Goal: Task Accomplishment & Management: Use online tool/utility

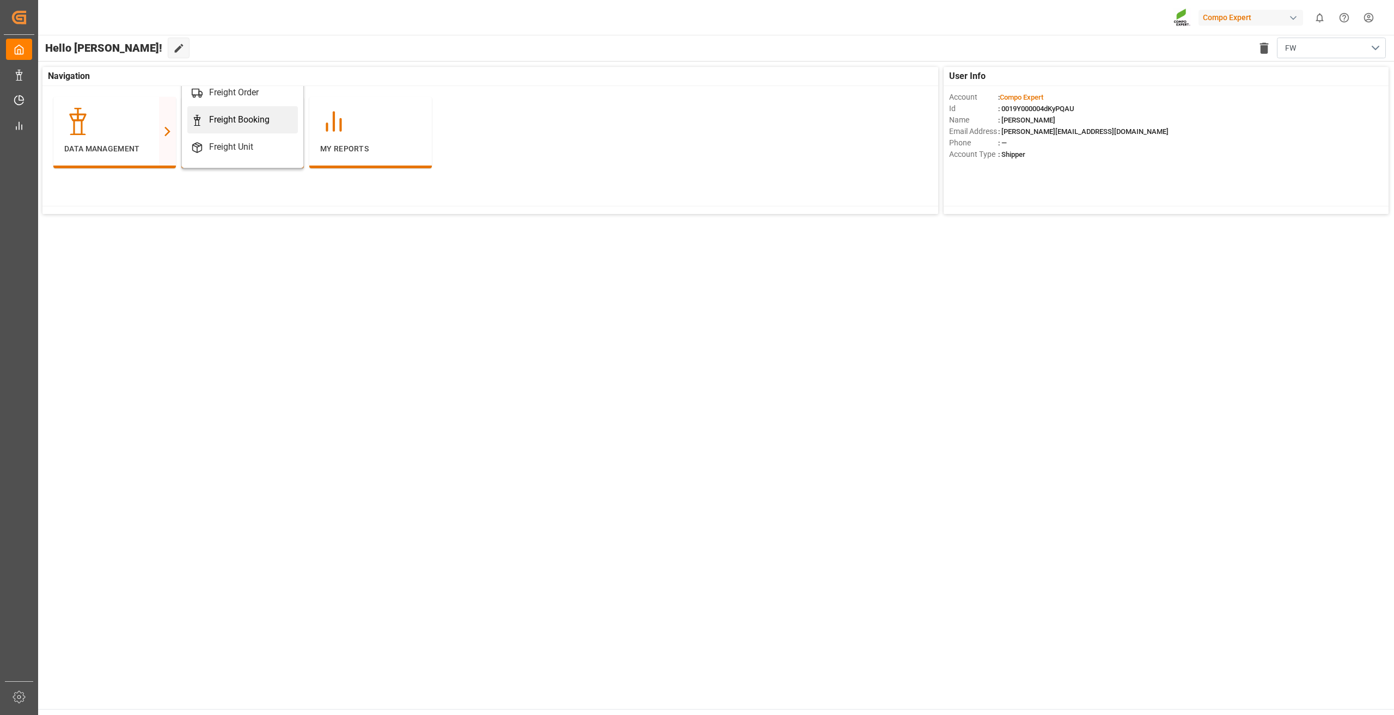
click at [225, 122] on div "Freight Booking" at bounding box center [239, 119] width 60 height 13
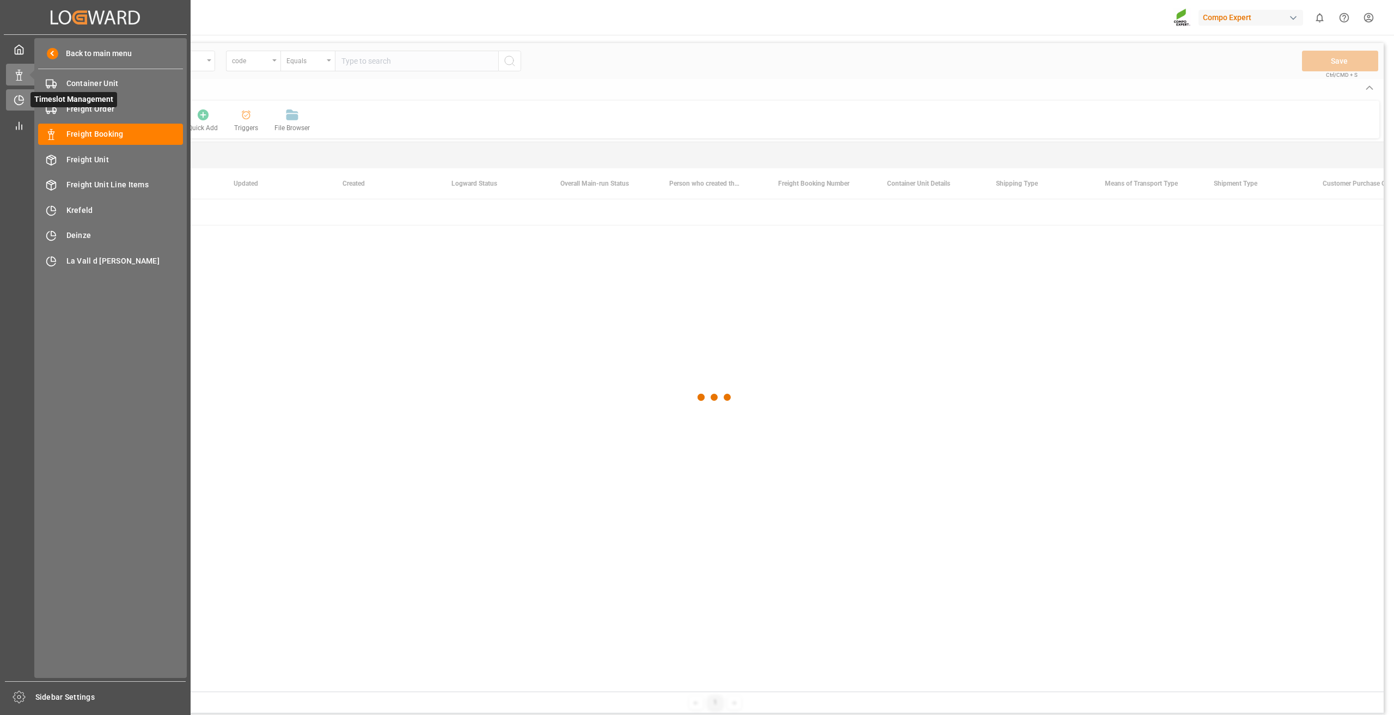
click at [18, 99] on icon at bounding box center [19, 100] width 11 height 11
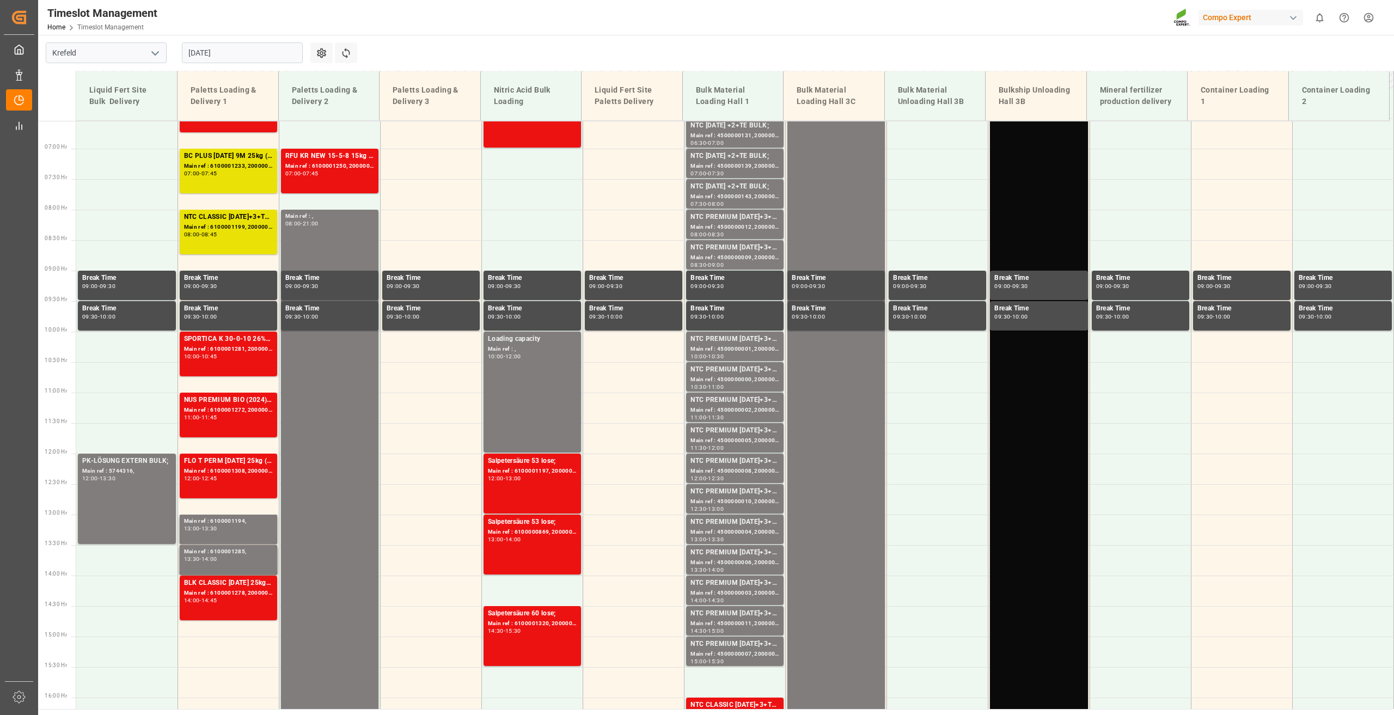
scroll to position [492, 0]
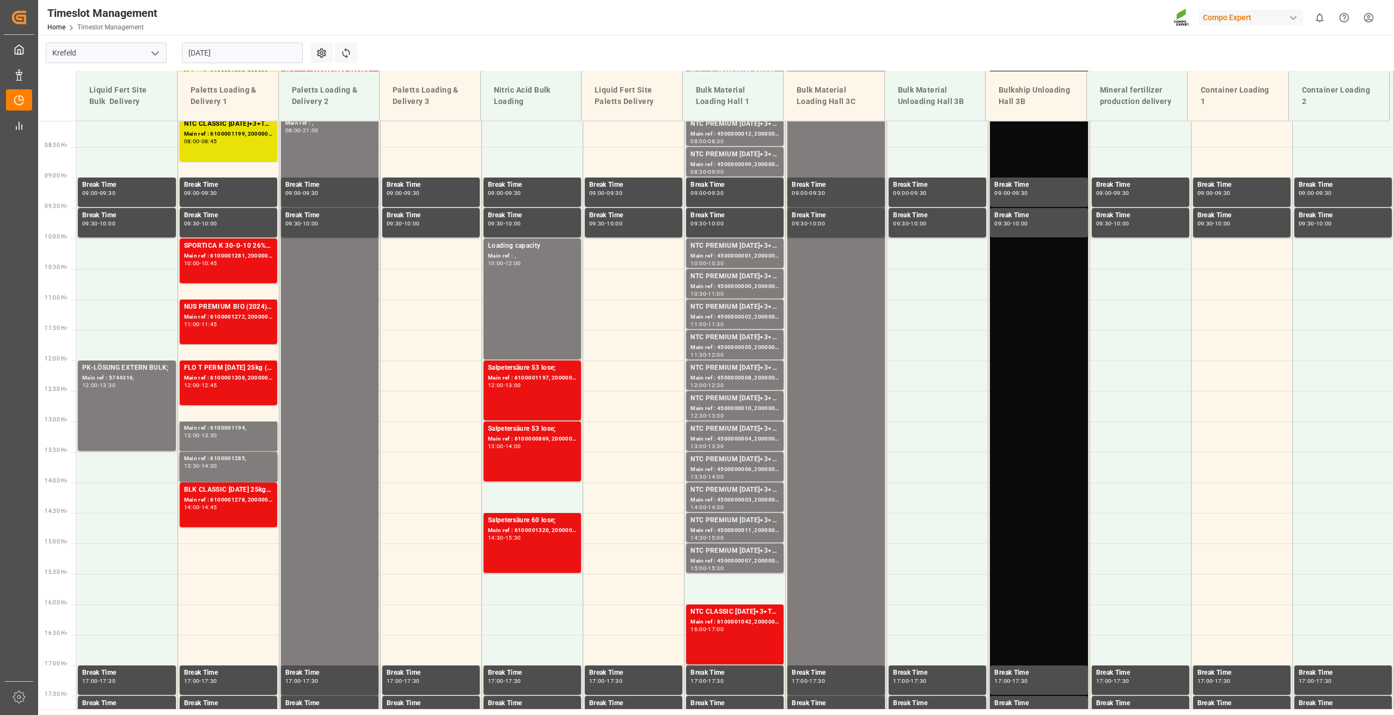
click at [206, 58] on input "21.08.2025" at bounding box center [242, 52] width 121 height 21
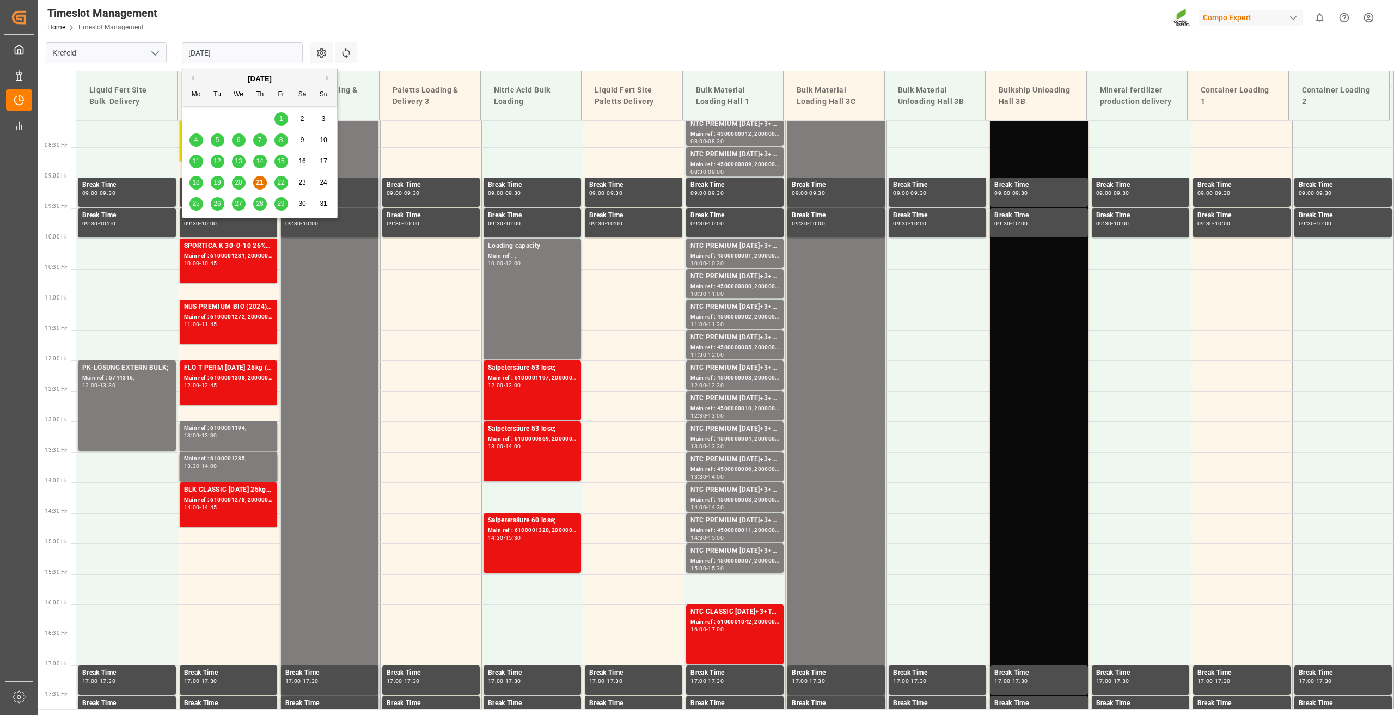
click at [237, 186] on span "20" at bounding box center [238, 183] width 7 height 8
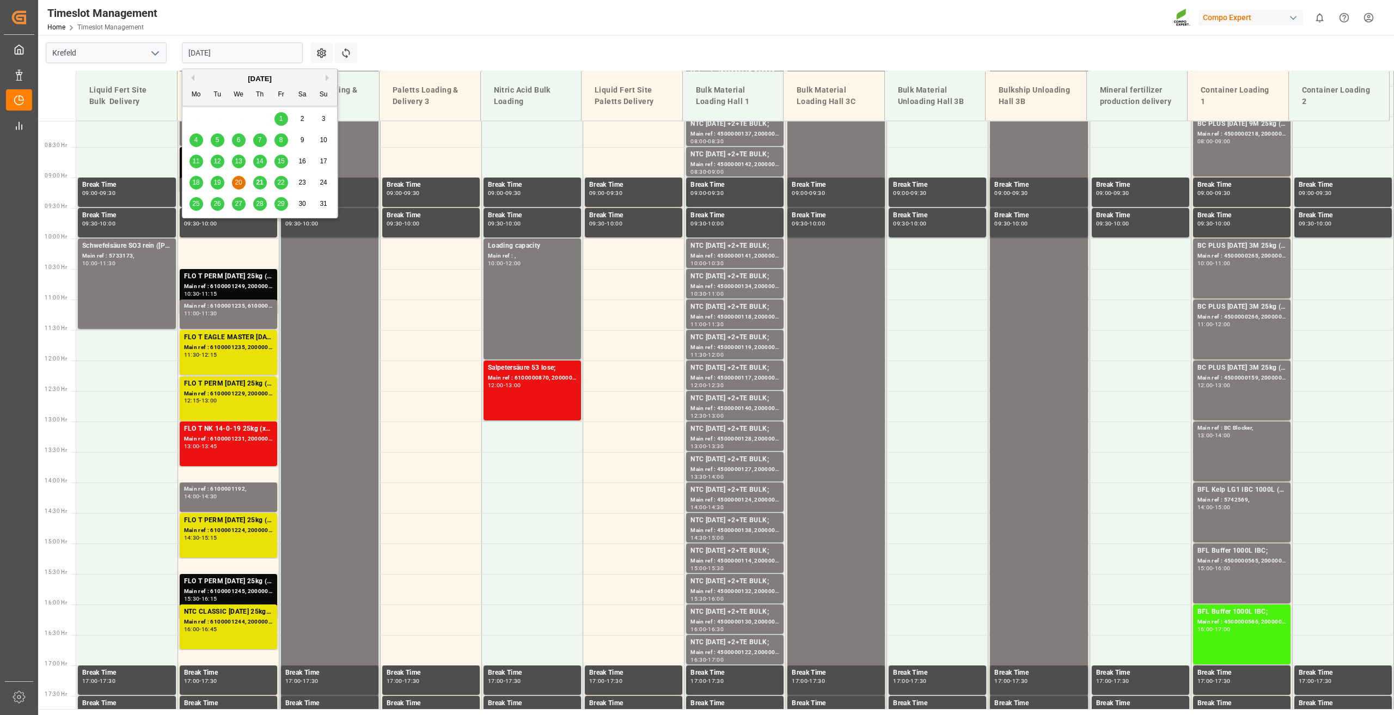
click at [206, 59] on input "20.08.2025" at bounding box center [242, 52] width 121 height 21
click at [194, 189] on div "18" at bounding box center [196, 182] width 14 height 13
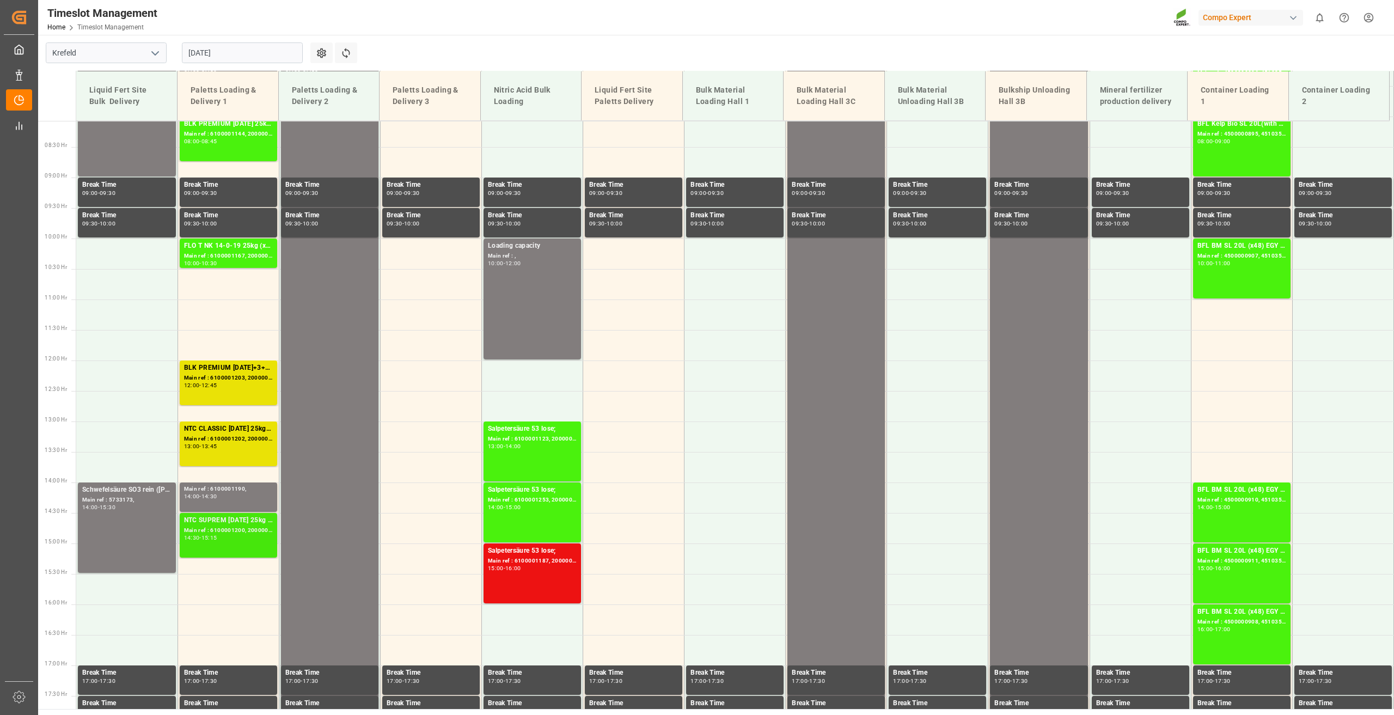
click at [225, 538] on div "14:30 - 15:15" at bounding box center [228, 538] width 89 height 6
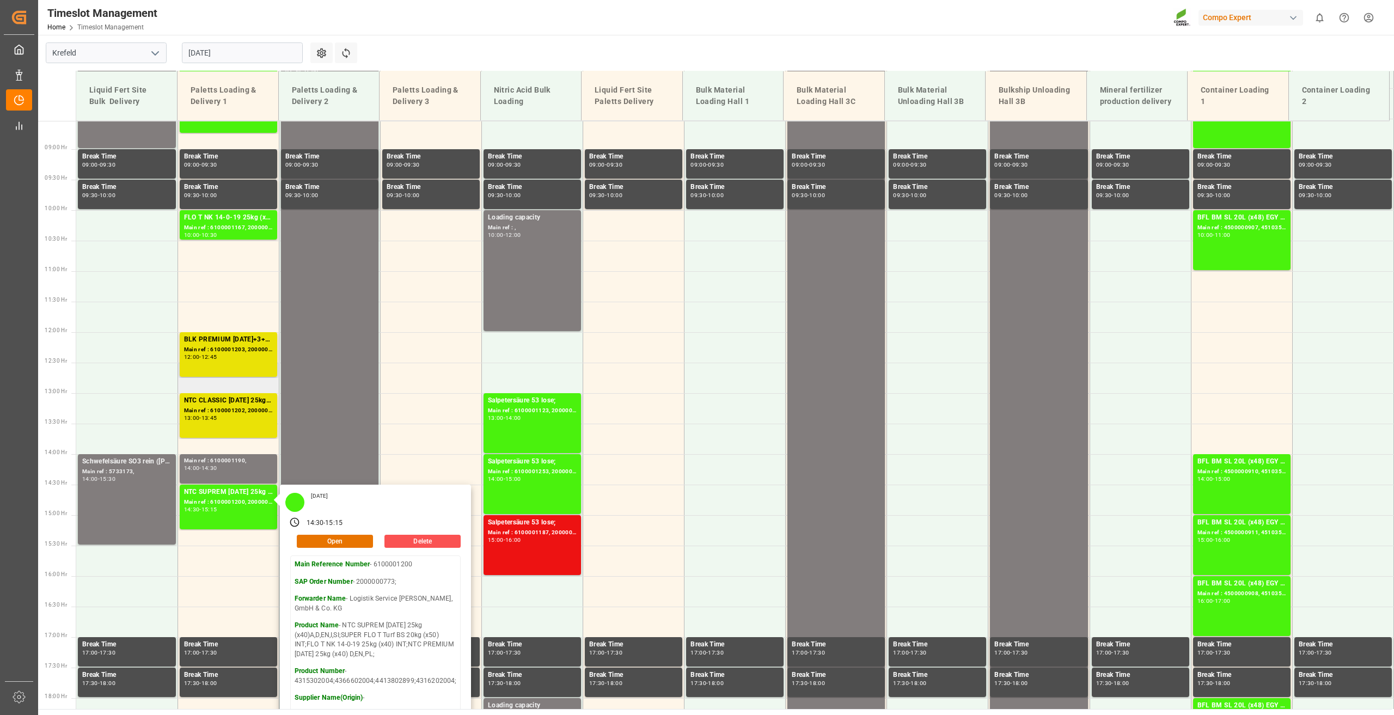
scroll to position [547, 0]
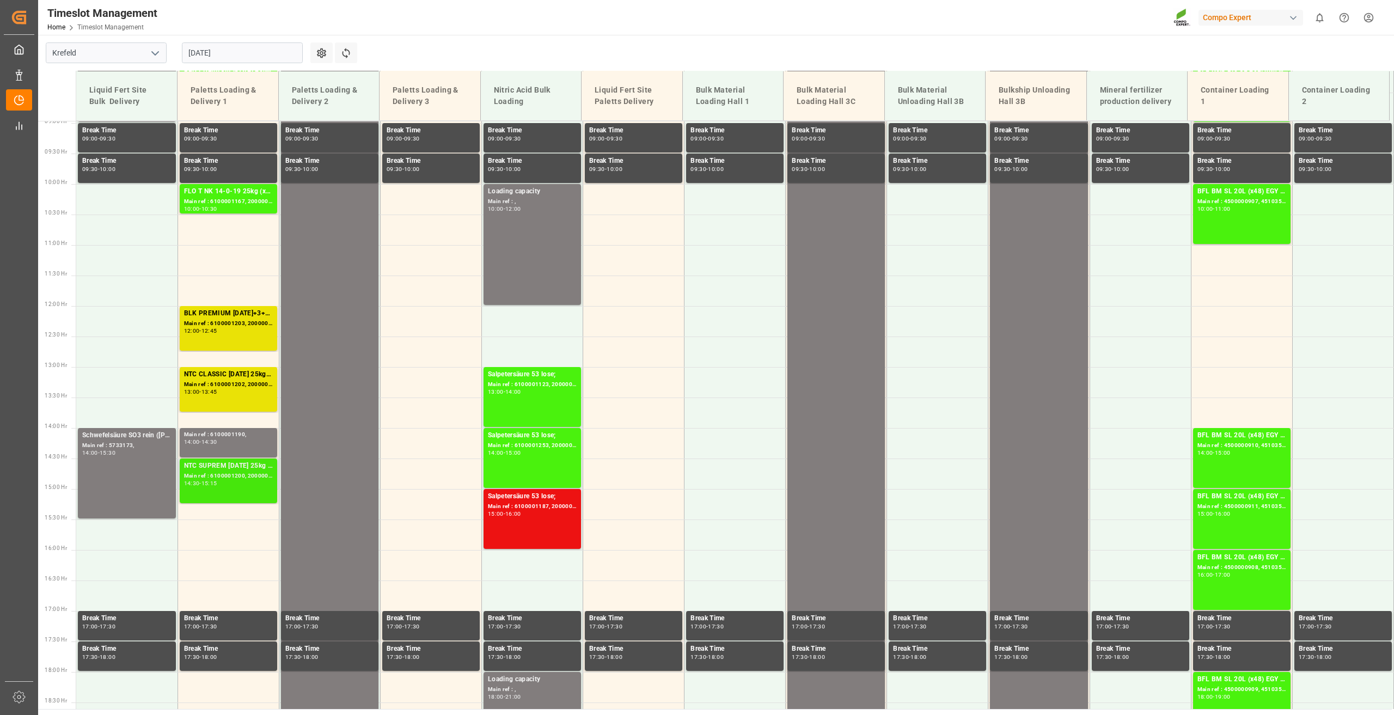
click at [232, 477] on div "Main ref : 6100001200, 2000000773;" at bounding box center [228, 475] width 89 height 9
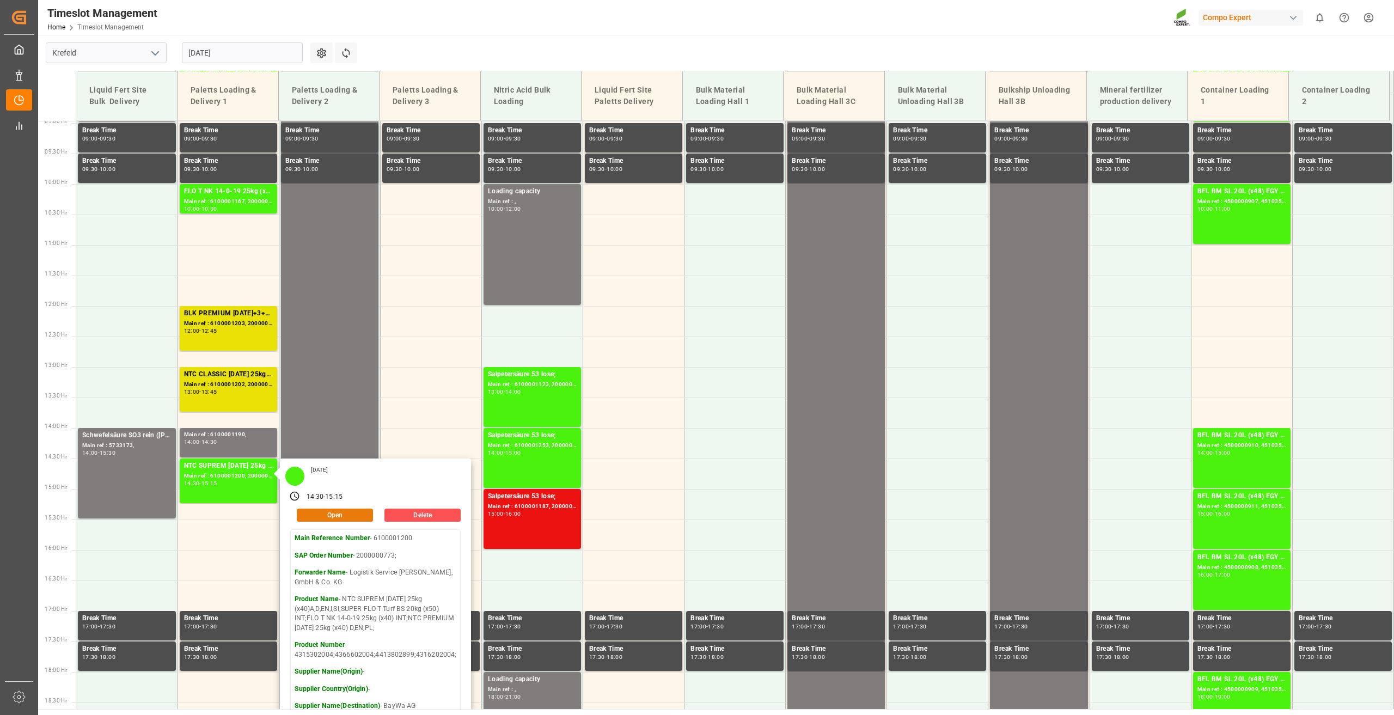
click at [321, 512] on button "Open" at bounding box center [335, 514] width 76 height 13
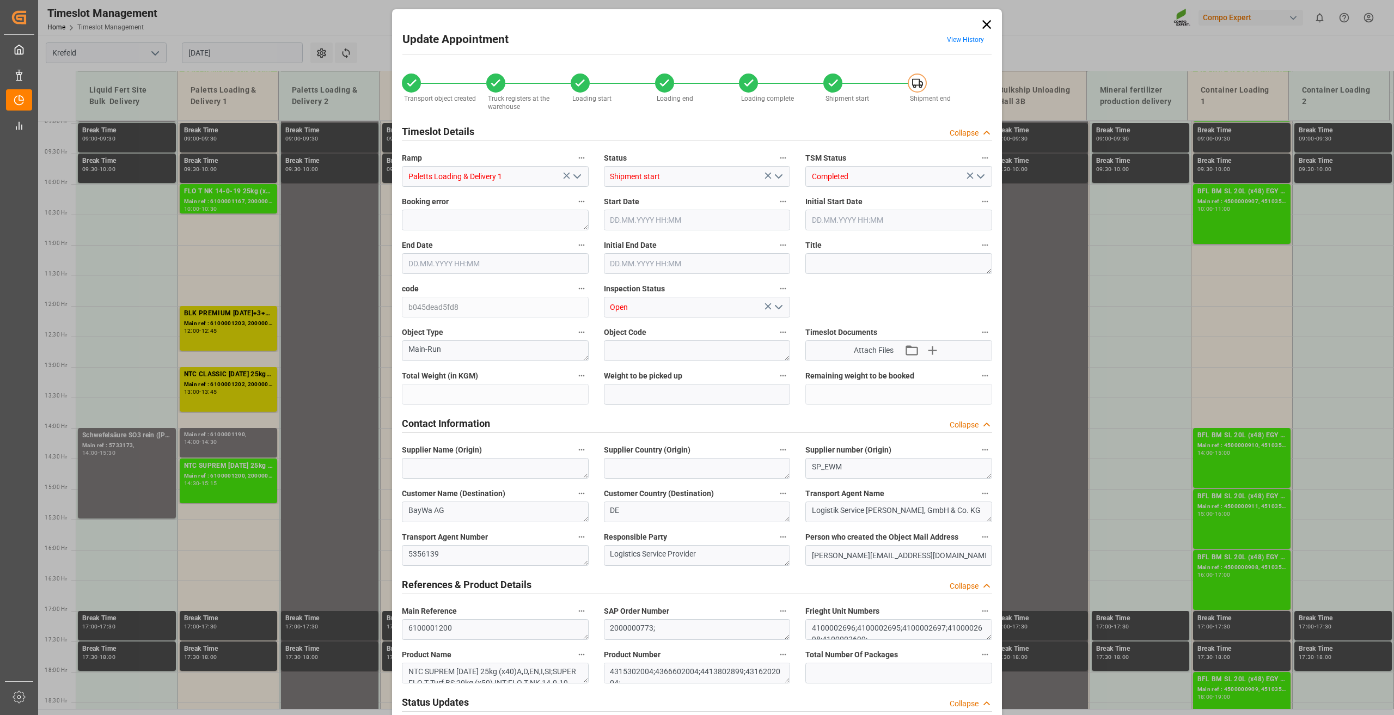
type input "34535.2"
type input "0"
type input "18.08.2025 14:30"
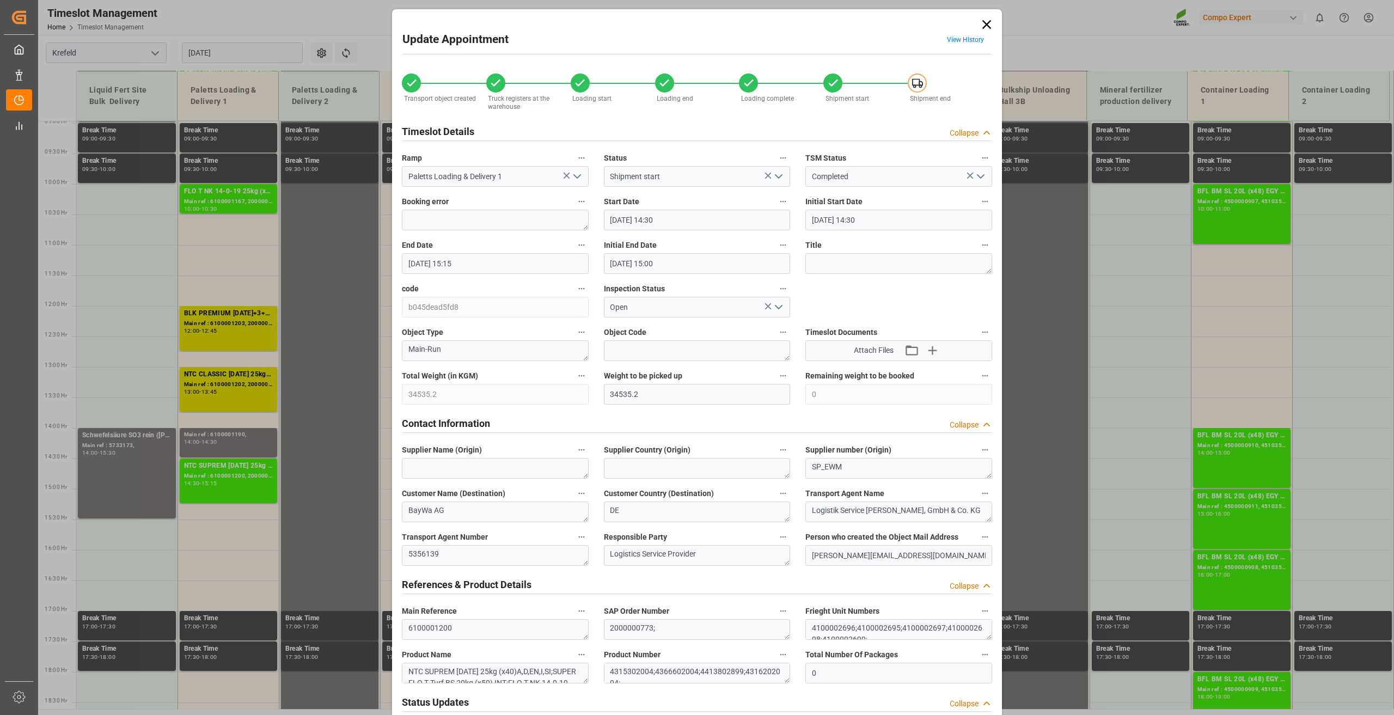
type input "18.08.2025 14:30"
type input "18.08.2025 15:15"
type input "18.08.2025 15:00"
type input "[DATE] 16:47"
type input "[DATE] 14:34"
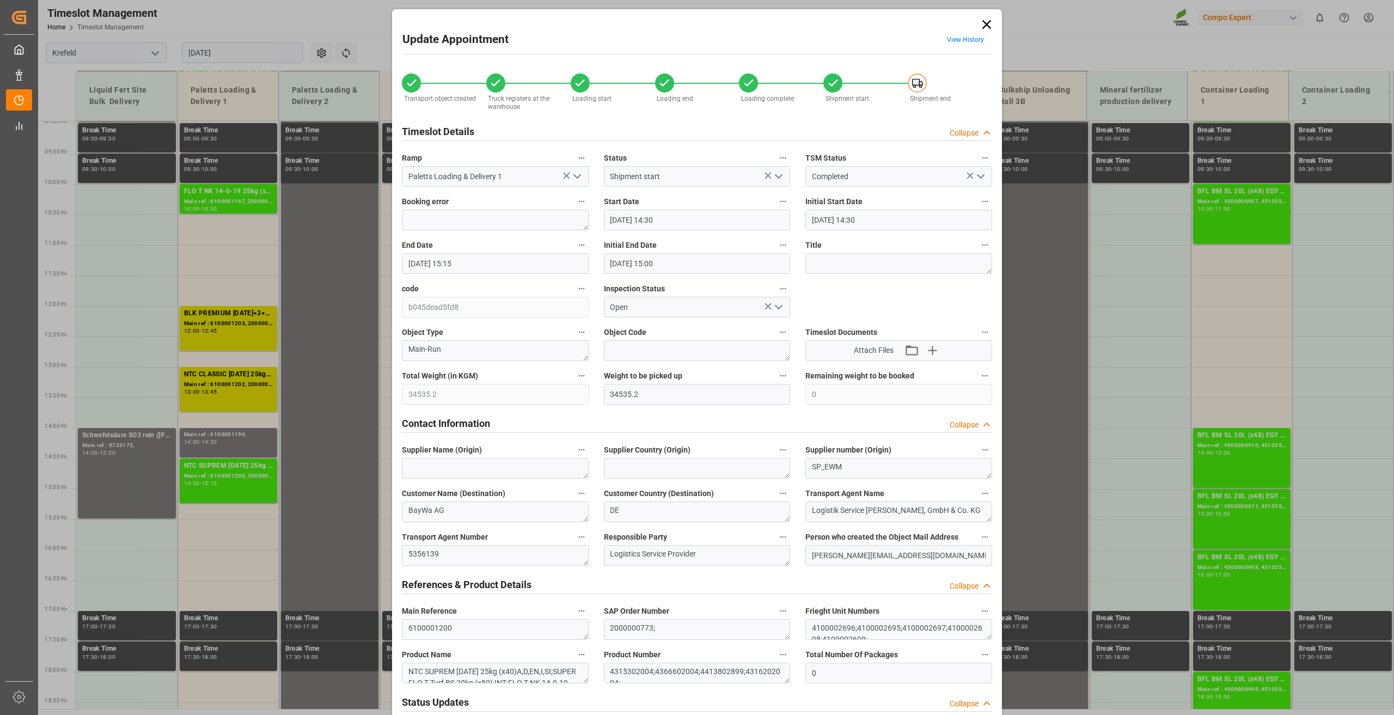
type input "[DATE] 14:34"
type input "[DATE] 15:35"
type input "15.08.2025 12:04"
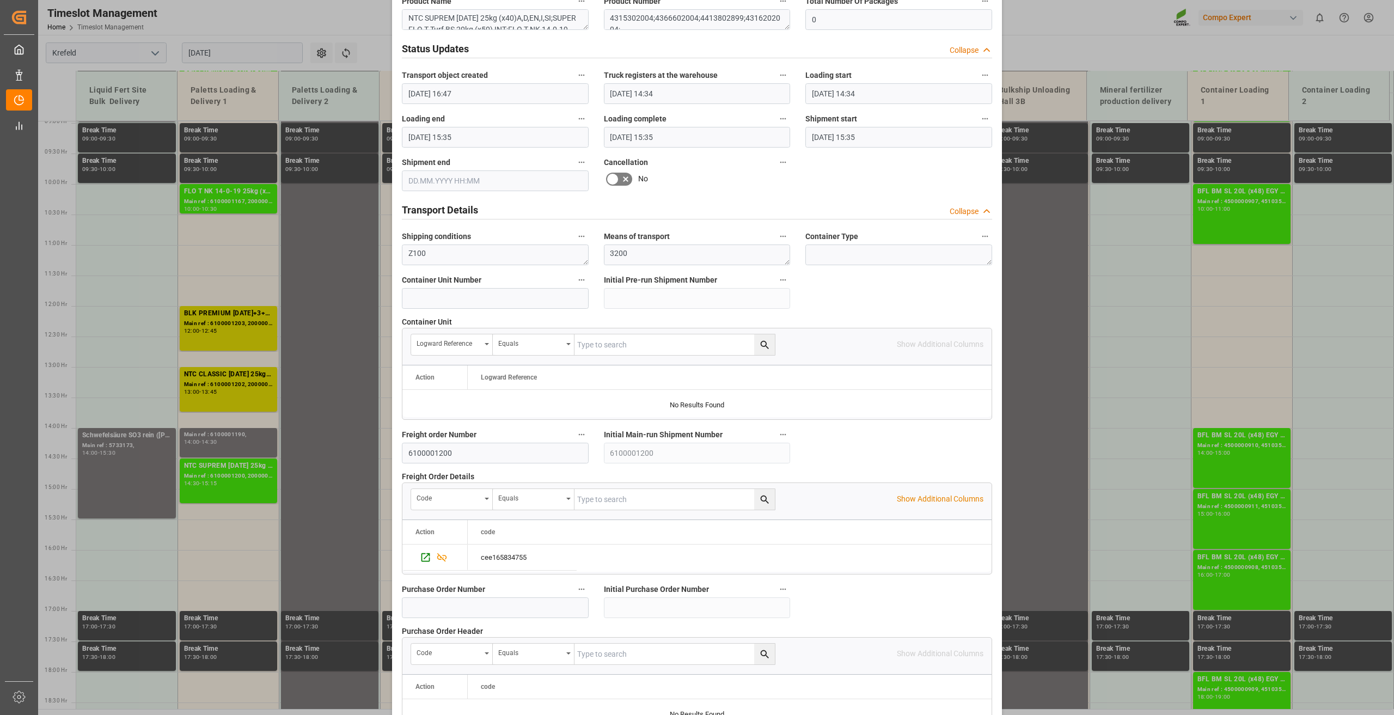
scroll to position [796, 0]
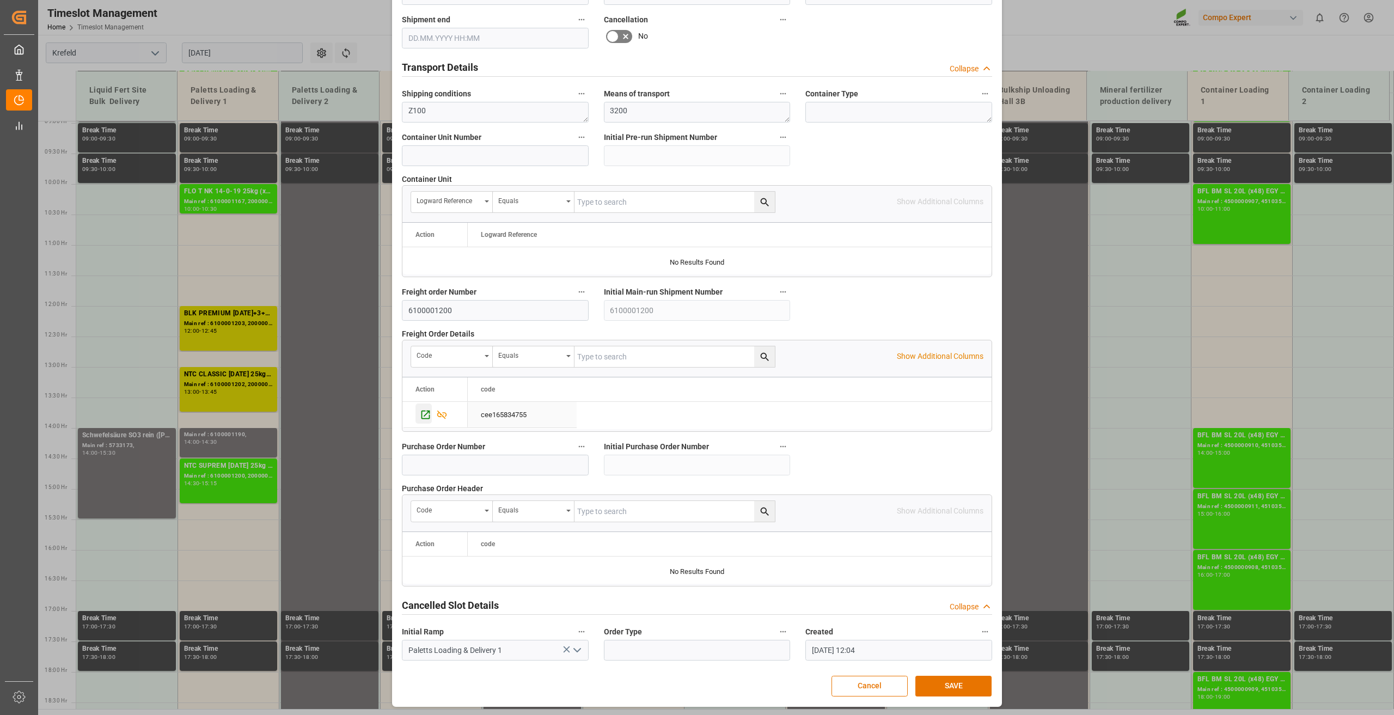
click at [424, 412] on icon "Press SPACE to select this row." at bounding box center [425, 414] width 11 height 11
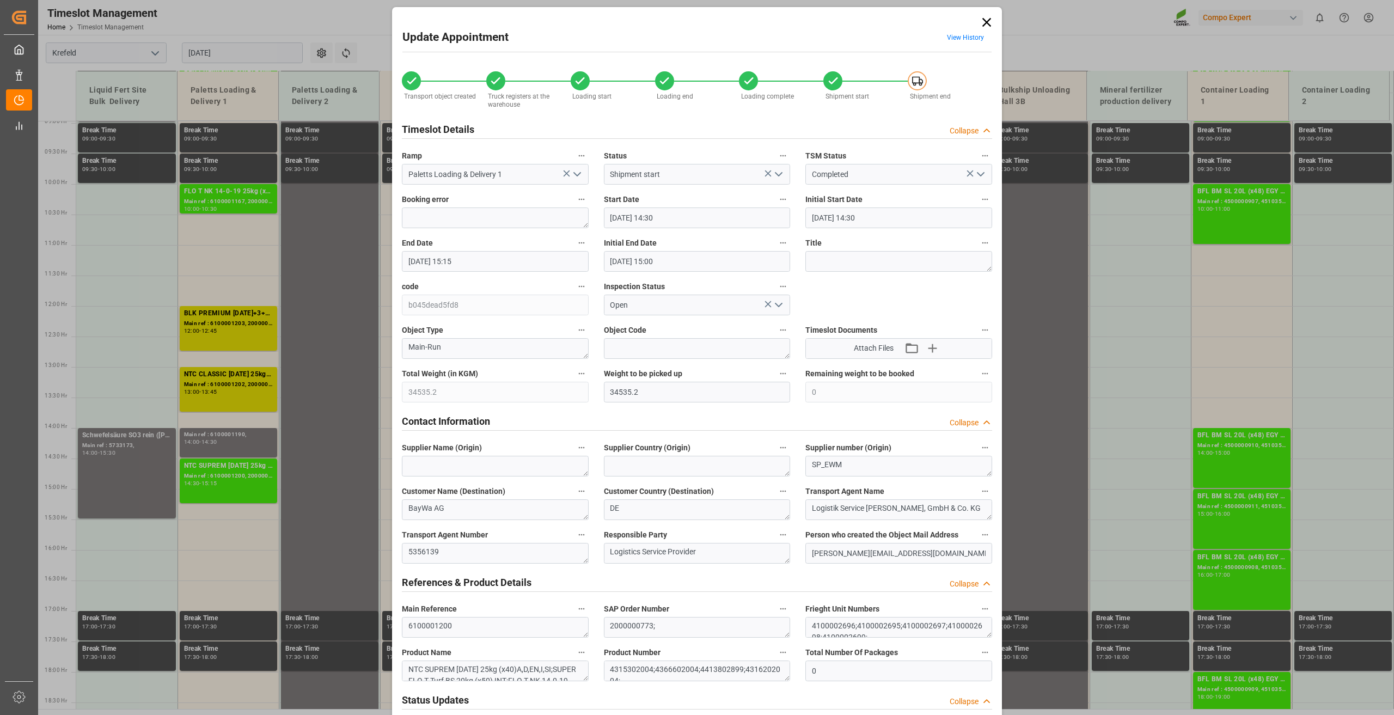
scroll to position [0, 0]
click at [985, 25] on icon at bounding box center [986, 24] width 9 height 9
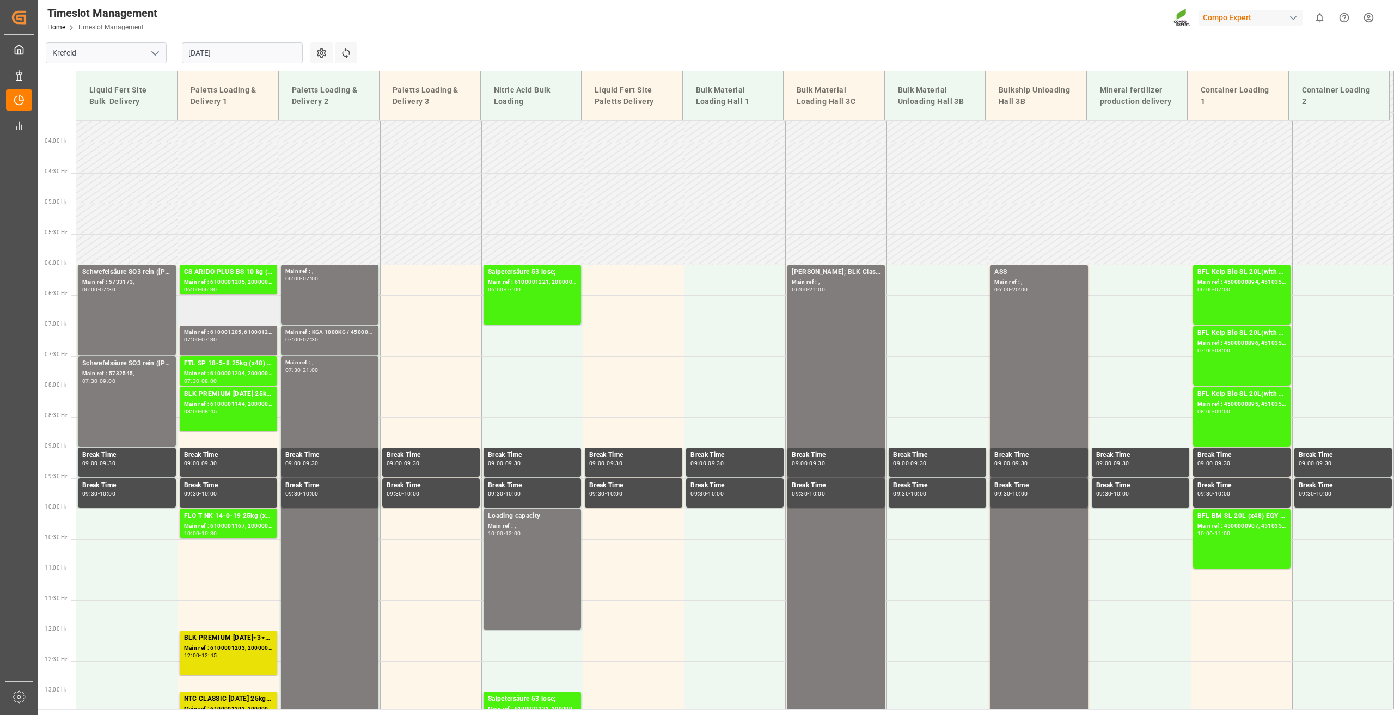
scroll to position [383, 0]
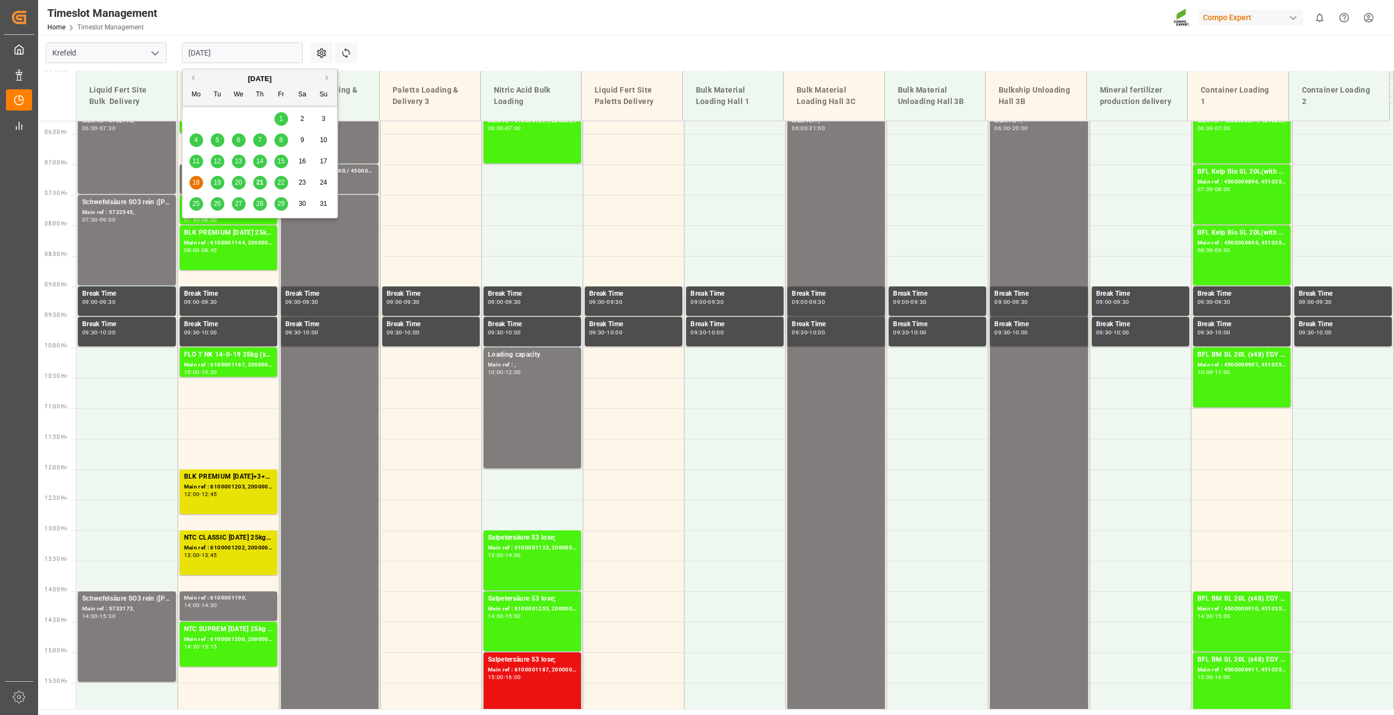
click at [210, 56] on input "18.08.2025" at bounding box center [242, 52] width 121 height 21
click at [255, 185] on div "21" at bounding box center [260, 182] width 14 height 13
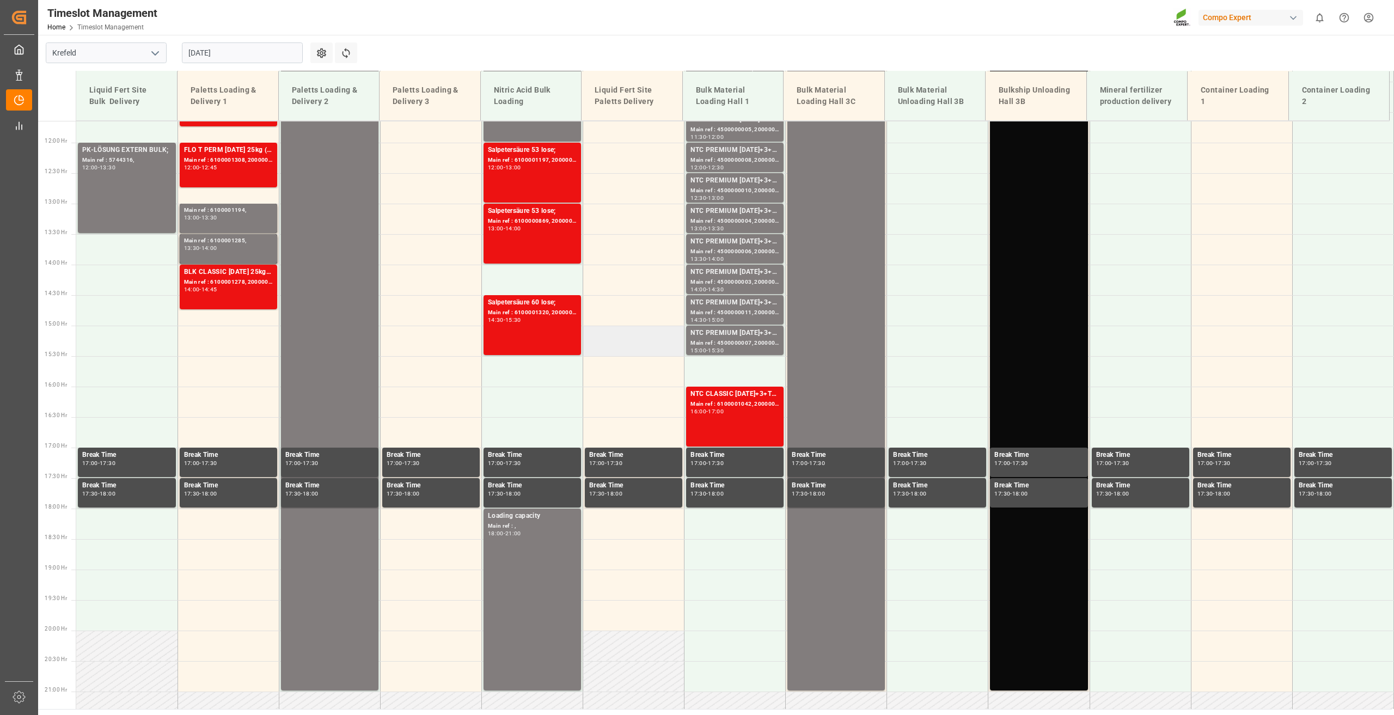
scroll to position [329, 0]
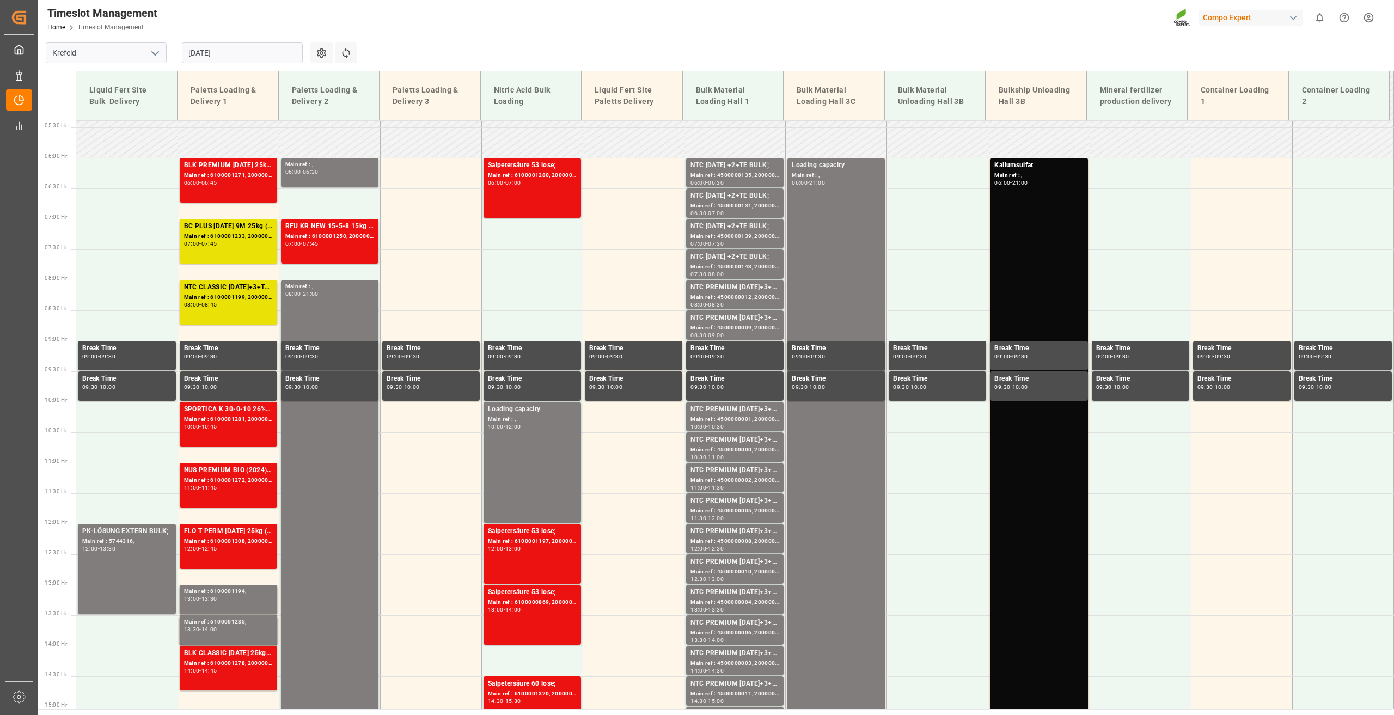
click at [213, 52] on input "21.08.2025" at bounding box center [242, 52] width 121 height 21
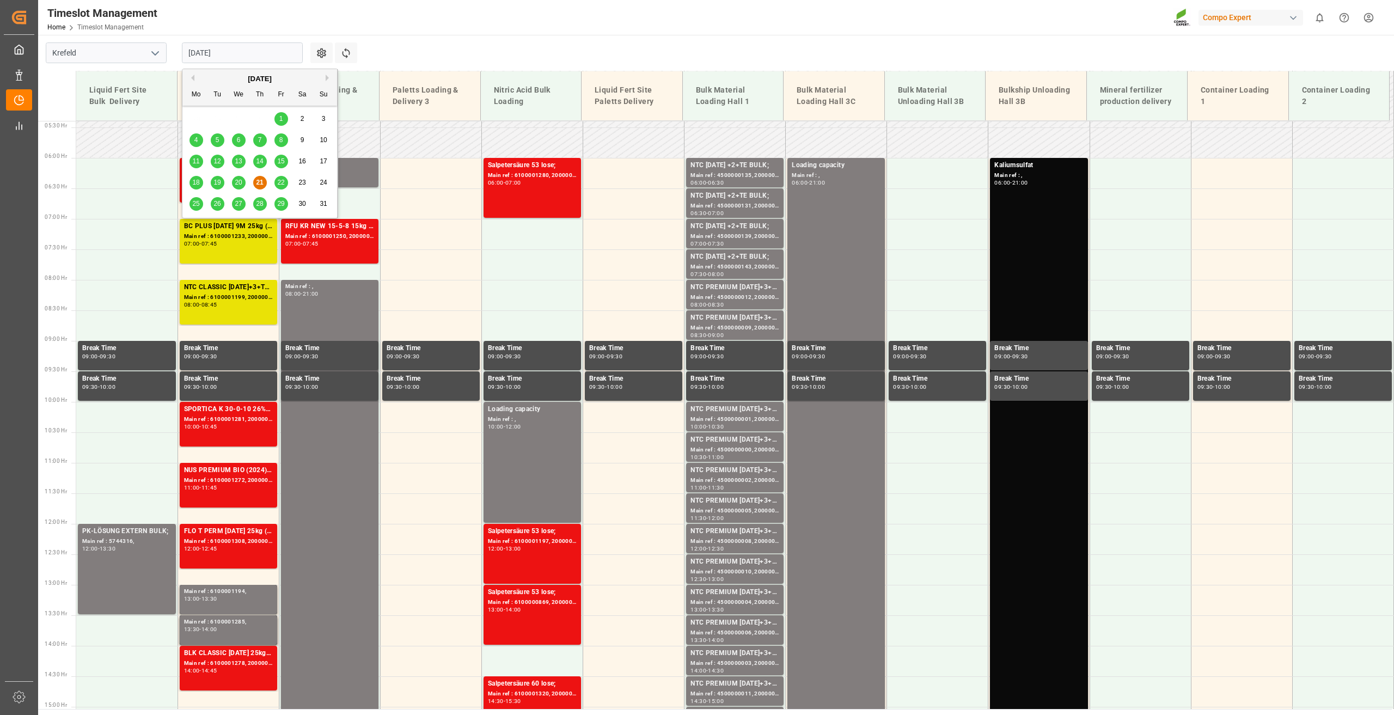
click at [239, 185] on span "20" at bounding box center [238, 183] width 7 height 8
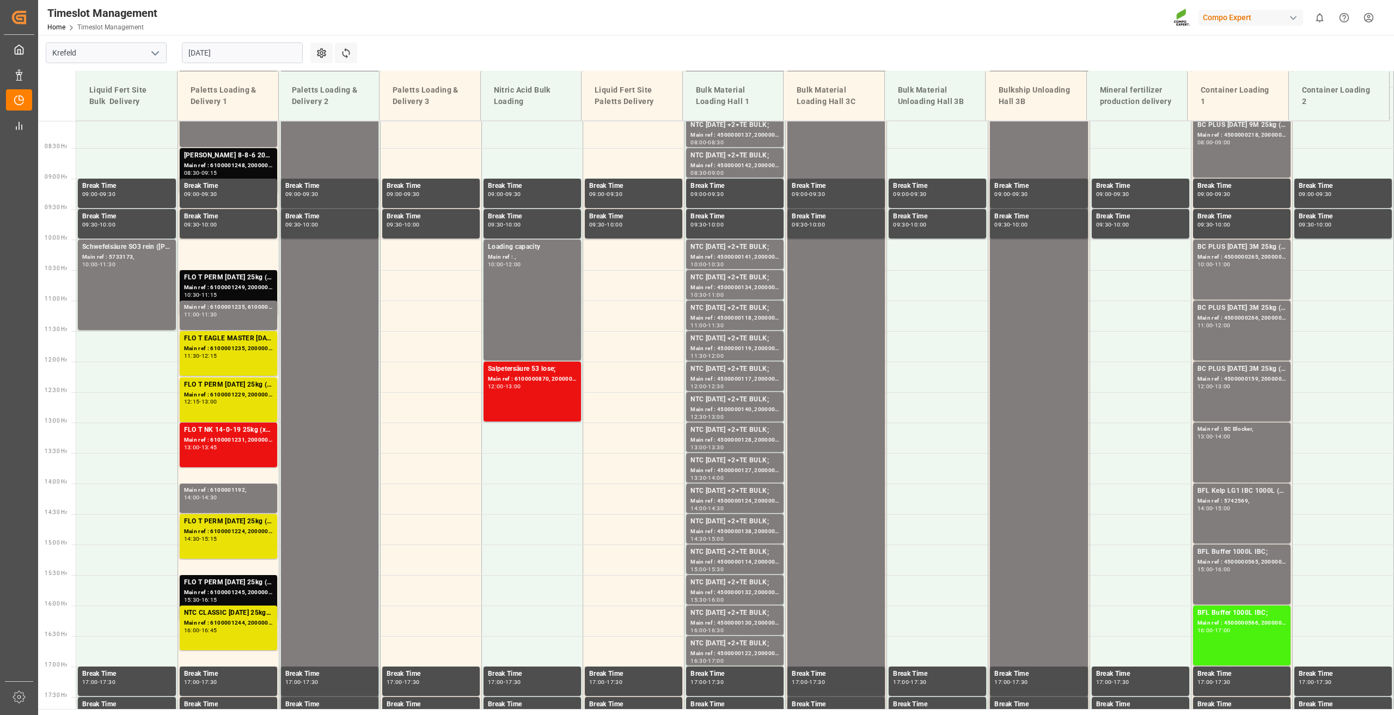
scroll to position [492, 0]
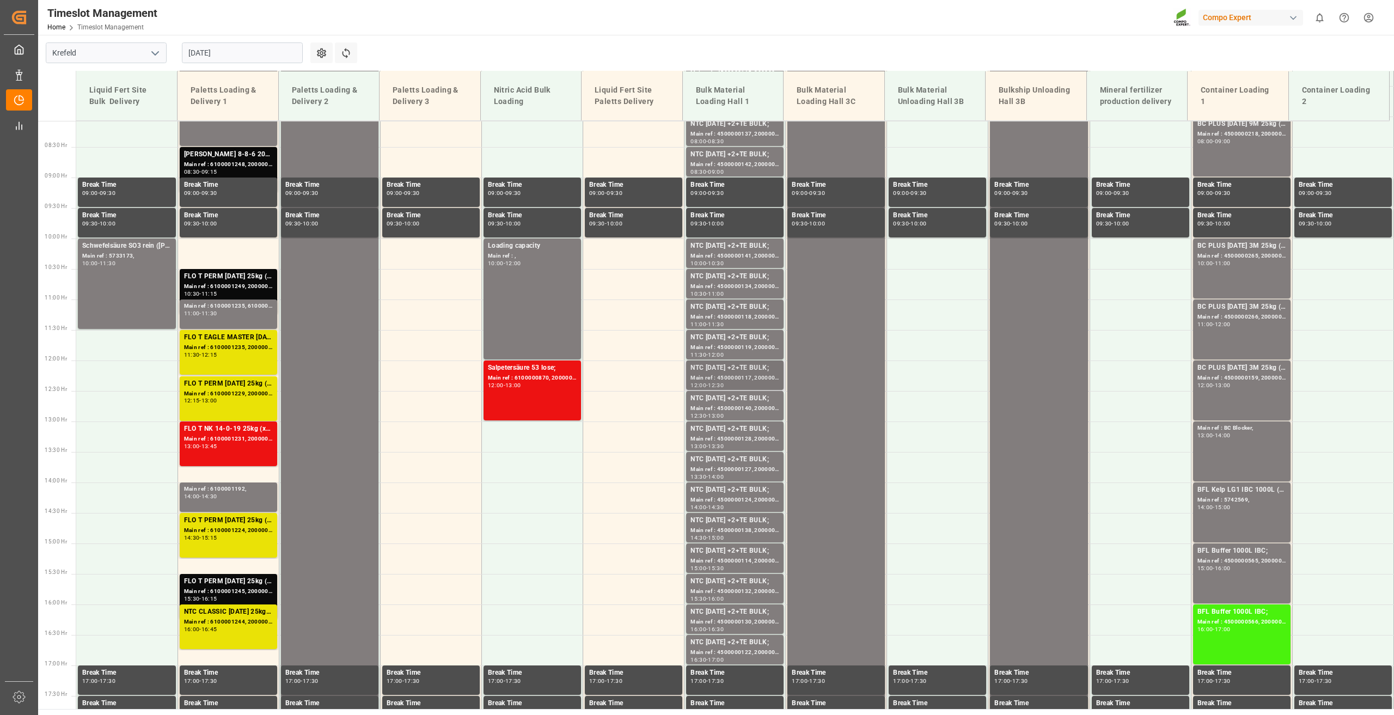
click at [718, 381] on div "Main ref : 4500000117, 2000000058;" at bounding box center [734, 377] width 89 height 9
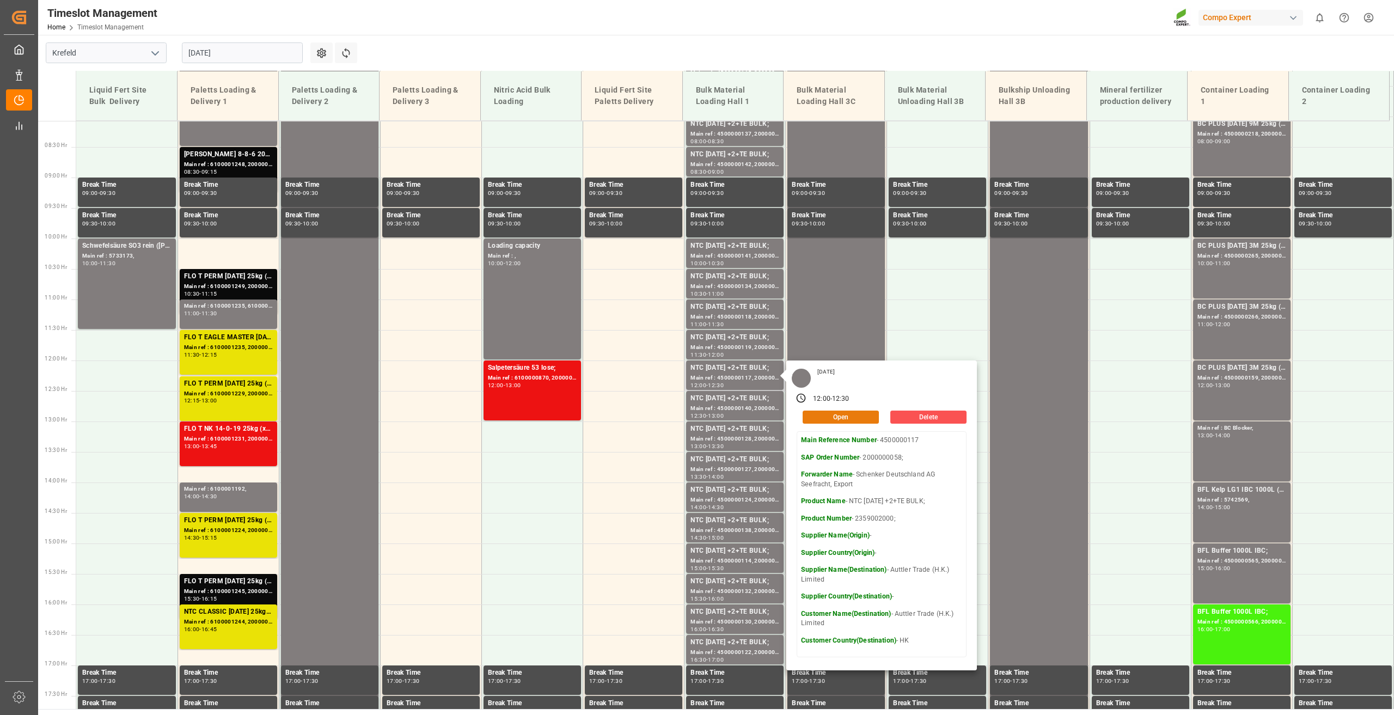
click at [825, 414] on button "Open" at bounding box center [840, 416] width 76 height 13
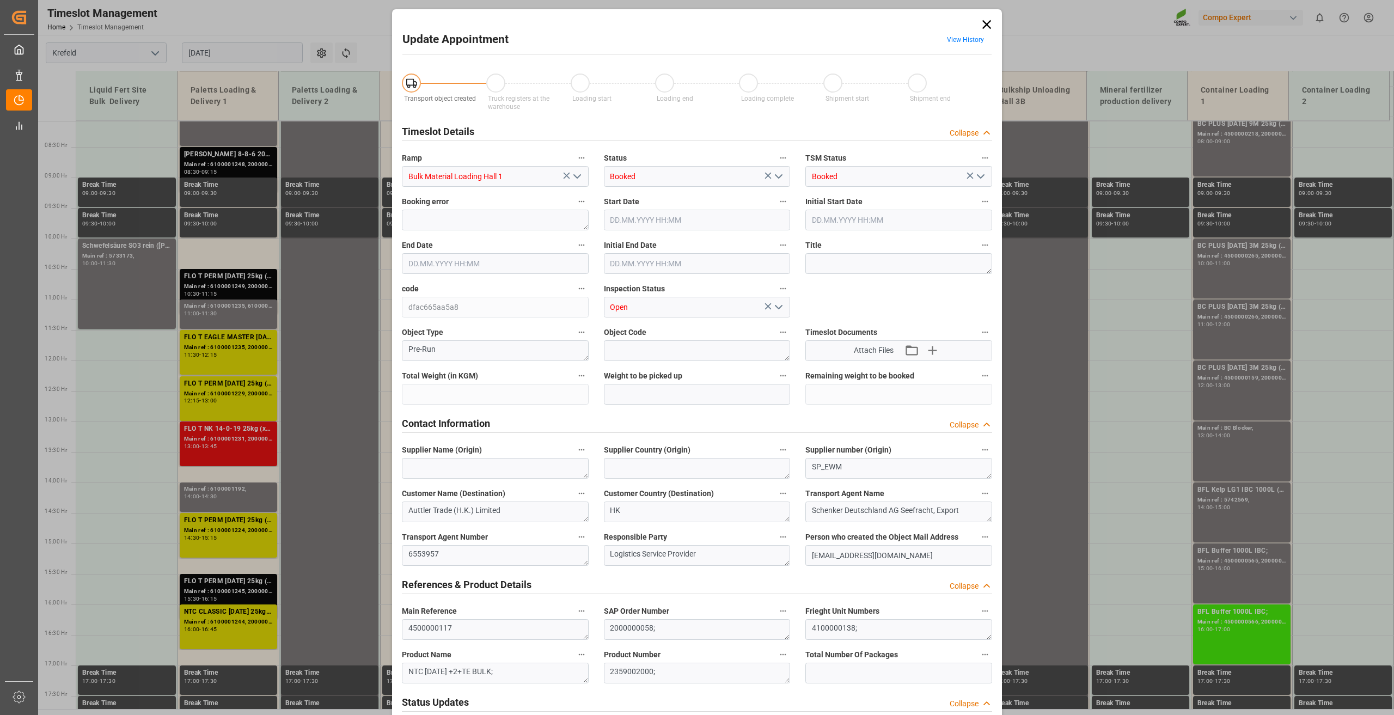
type input "53000"
type input "0"
type input "20.08.2025 12:00"
type input "20.08.2025 12:30"
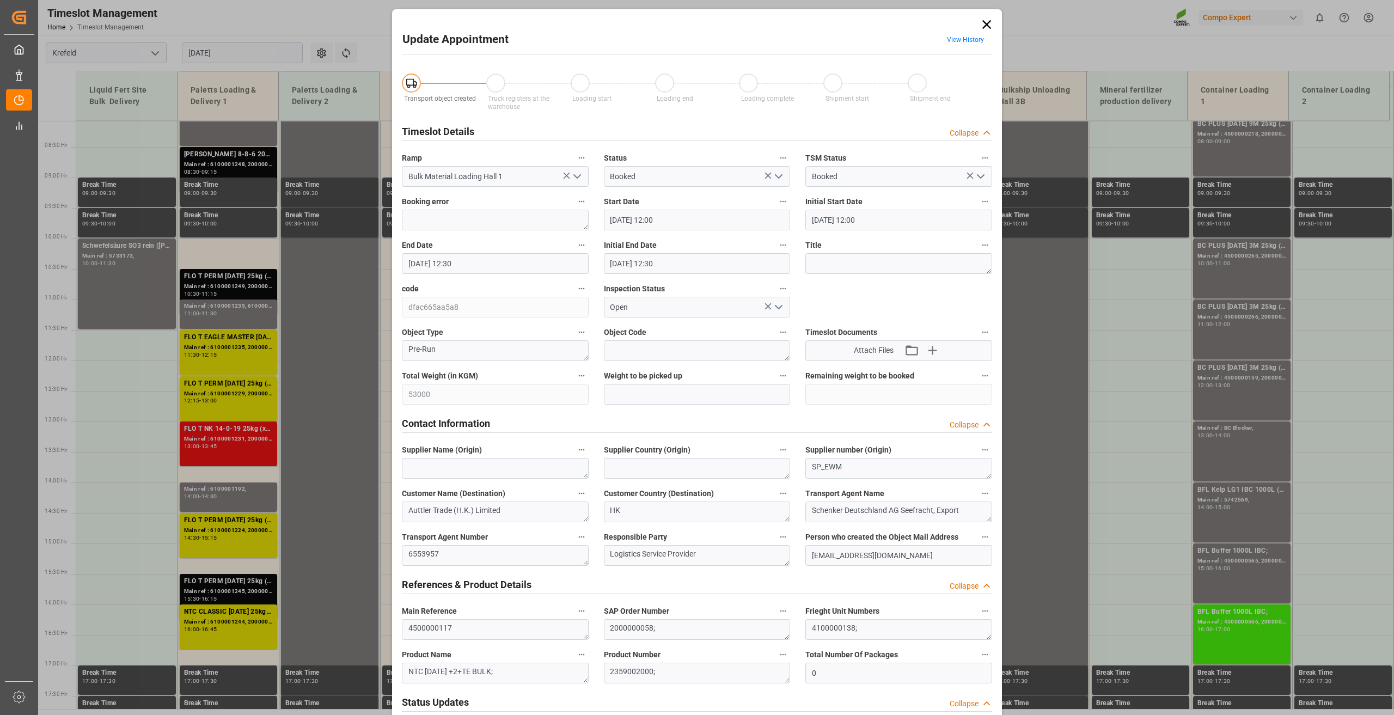
type input "20.08.2025 12:30"
type input "06.08.2025 09:25"
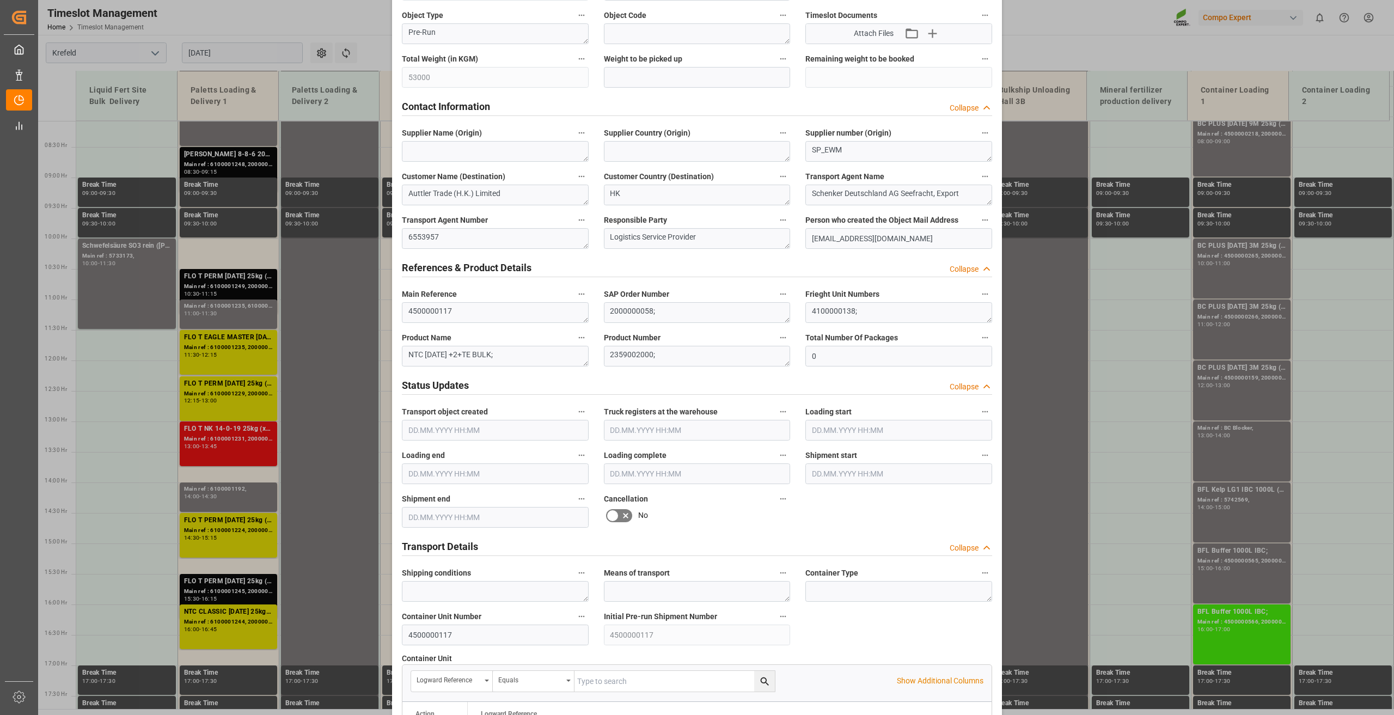
scroll to position [490, 0]
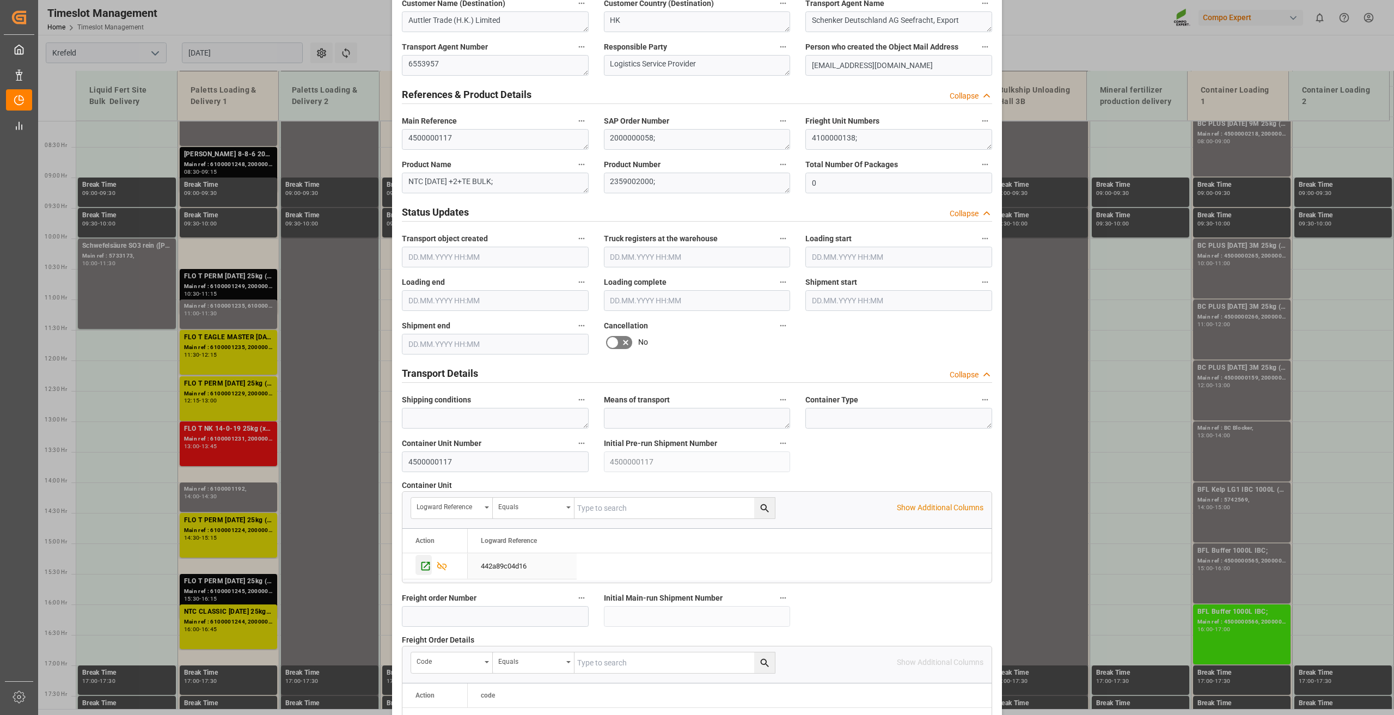
click at [425, 569] on icon "Press SPACE to select this row." at bounding box center [425, 565] width 11 height 11
click at [314, 349] on div "Update Appointment View History Transport object created Truck registers at the…" at bounding box center [697, 357] width 1394 height 715
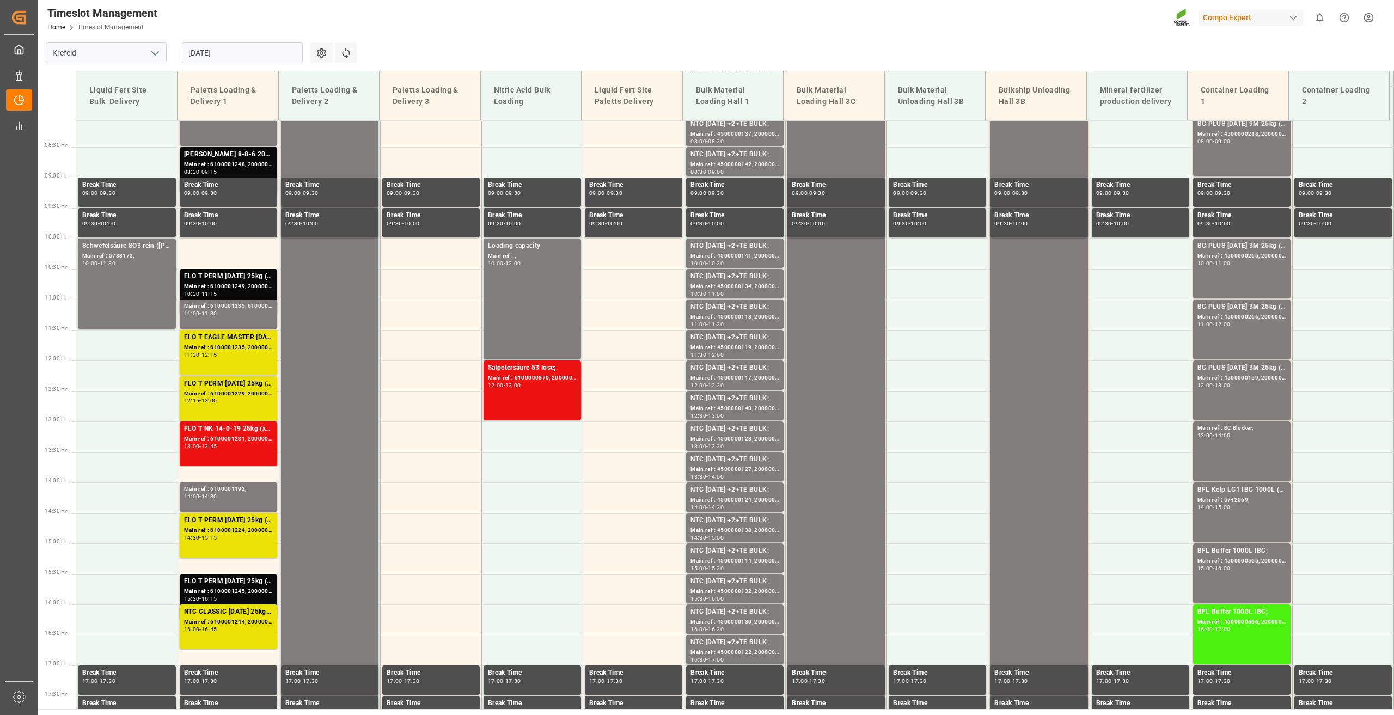
click at [205, 50] on input "20.08.2025" at bounding box center [242, 52] width 121 height 21
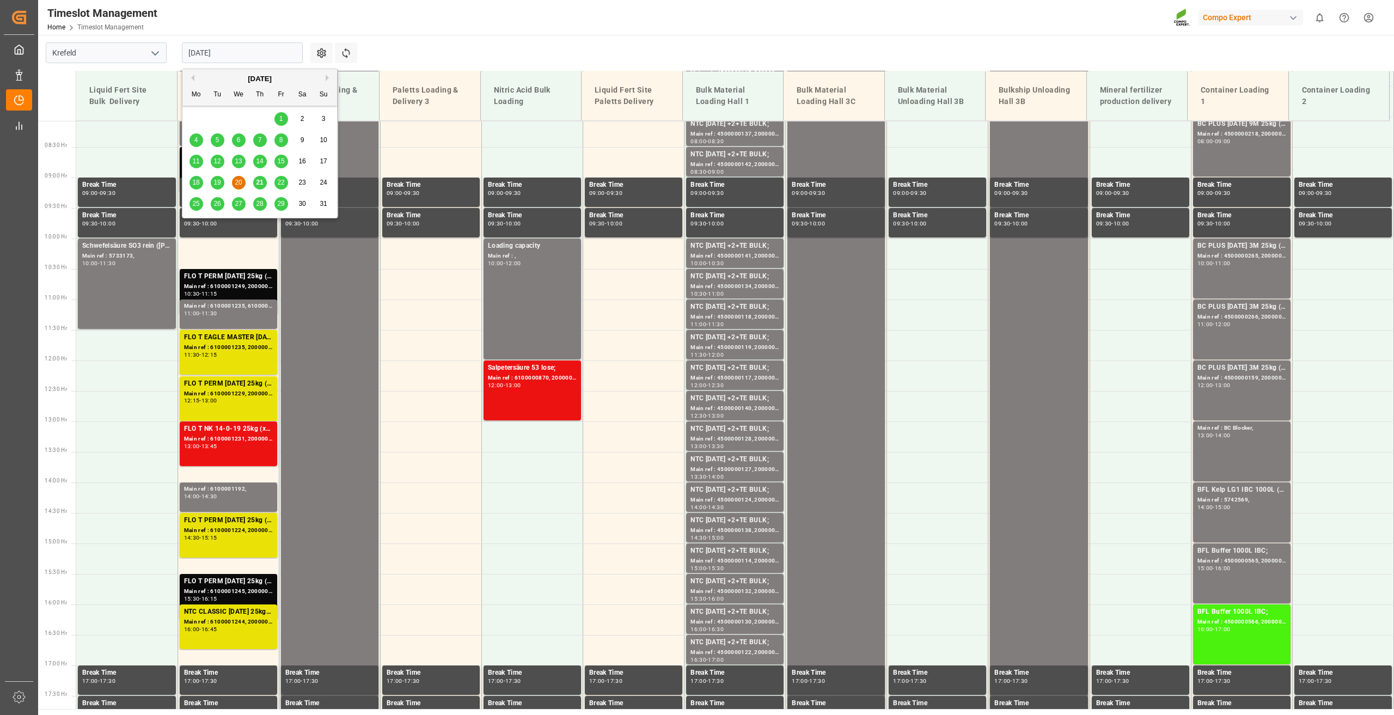
click at [265, 184] on div "21" at bounding box center [260, 182] width 14 height 13
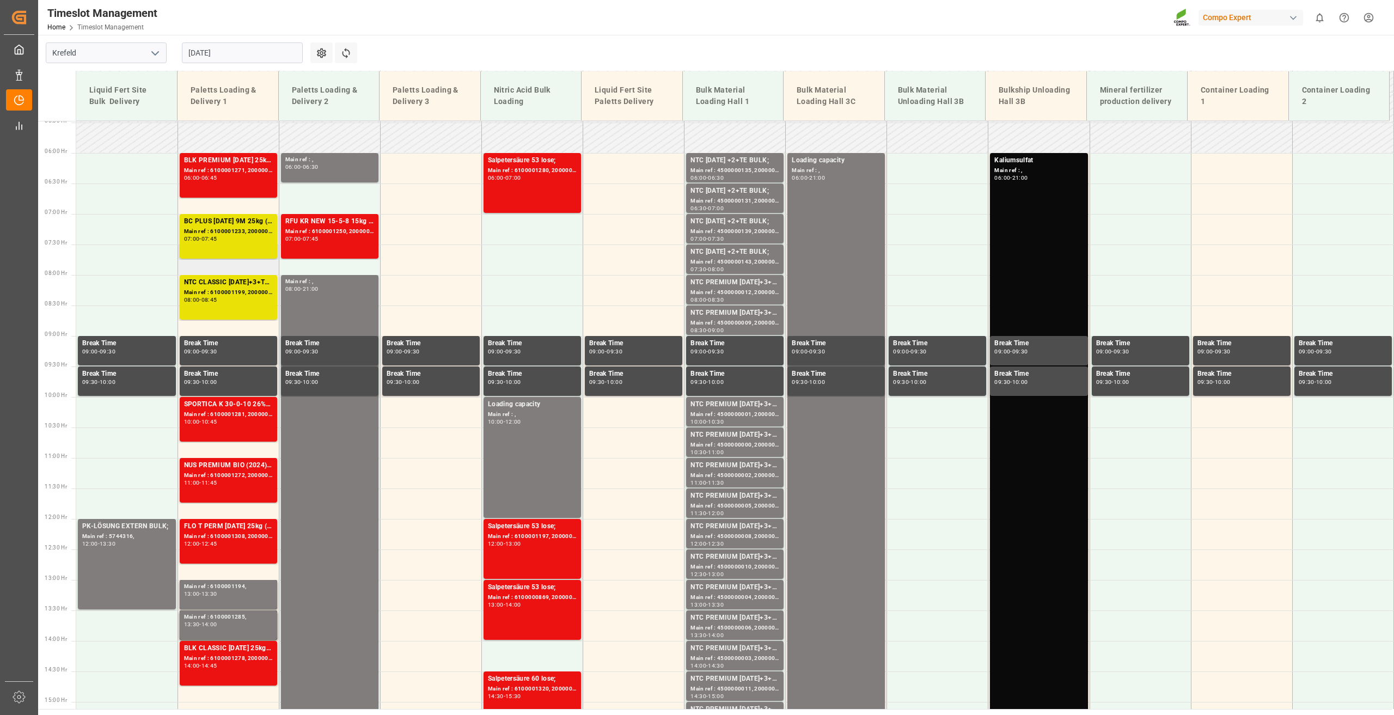
scroll to position [329, 0]
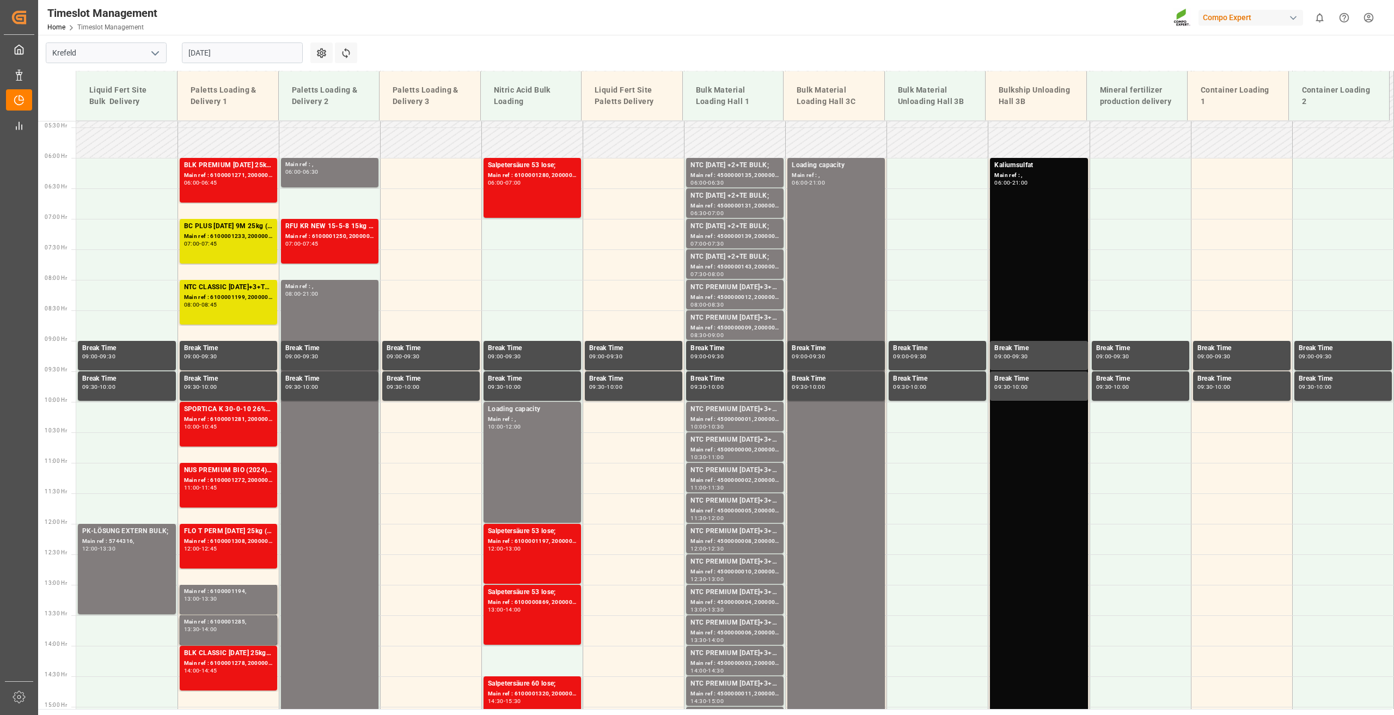
click at [207, 56] on input "21.08.2025" at bounding box center [242, 52] width 121 height 21
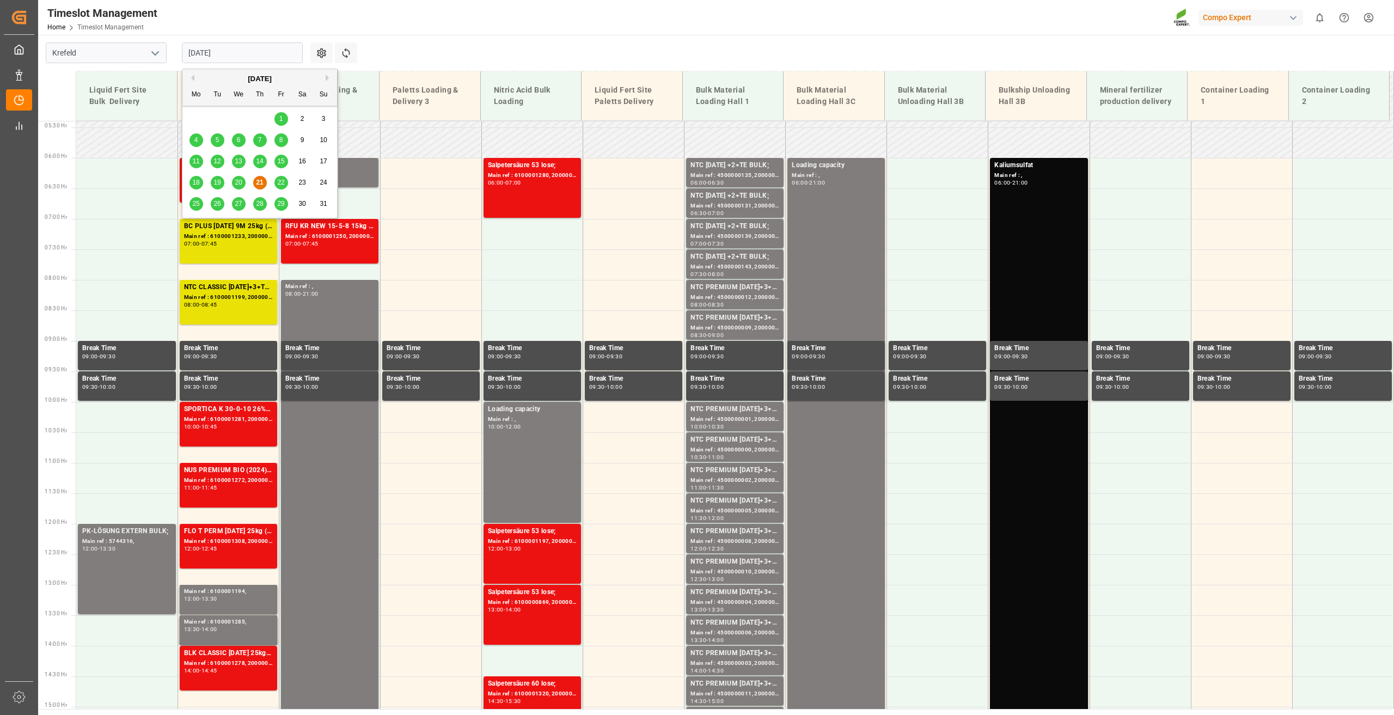
click at [242, 182] on div "20" at bounding box center [239, 182] width 14 height 13
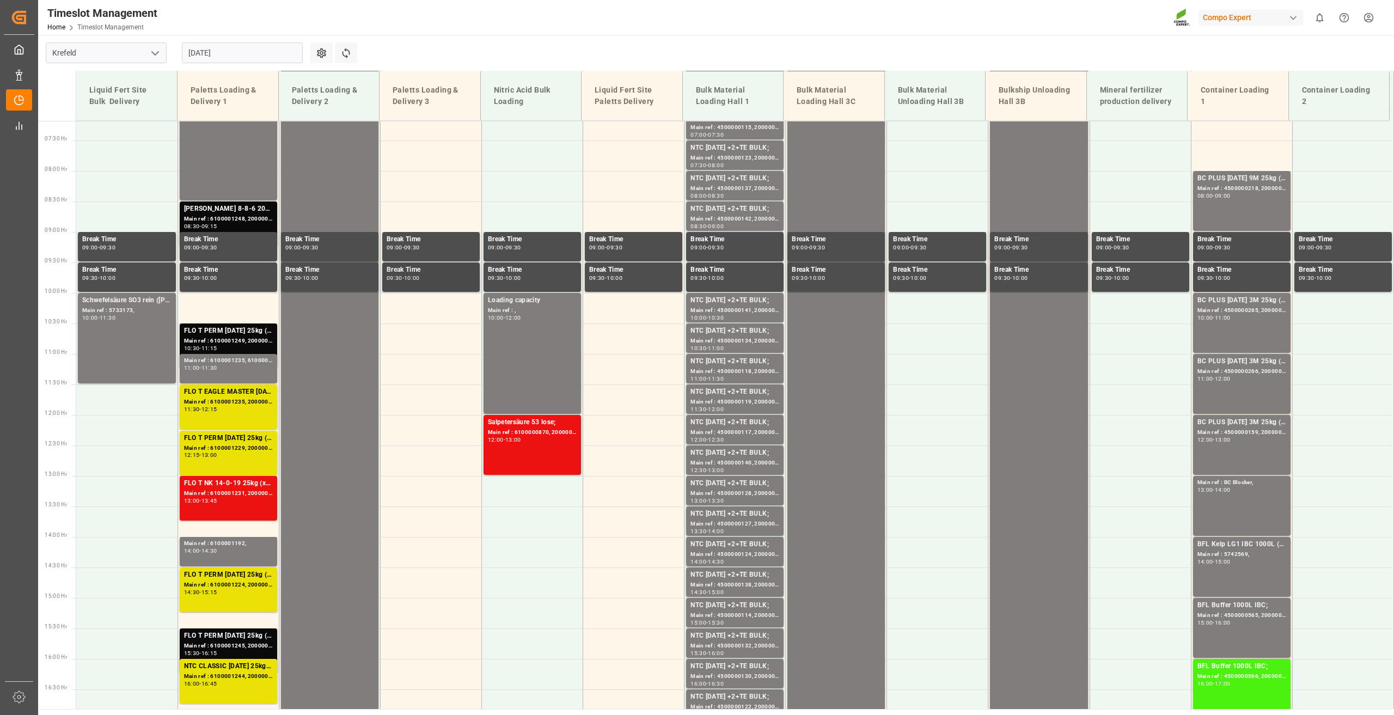
scroll to position [57, 0]
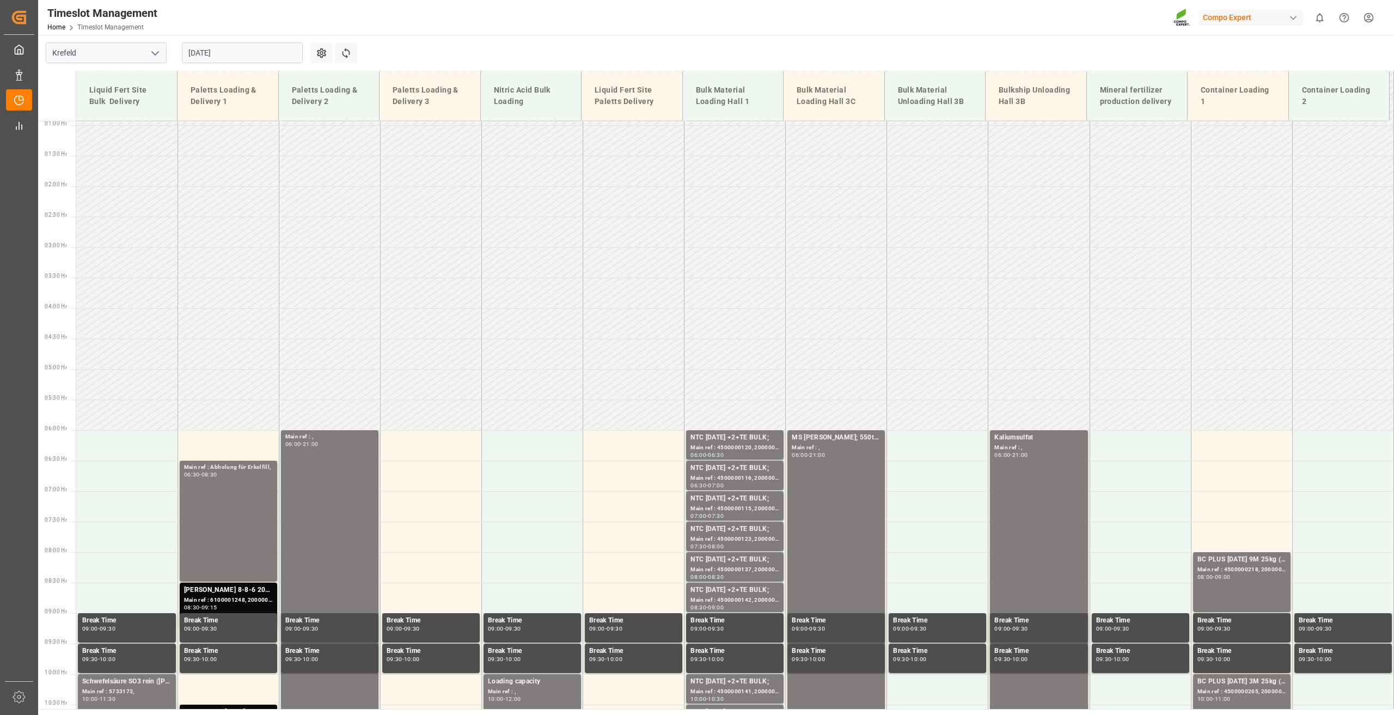
click at [206, 45] on input "20.08.2025" at bounding box center [242, 52] width 121 height 21
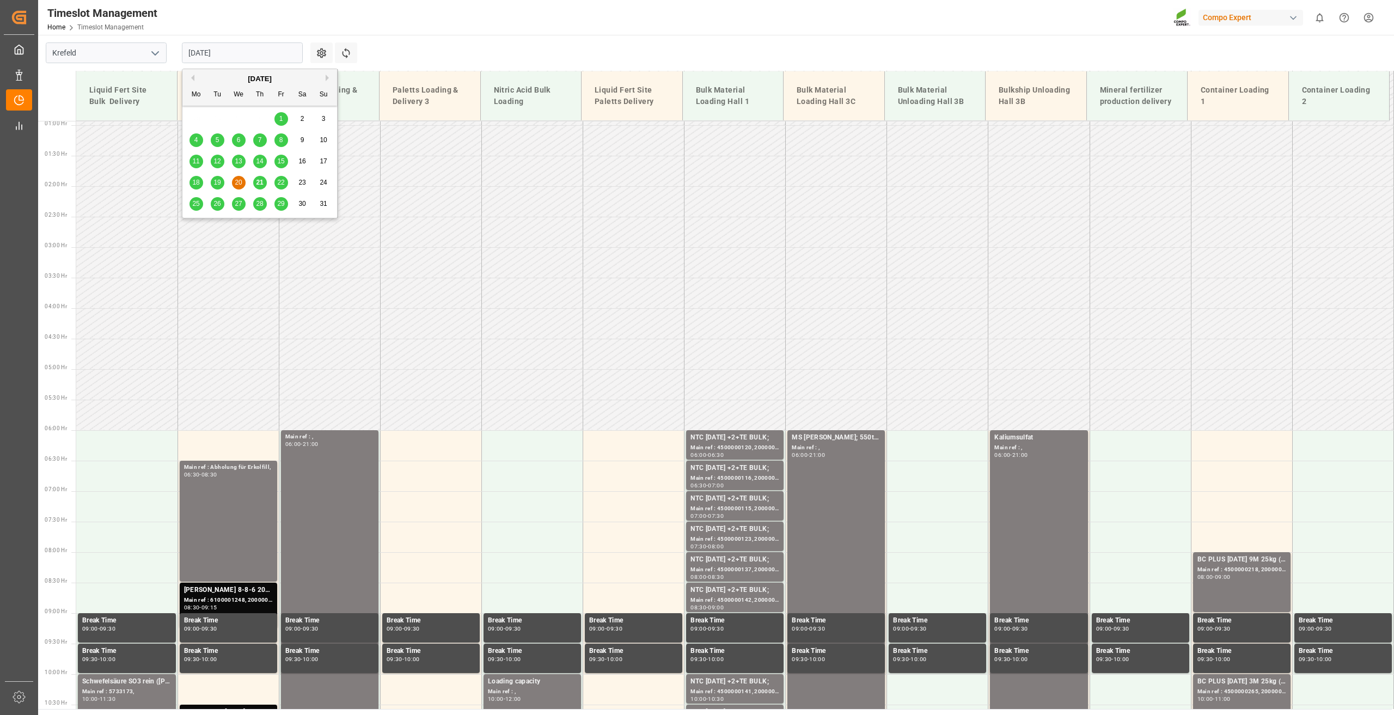
click at [218, 180] on span "19" at bounding box center [216, 183] width 7 height 8
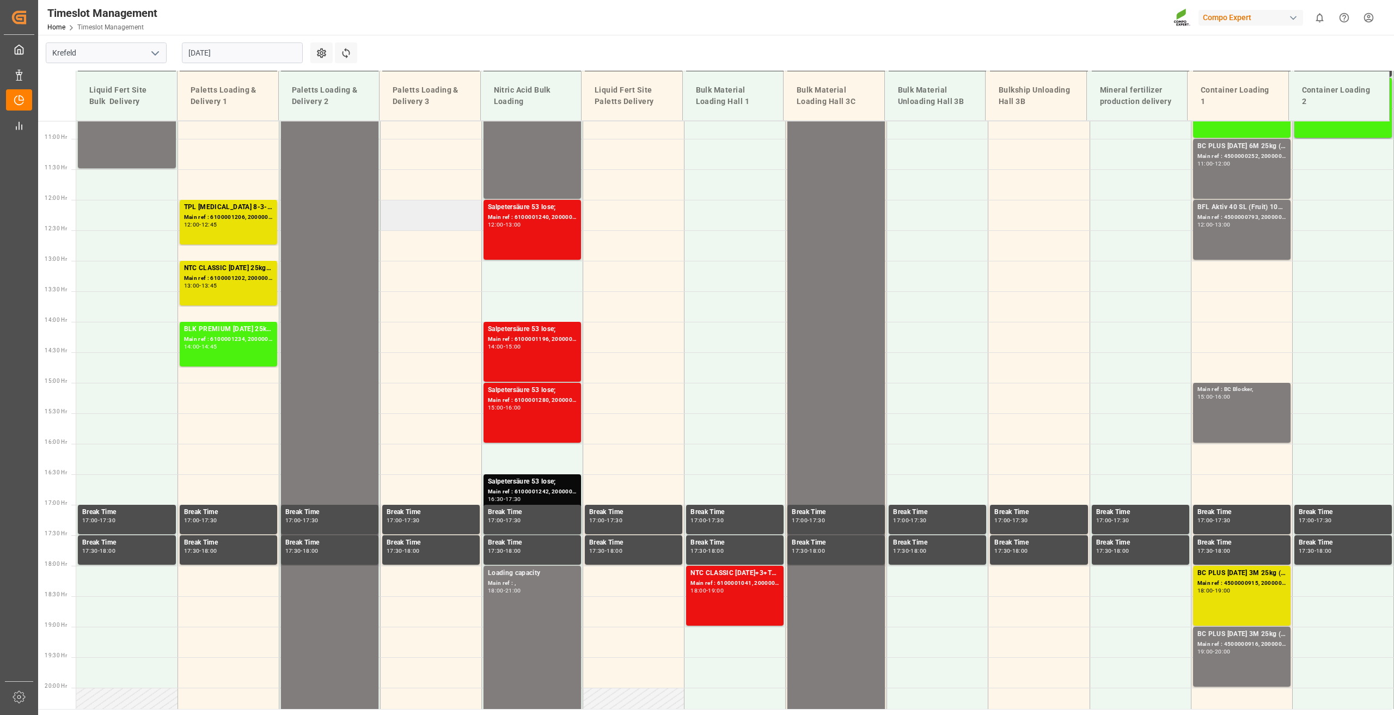
scroll to position [655, 0]
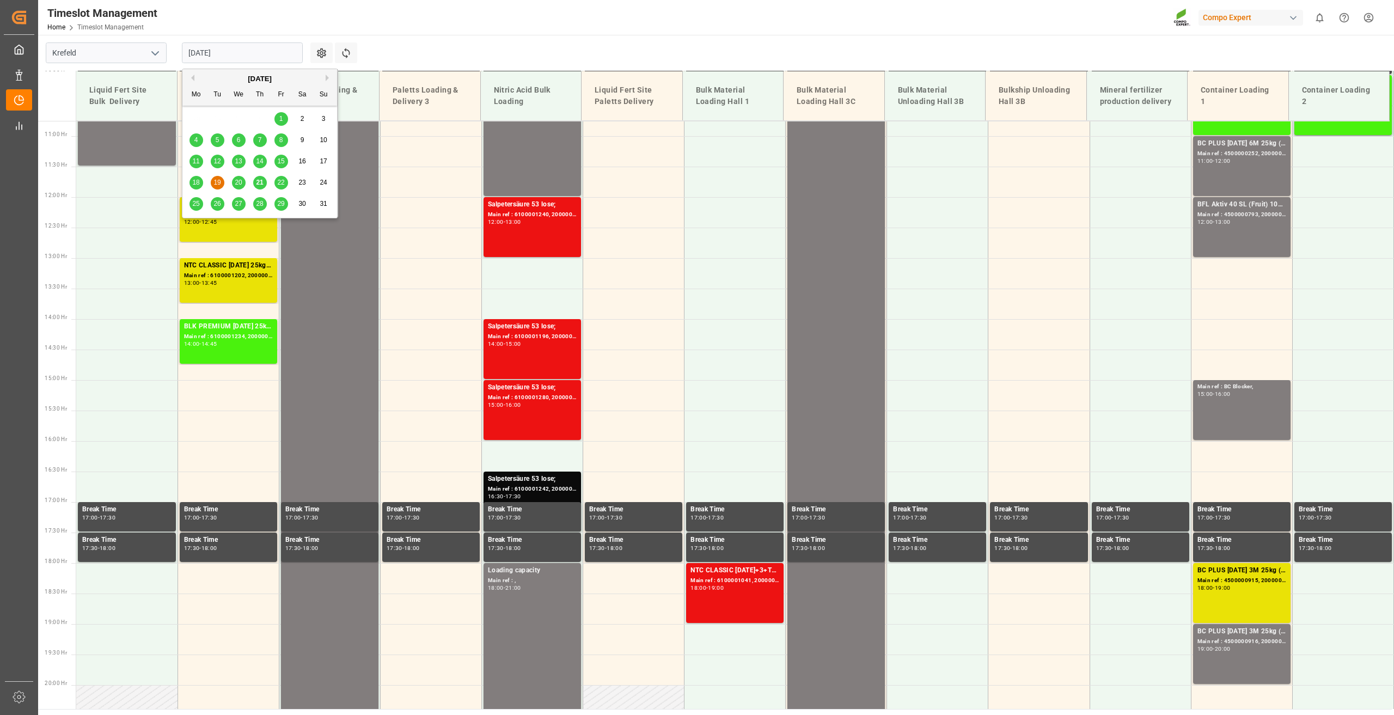
click at [202, 53] on input "19.08.2025" at bounding box center [242, 52] width 121 height 21
click at [195, 182] on span "18" at bounding box center [195, 183] width 7 height 8
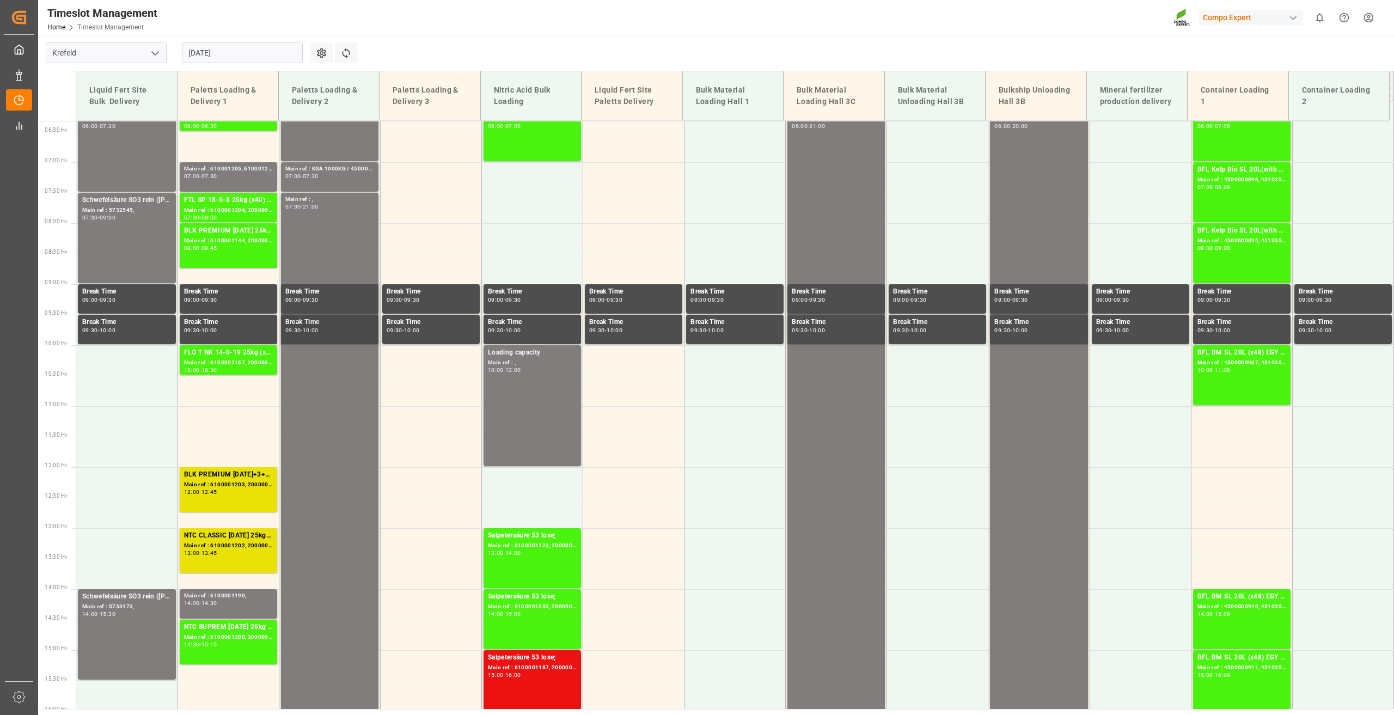
scroll to position [383, 0]
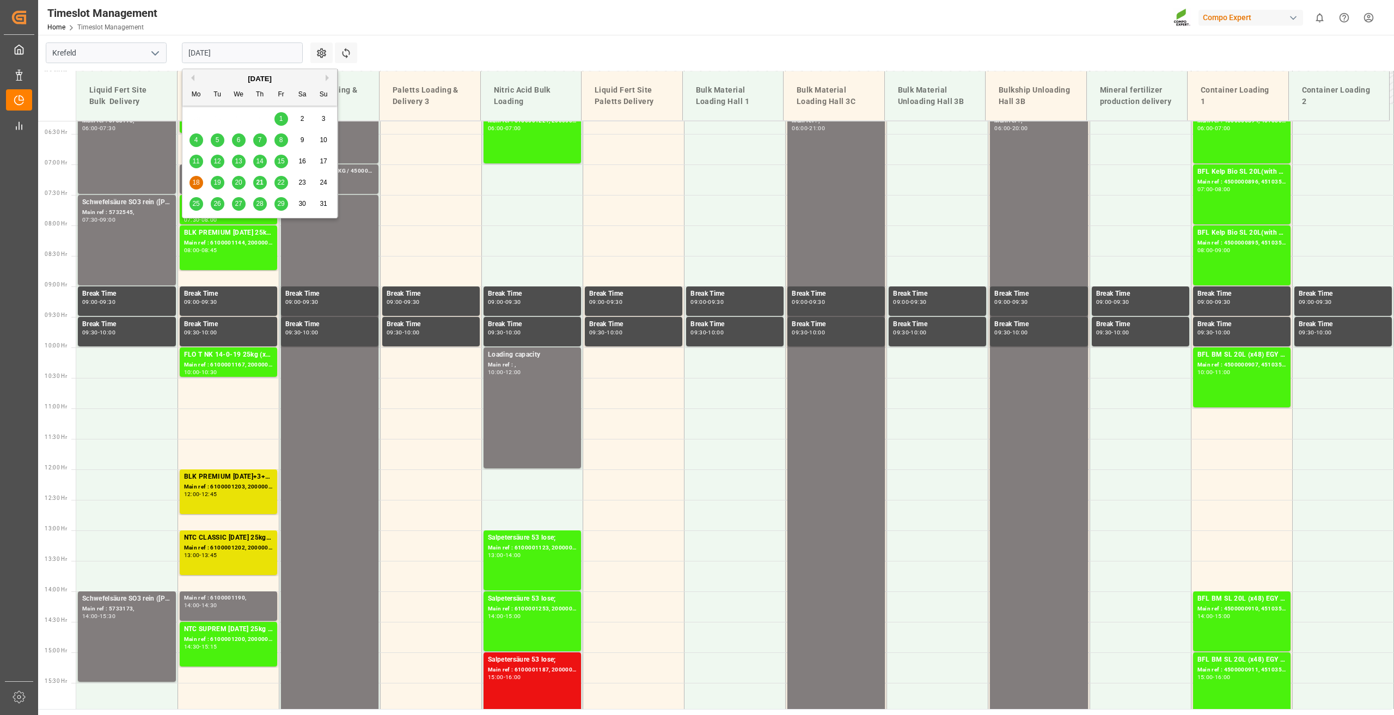
click at [211, 53] on input "18.08.2025" at bounding box center [242, 52] width 121 height 21
click at [282, 162] on span "15" at bounding box center [280, 161] width 7 height 8
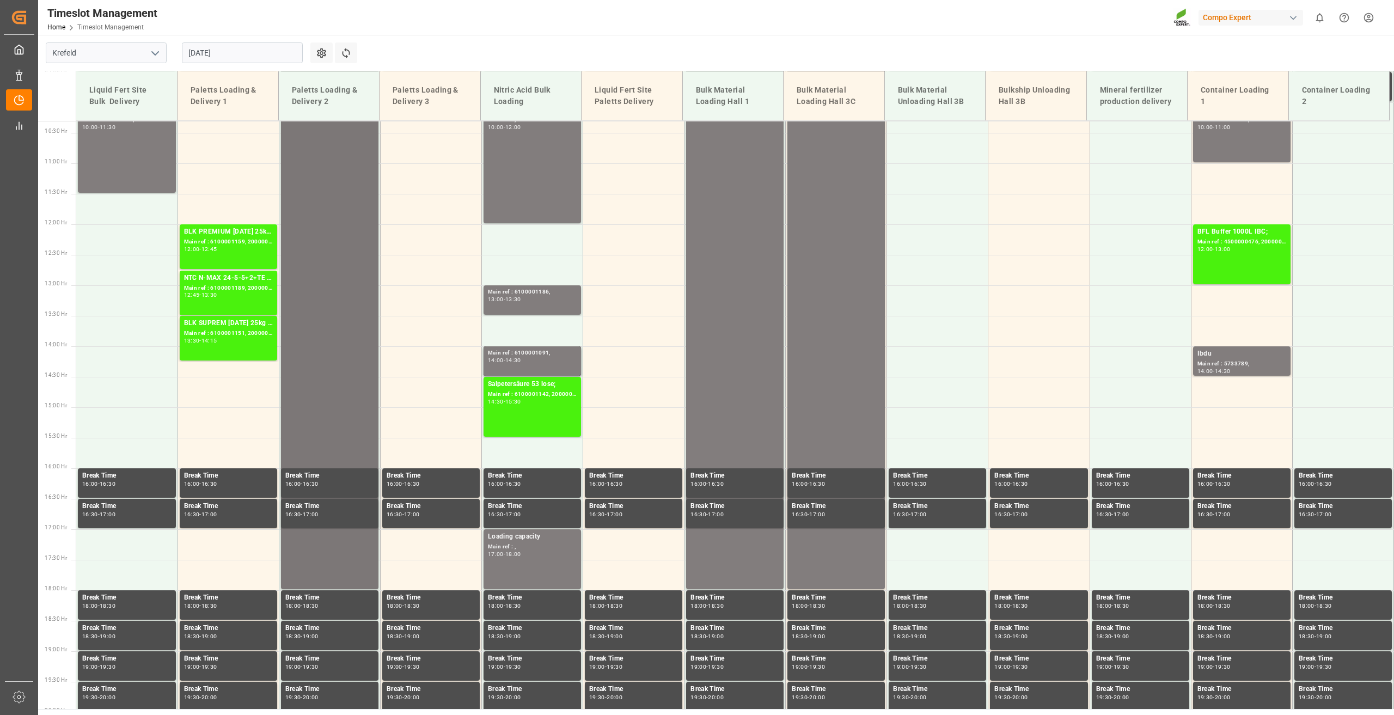
scroll to position [764, 0]
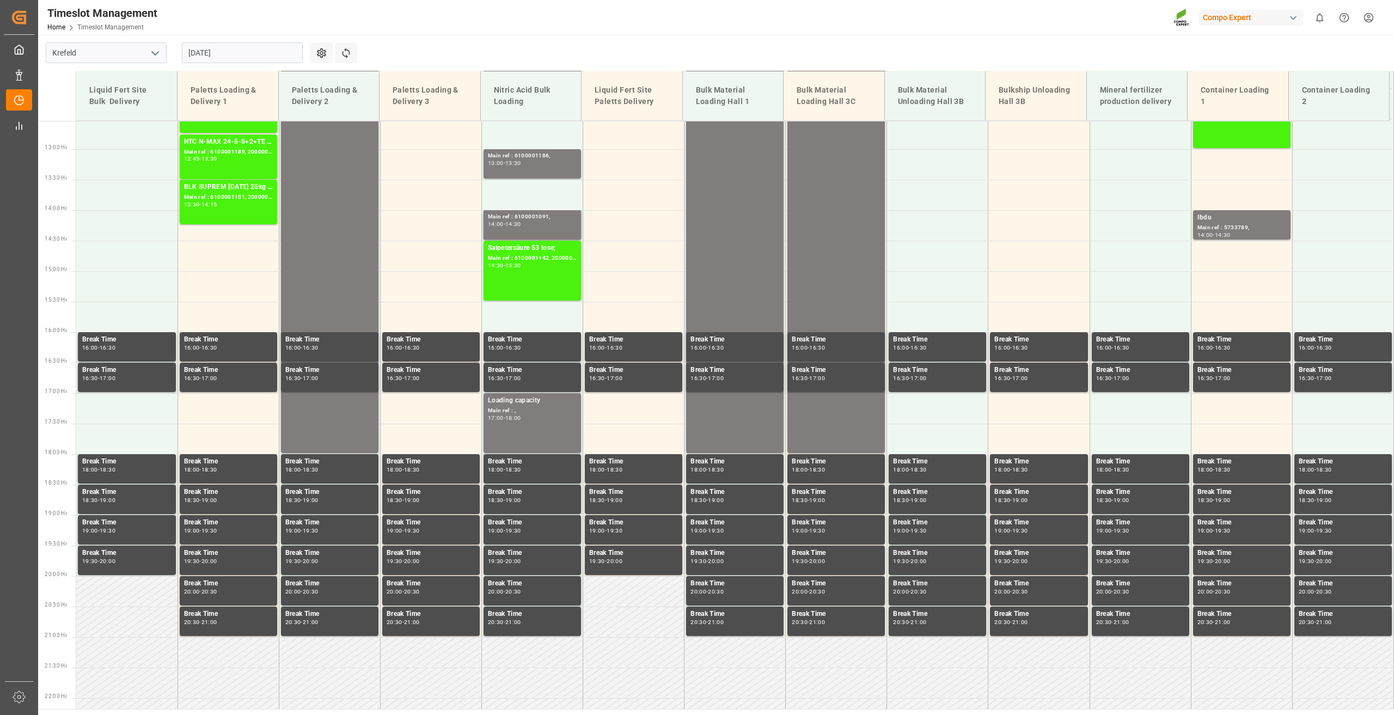
click at [237, 63] on div "15.08.2025" at bounding box center [242, 53] width 136 height 36
click at [231, 56] on input "15.08.2025" at bounding box center [242, 52] width 121 height 21
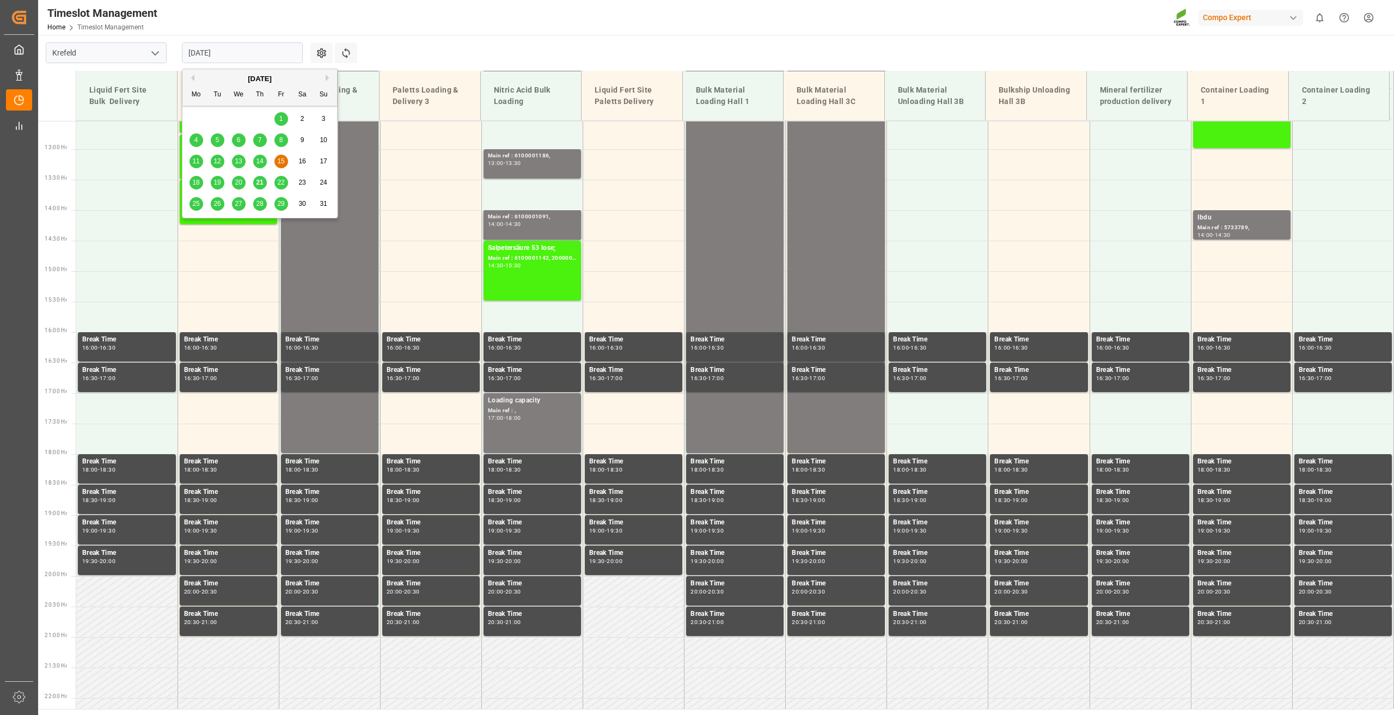
click at [258, 158] on span "14" at bounding box center [259, 161] width 7 height 8
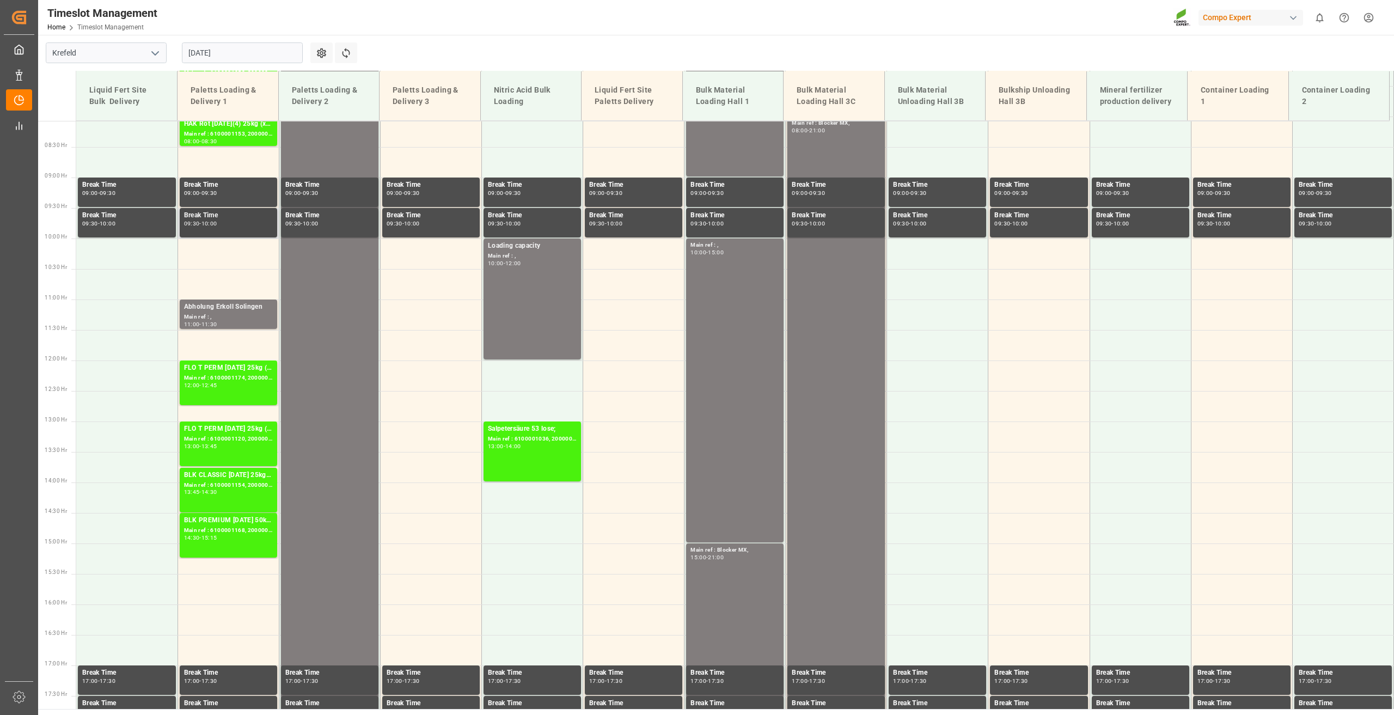
scroll to position [547, 0]
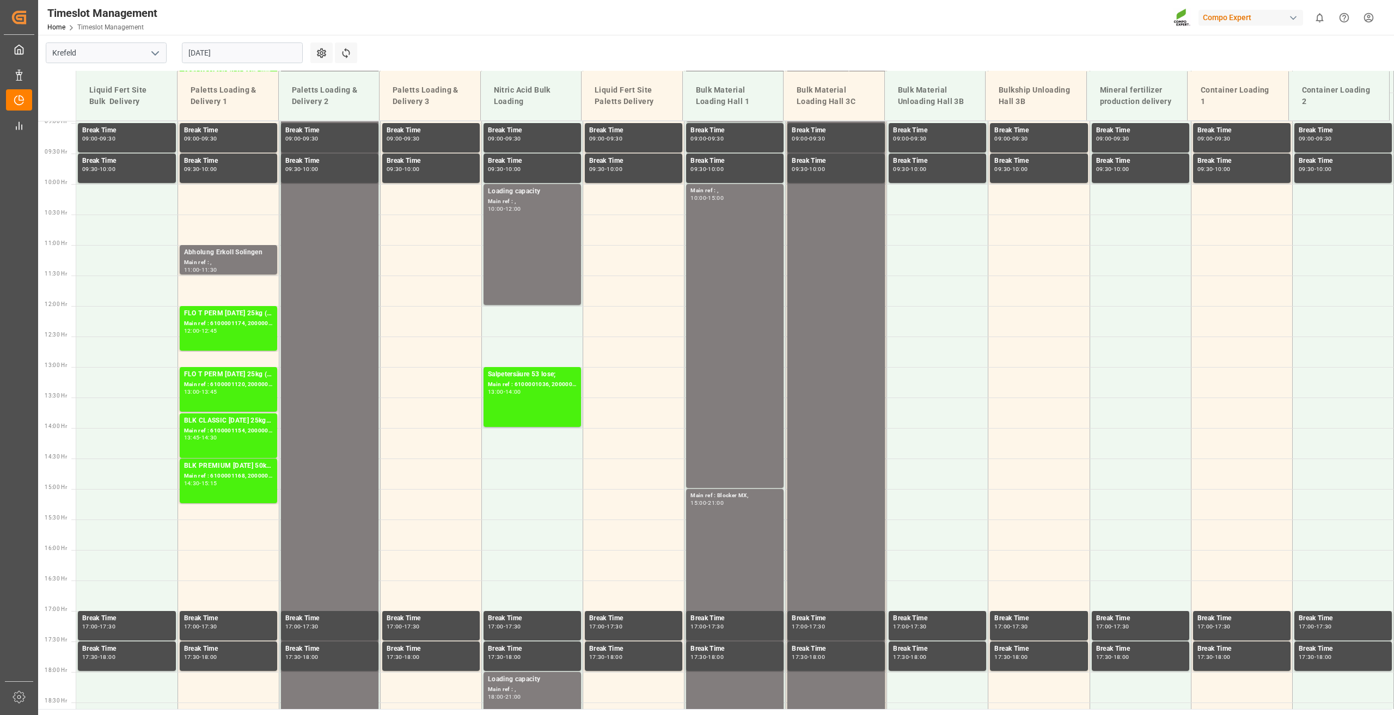
click at [220, 47] on input "14.08.2025" at bounding box center [242, 52] width 121 height 21
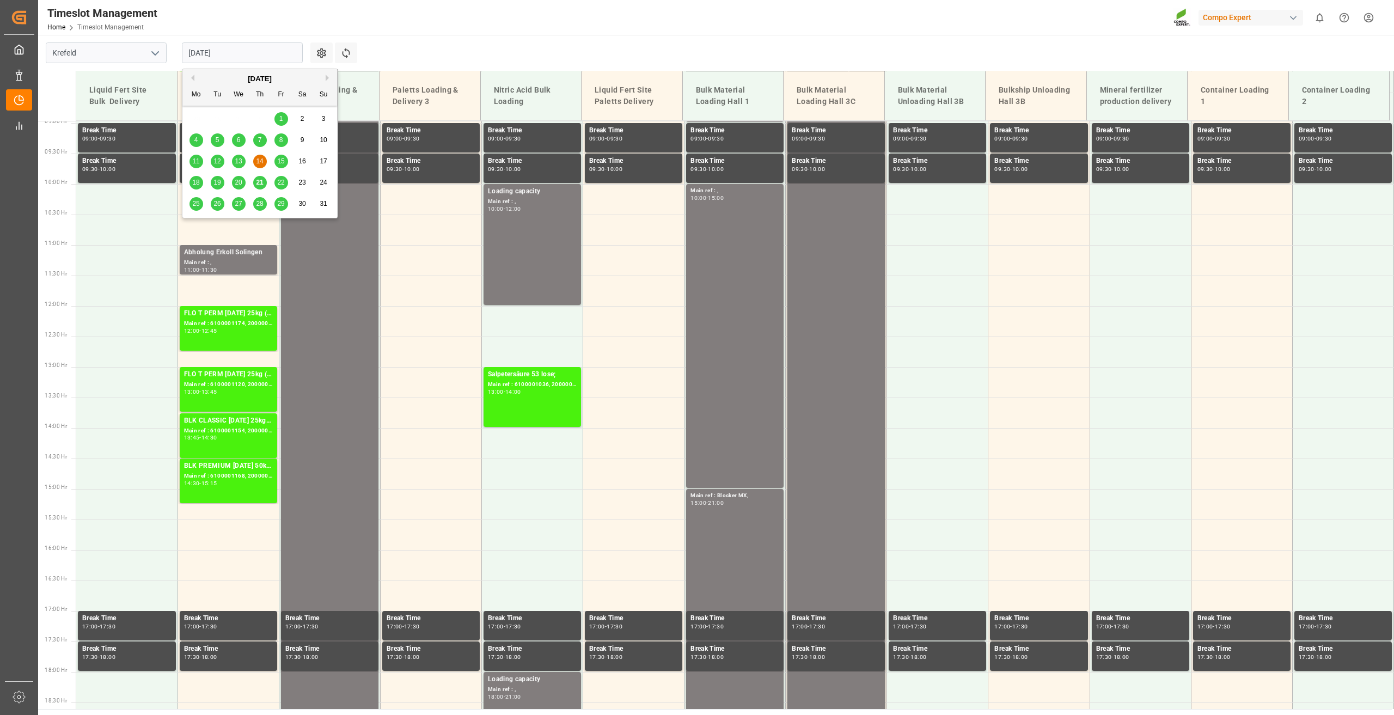
click at [240, 160] on span "13" at bounding box center [238, 161] width 7 height 8
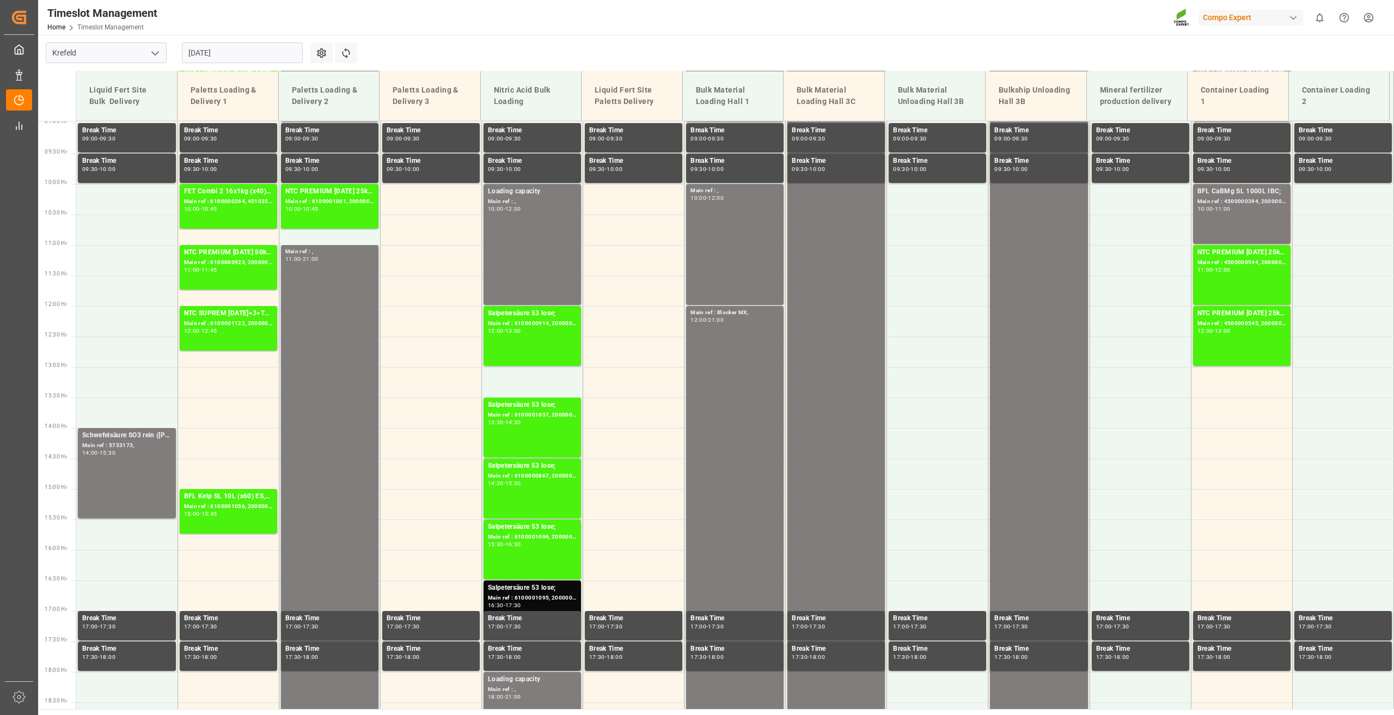
click at [205, 55] on input "13.08.2025" at bounding box center [242, 52] width 121 height 21
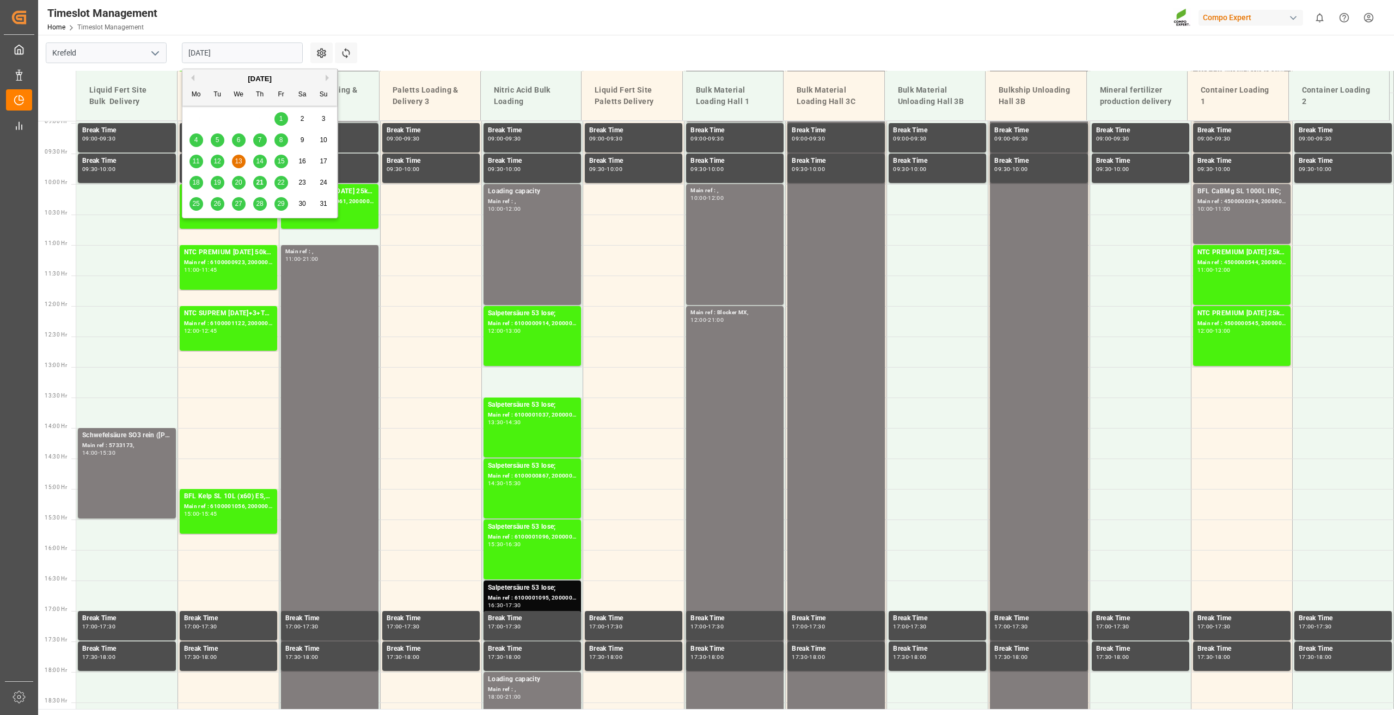
click at [200, 184] on div "18" at bounding box center [196, 182] width 14 height 13
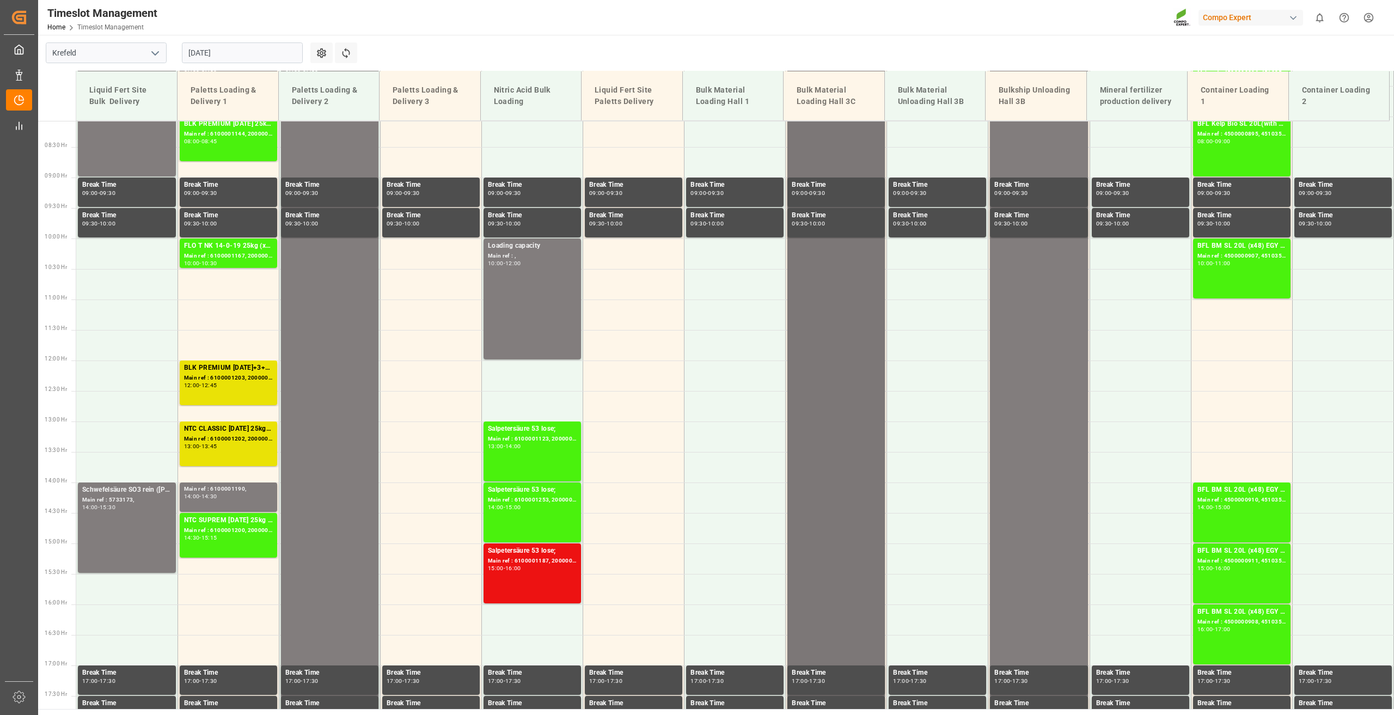
scroll to position [220, 0]
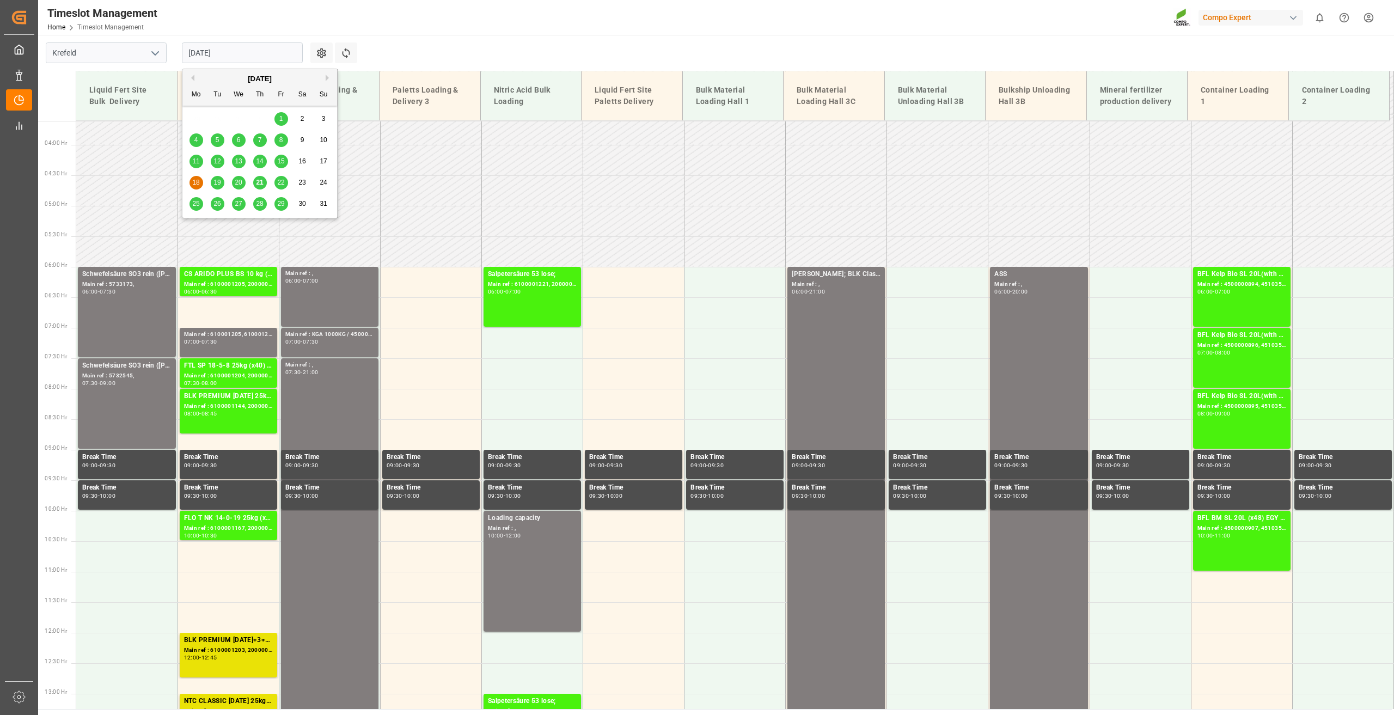
click at [212, 62] on input "18.08.2025" at bounding box center [242, 52] width 121 height 21
click at [260, 182] on span "21" at bounding box center [259, 183] width 7 height 8
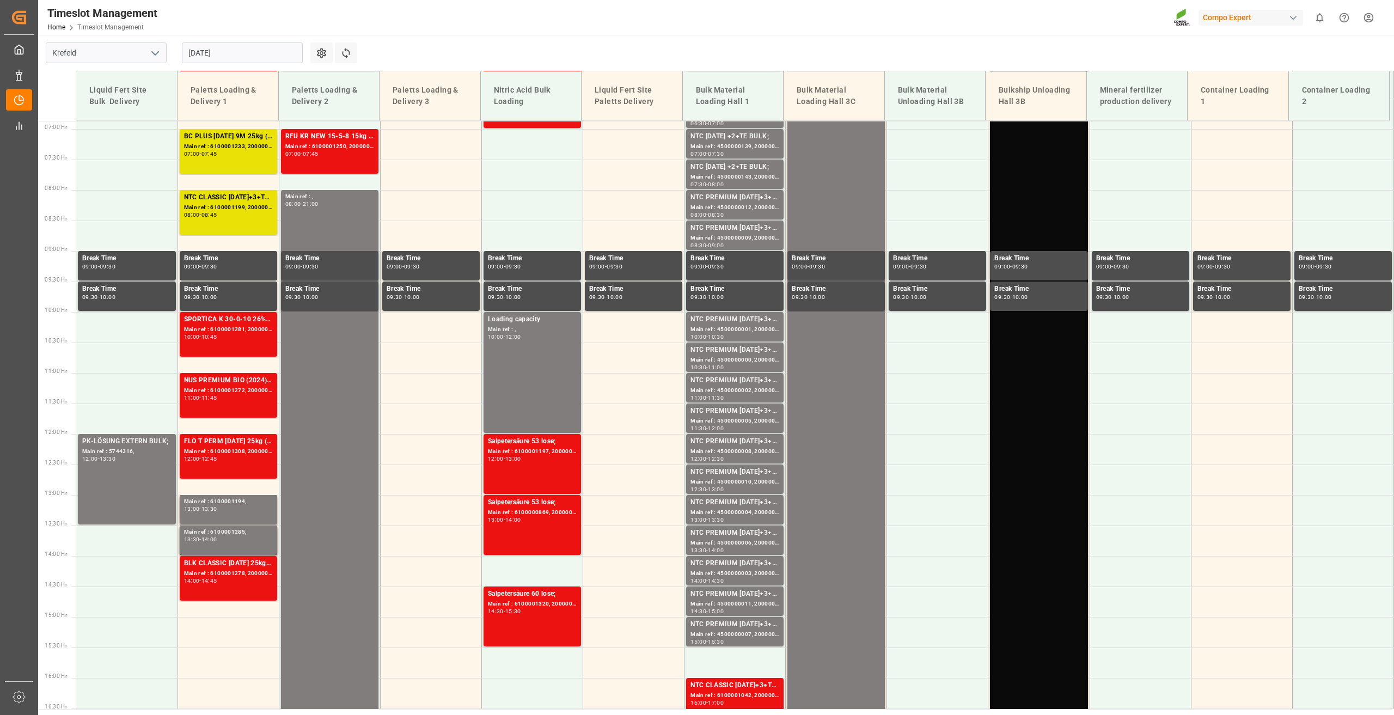
scroll to position [492, 0]
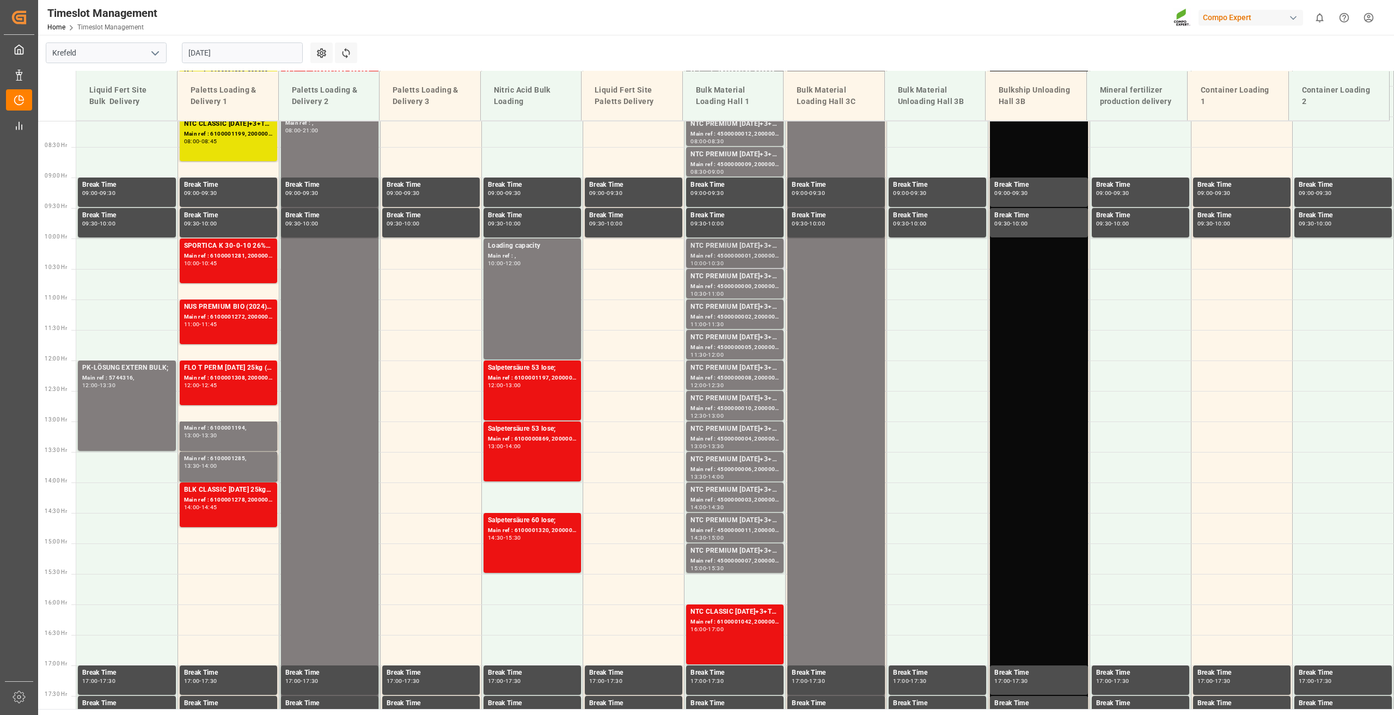
click at [740, 258] on div "Main ref : 4500000001, 2000000014;" at bounding box center [734, 256] width 89 height 9
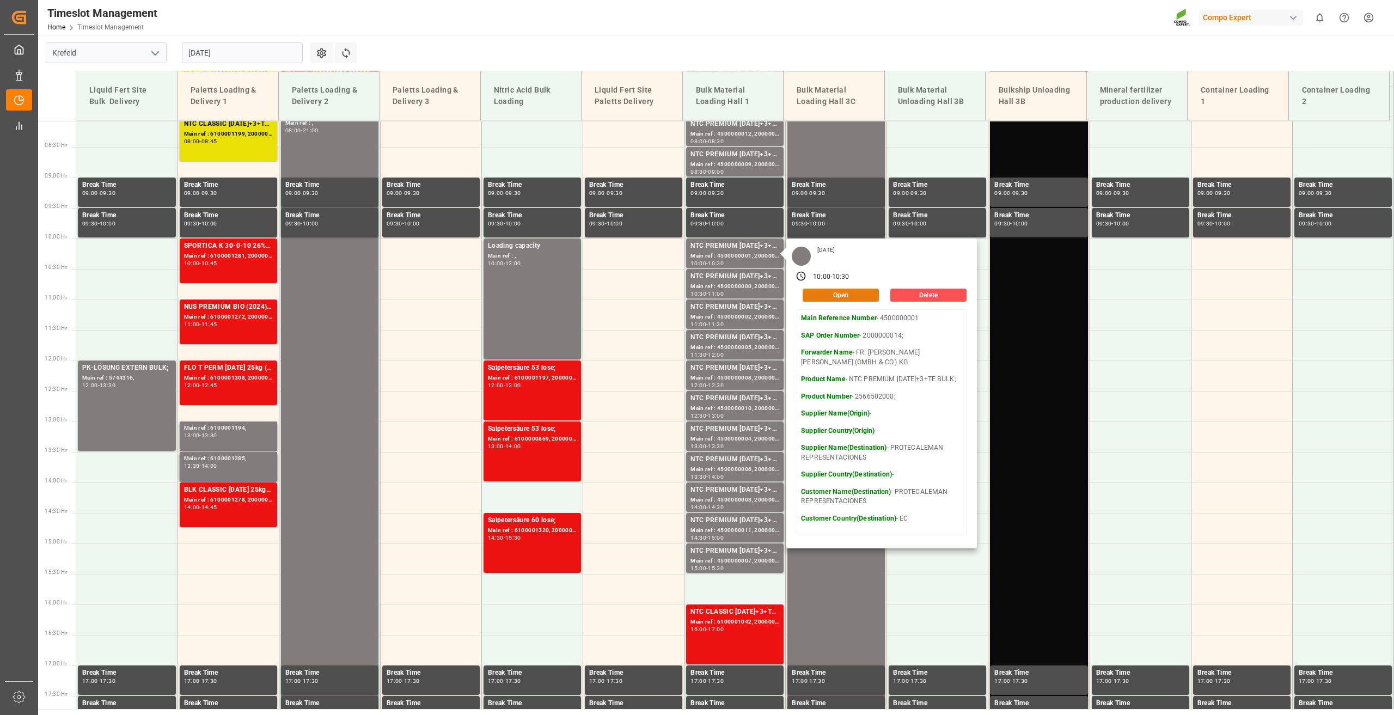
click at [836, 294] on button "Open" at bounding box center [840, 295] width 76 height 13
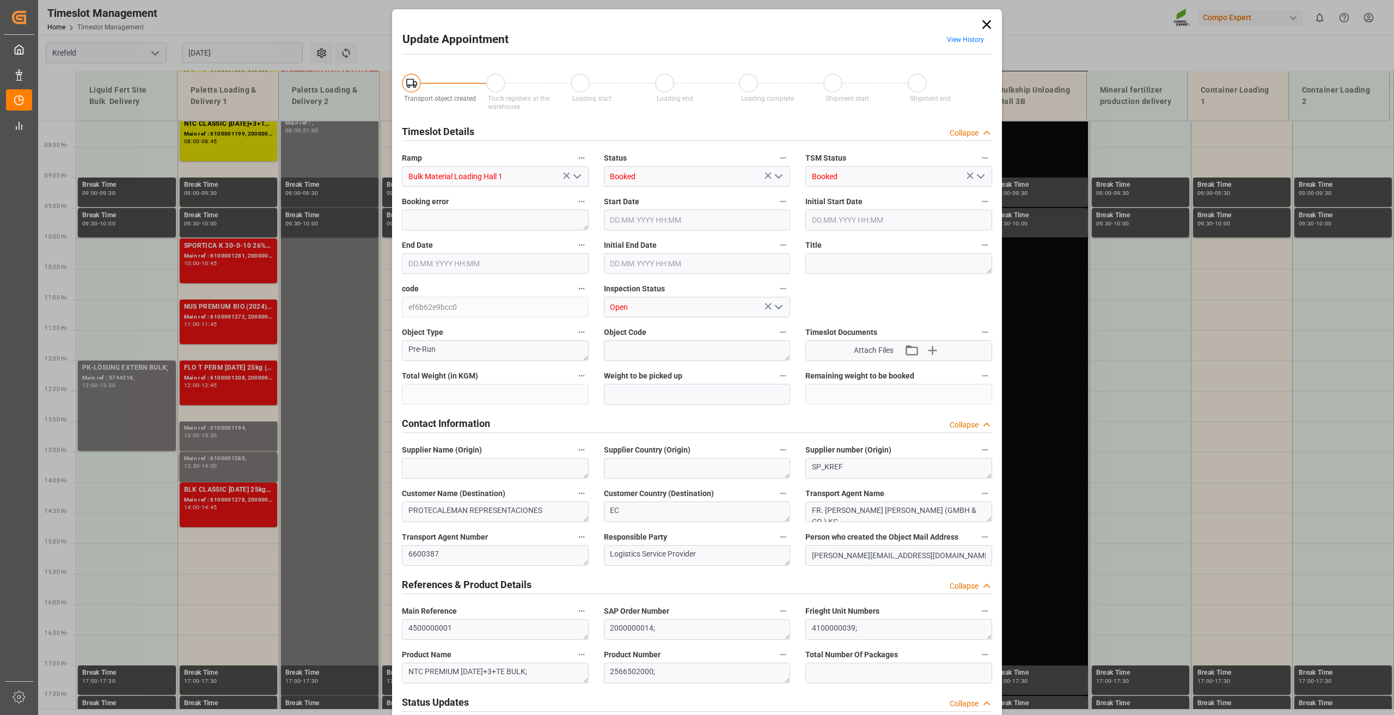
type input "53000"
type input "0"
type input "21.08.2025 10:00"
type input "21.08.2025 10:30"
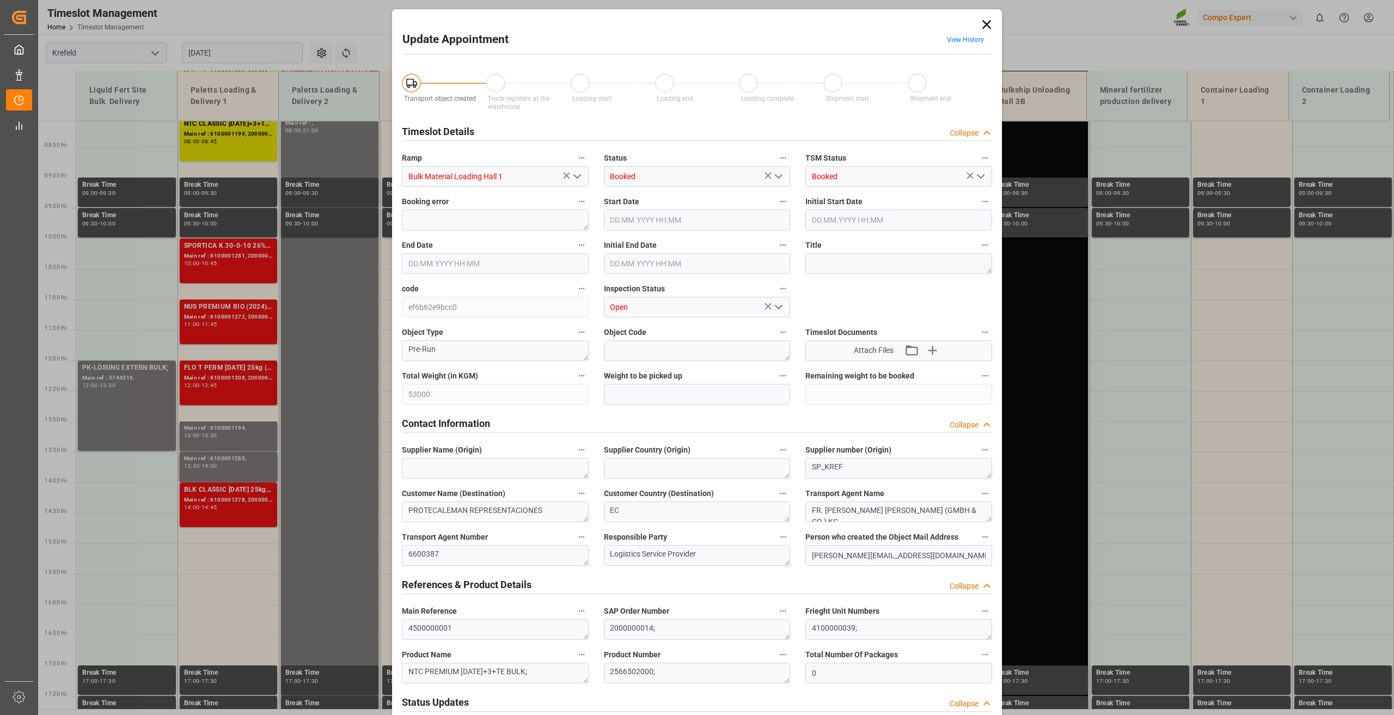
type input "21.08.2025 10:30"
type input "08.08.2025 06:43"
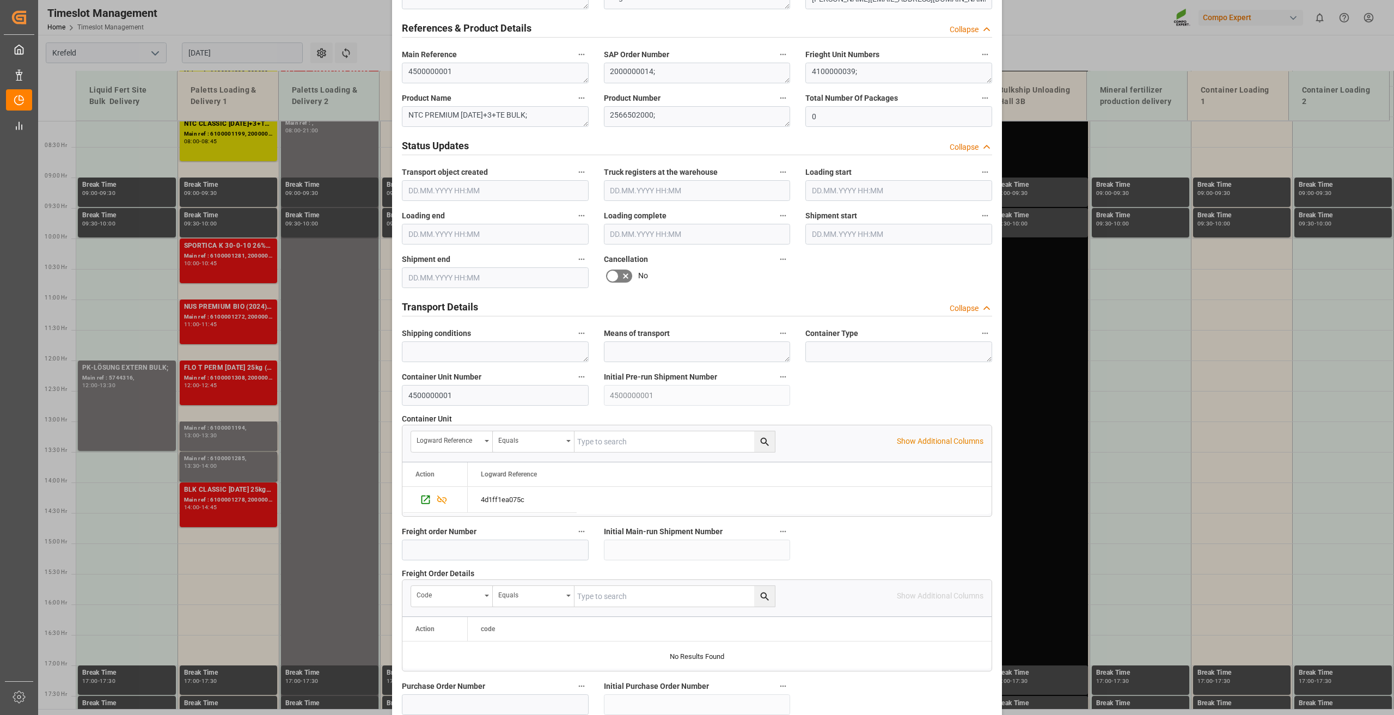
scroll to position [653, 0]
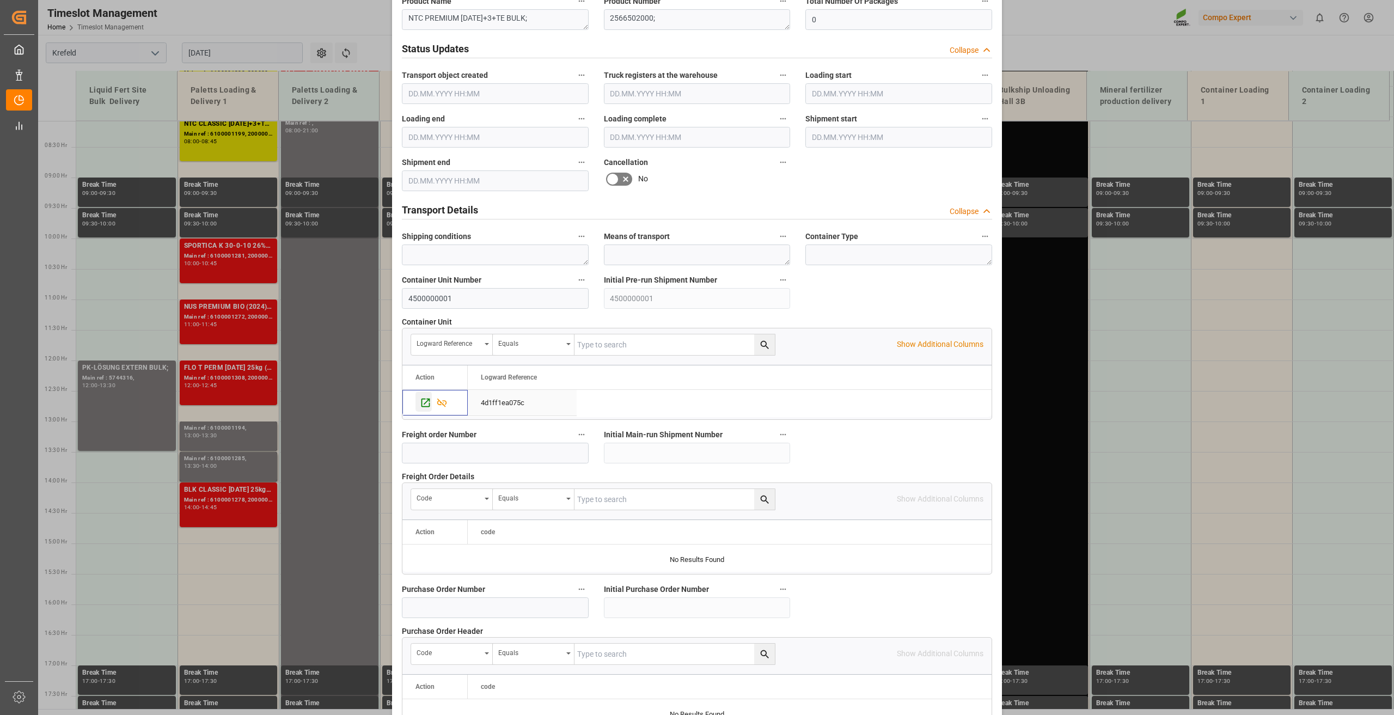
click at [421, 405] on icon "Press SPACE to select this row." at bounding box center [425, 402] width 9 height 9
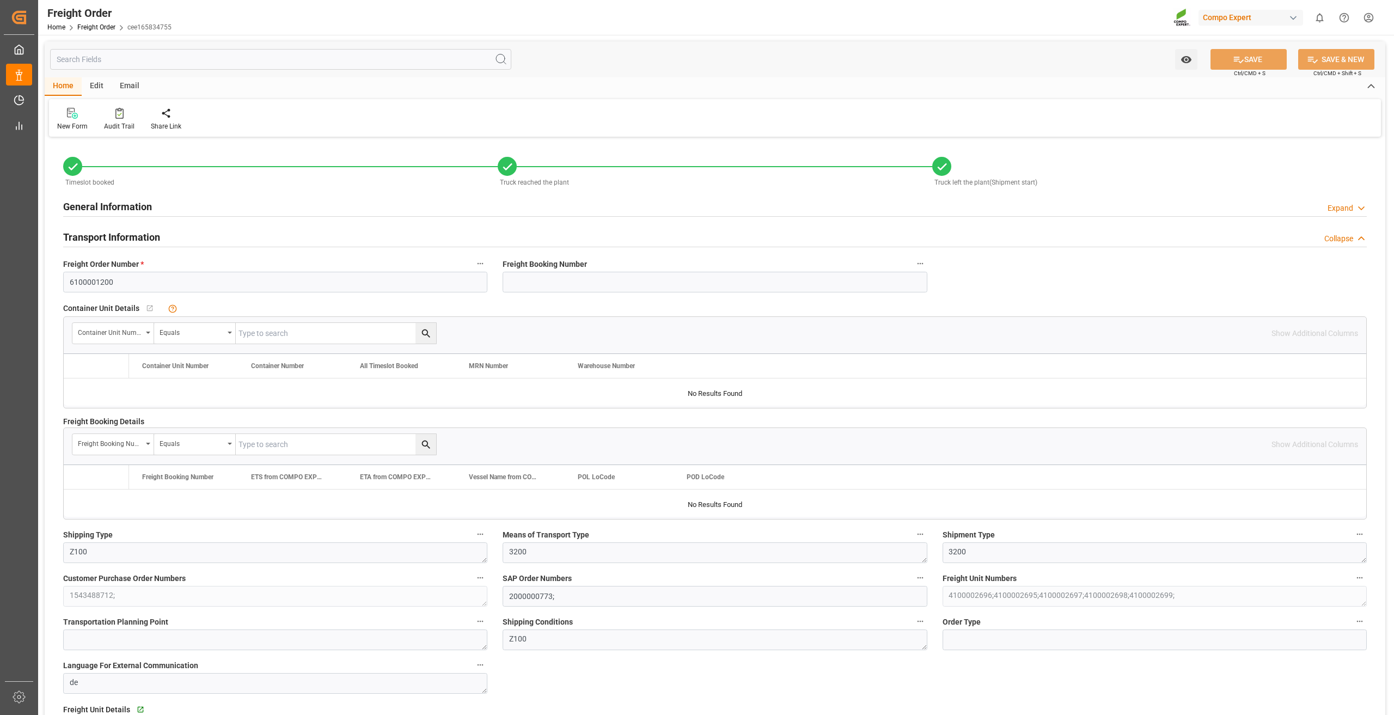
type input "0"
type input "34535.2"
type input "0"
type input "34535.2"
type input "[DATE] 01:00"
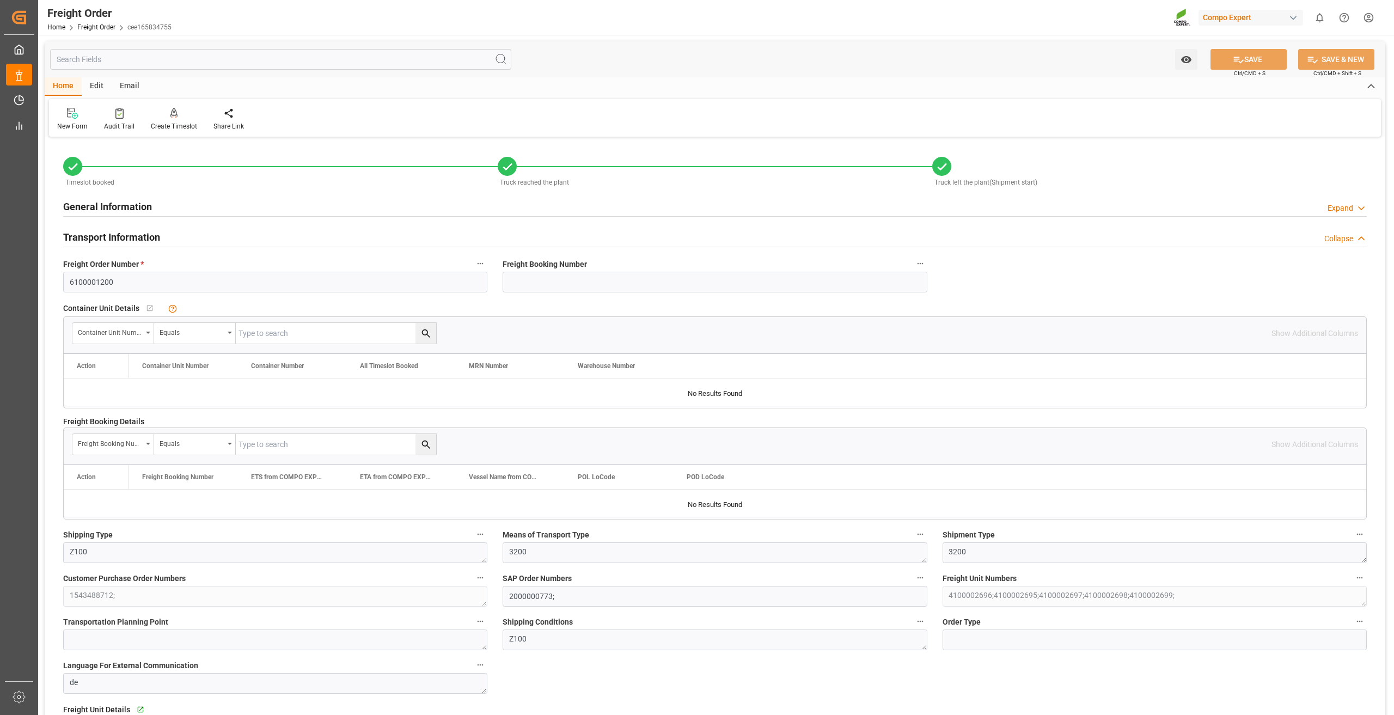
type input "[DATE] 16:47"
type input "[DATE] 14:34"
type input "[DATE] 15:35"
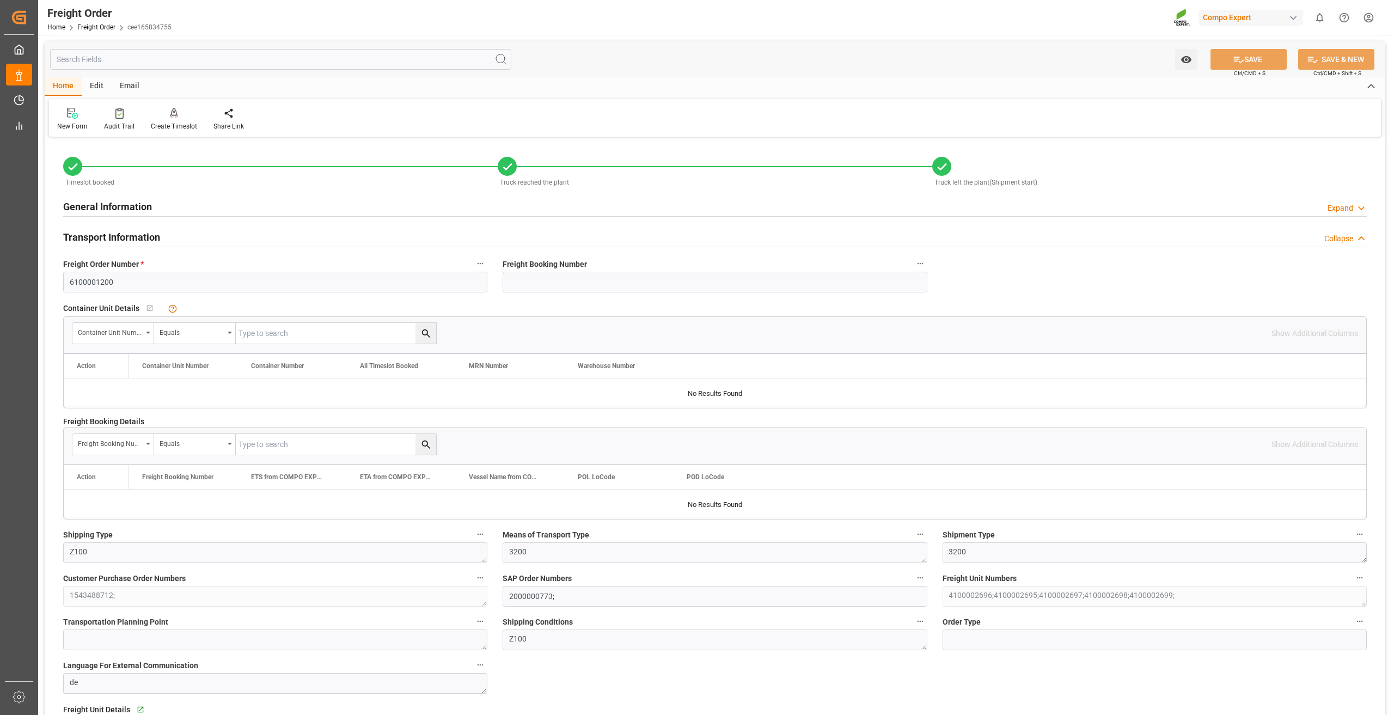
type input "[DATE] 15:35"
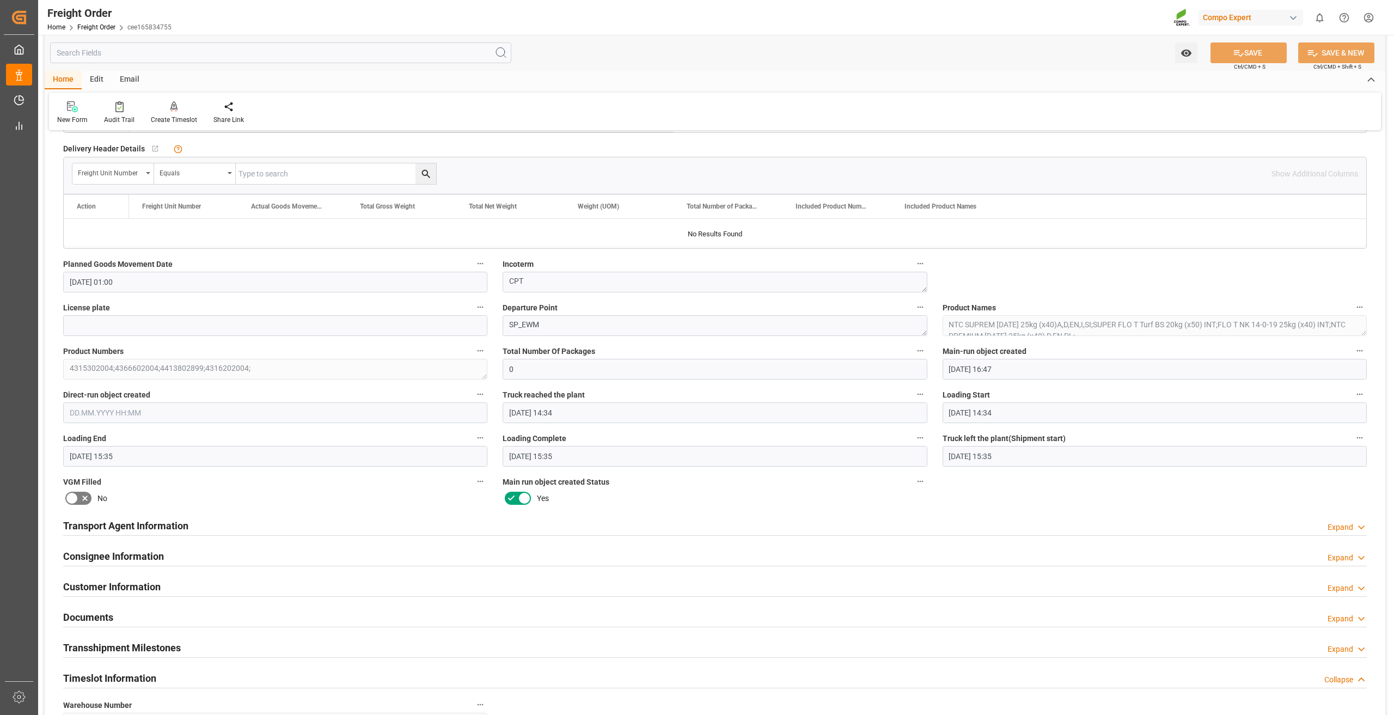
scroll to position [817, 0]
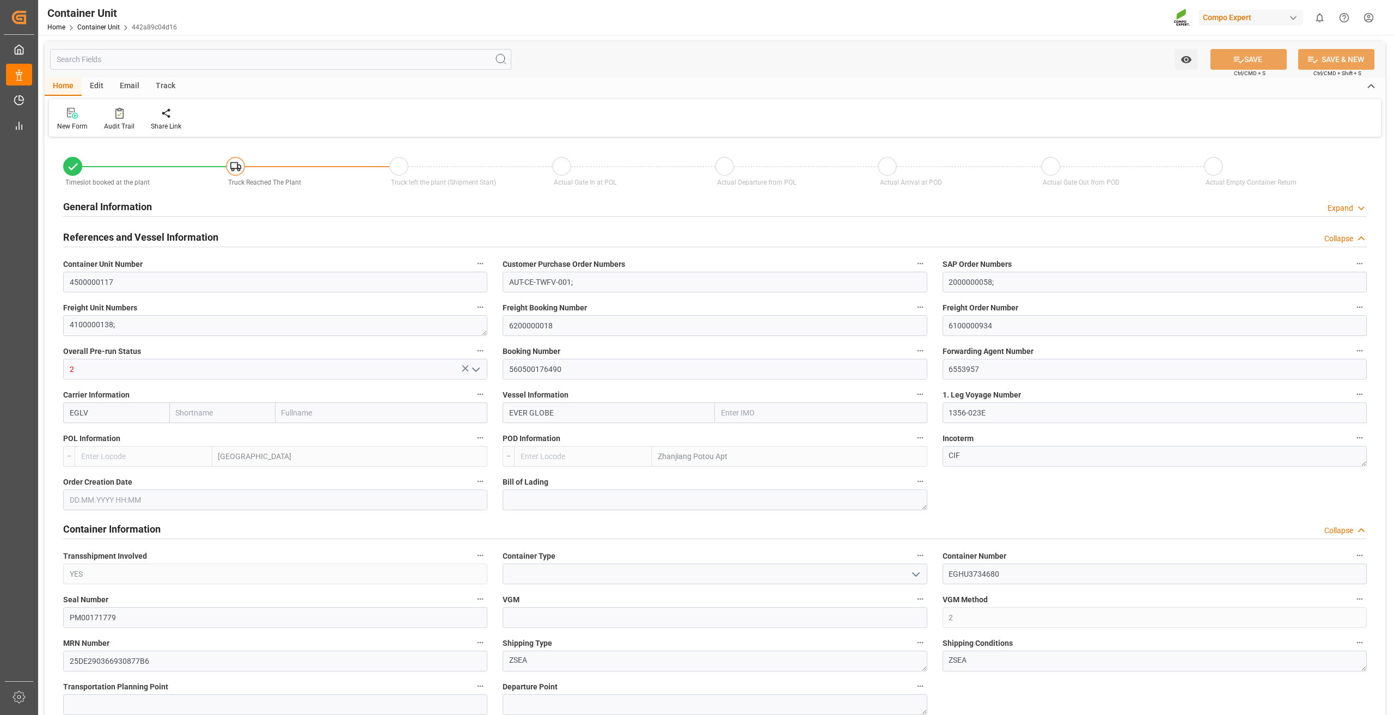
type input "Evergreen"
type input "Evergreen Marine Corp."
type input "9786841"
type input "NLRTM"
type input "CNZHA"
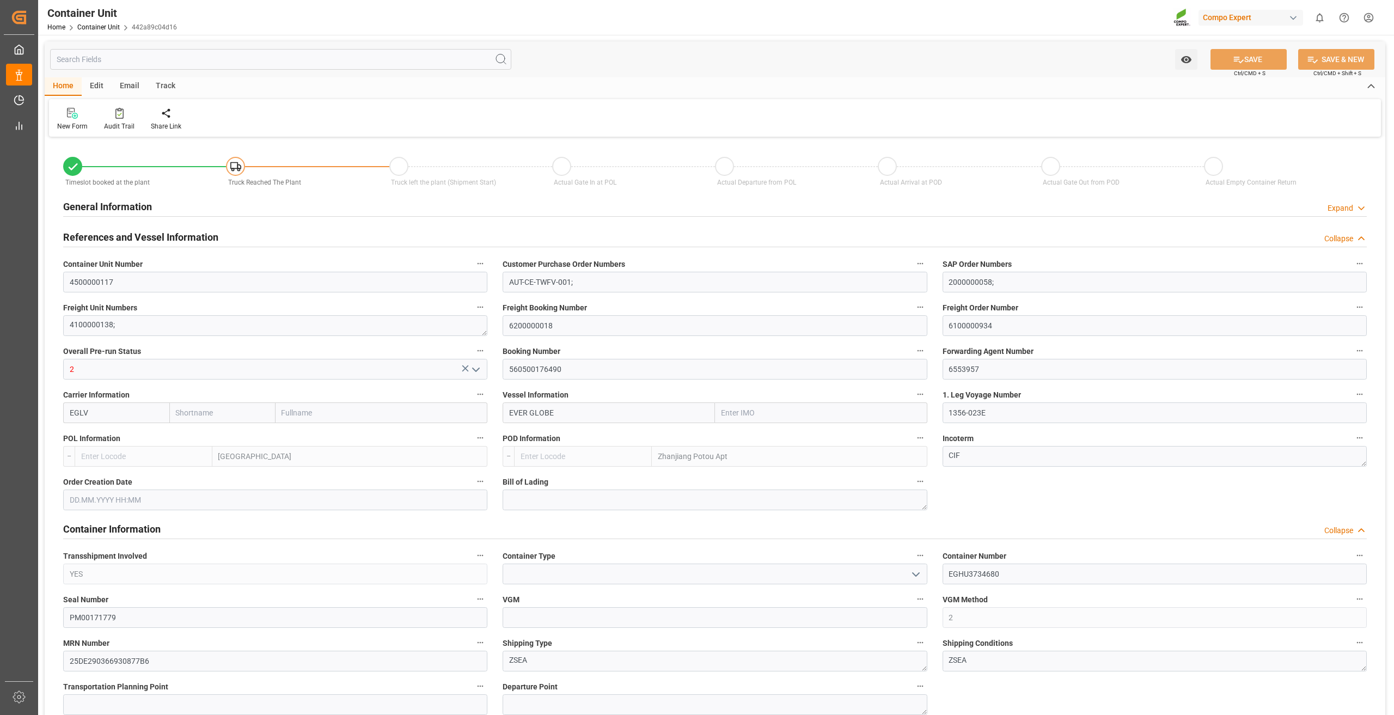
type input "28640"
type input "0"
type input "53000"
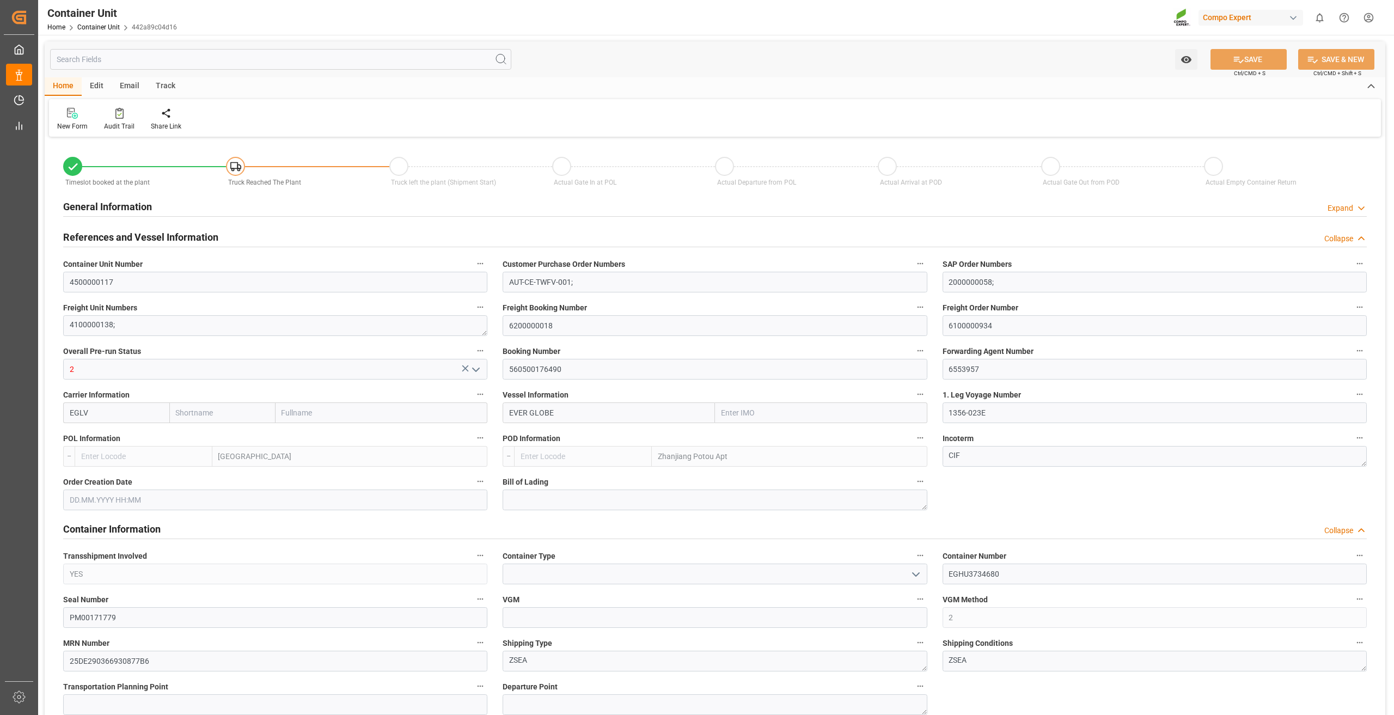
type input "NLRTM"
type input "CNZNG"
type input "20.08.2025"
type input "04.09.2025 00:02"
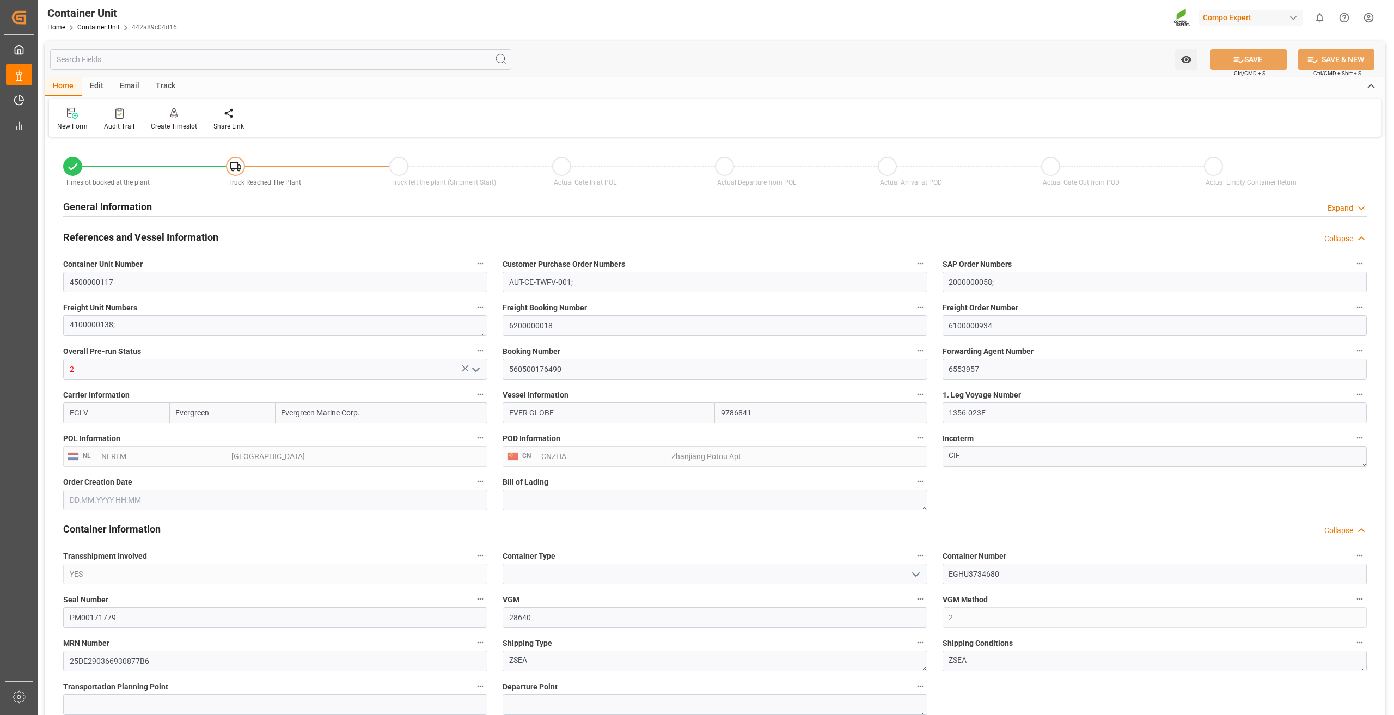
type input "04.09.2025 00:01"
type input "03.09.2025 00:01"
type input "22.10.2025 12:00"
type input "Hapag Lloyd"
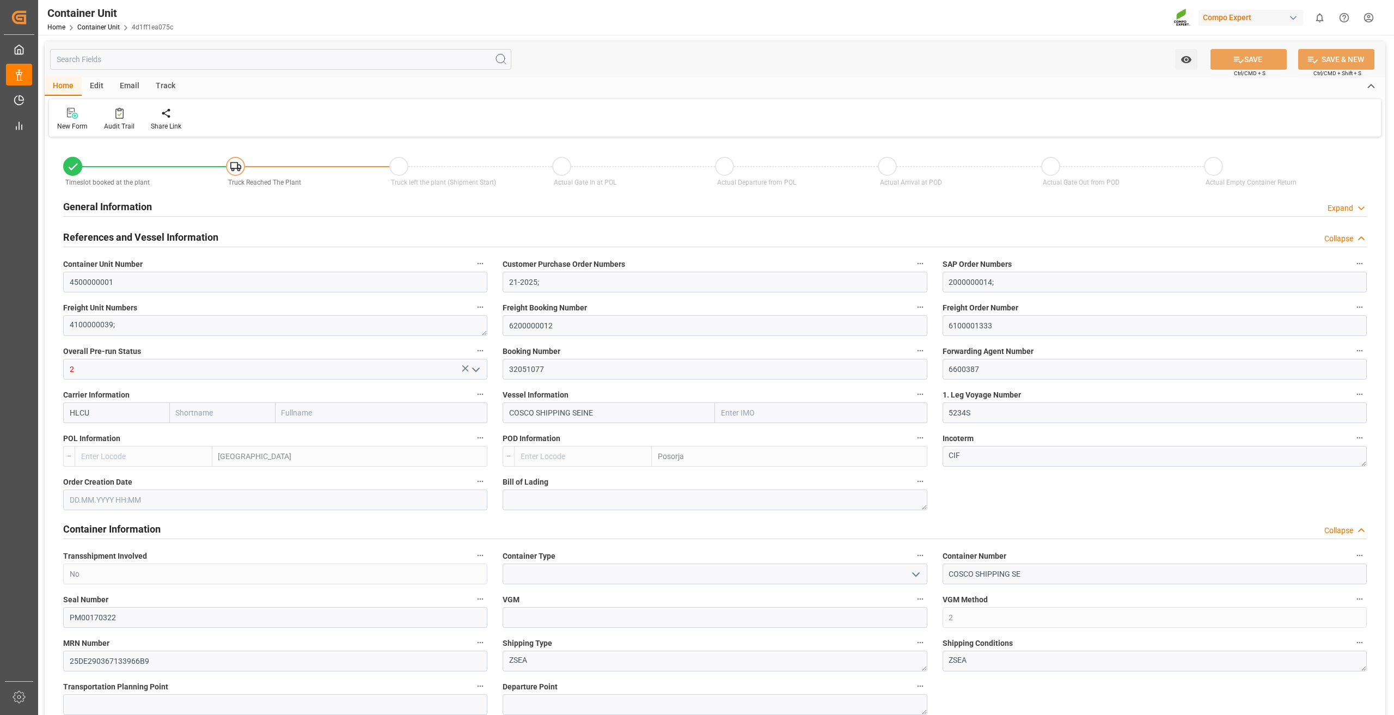
type input "Hapag Lloyd Aktiengesellschaft"
type input "9731949"
type input "BEANR"
type input "ECPSJ"
type input "0"
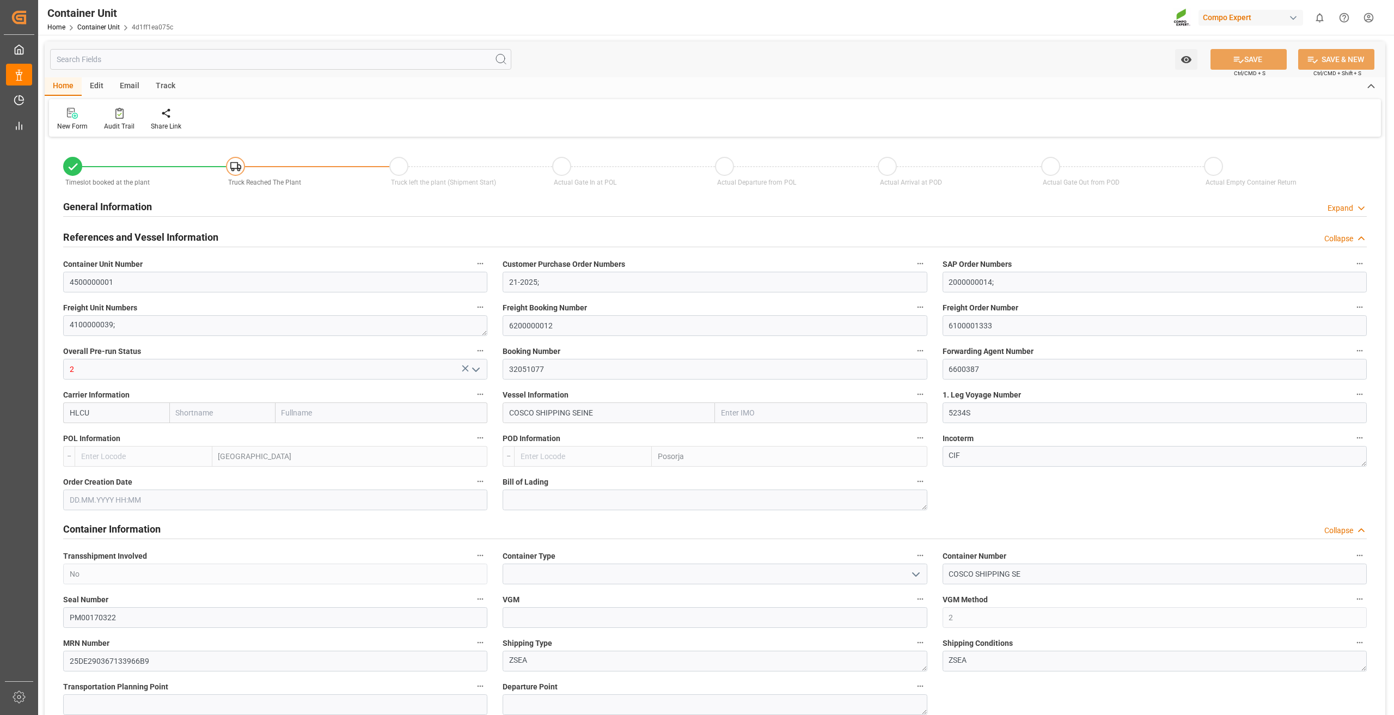
type input "0"
type input "53000"
type input "BEANR"
type input "ECPSJ"
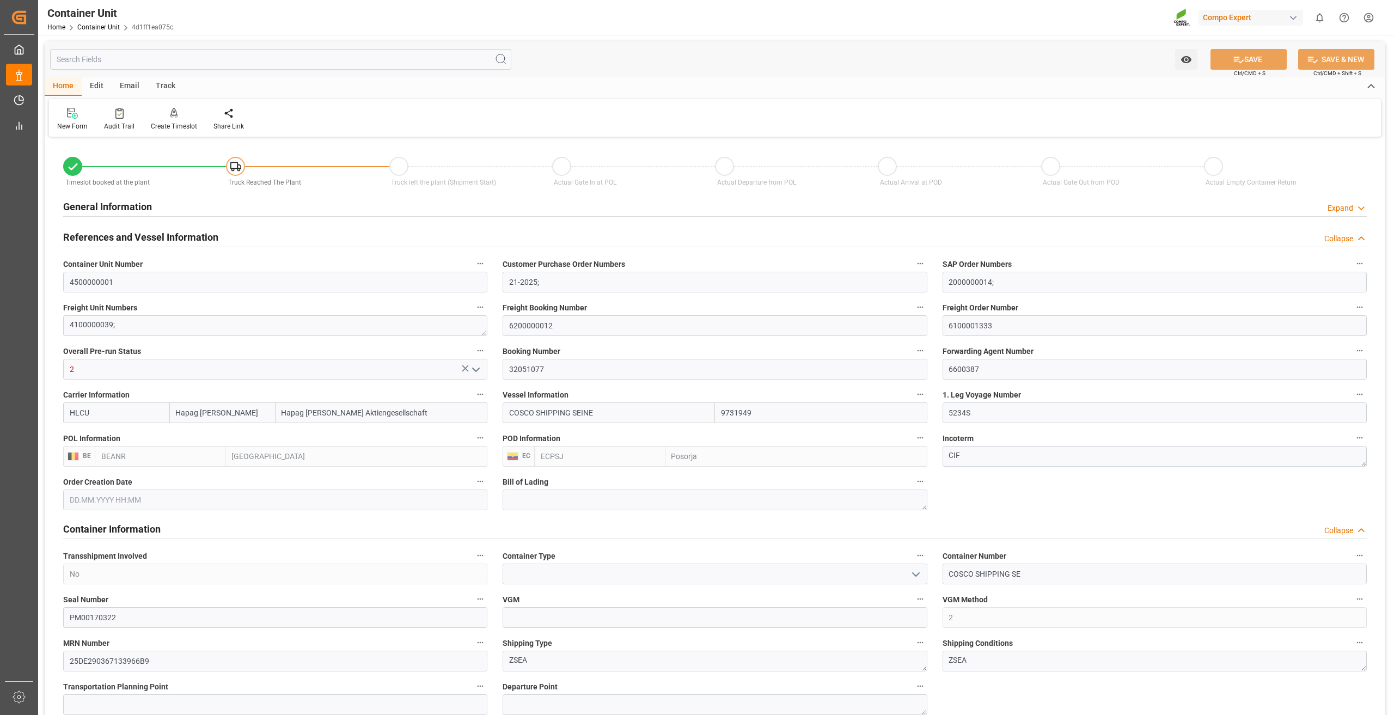
type input "21.08.2025"
type input "28.08.2025 22:00"
type input "22.09.2025 17:00"
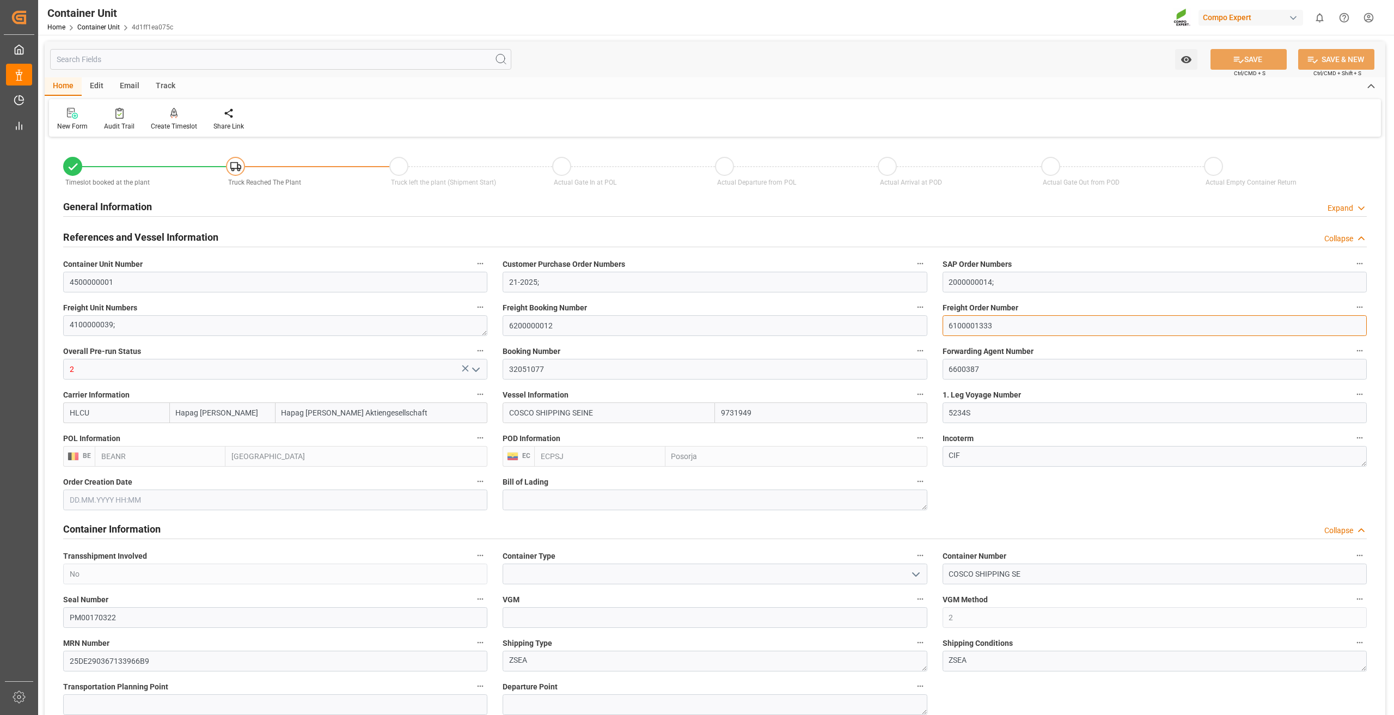
drag, startPoint x: 1007, startPoint y: 328, endPoint x: 890, endPoint y: 335, distance: 117.2
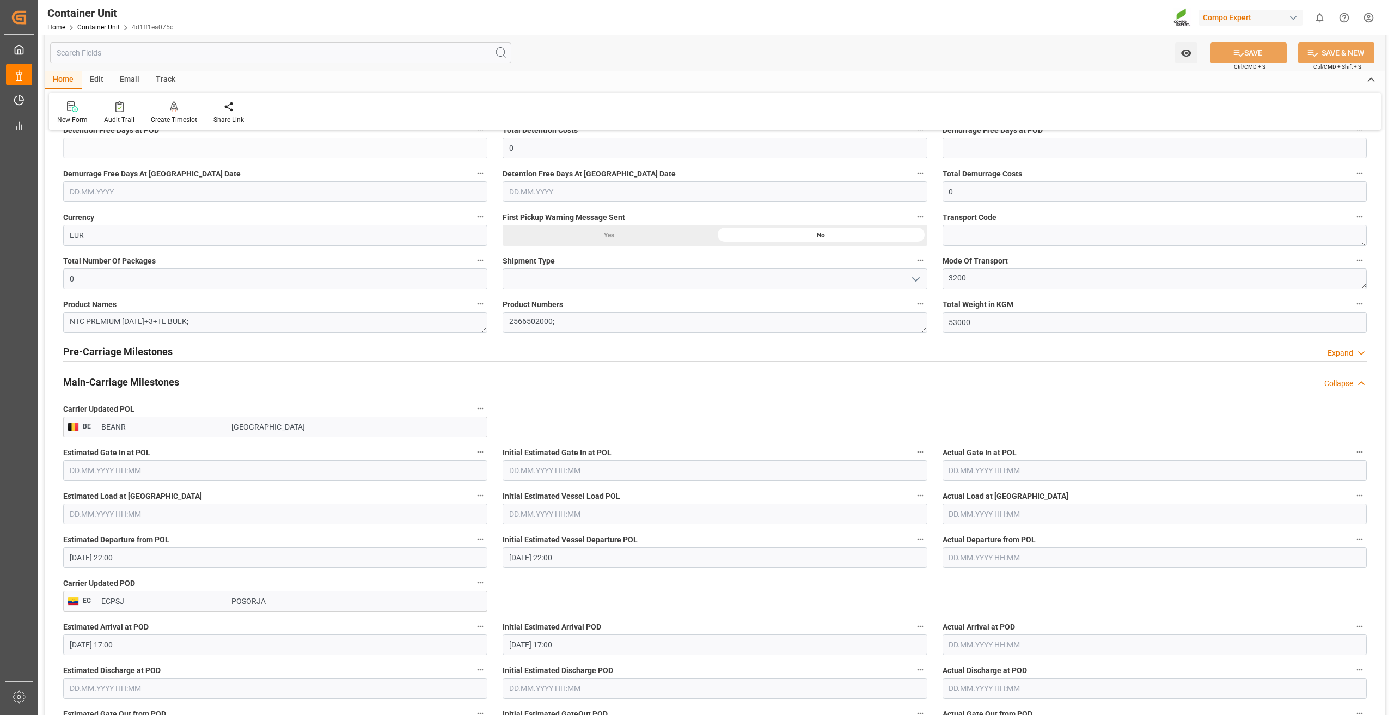
scroll to position [926, 0]
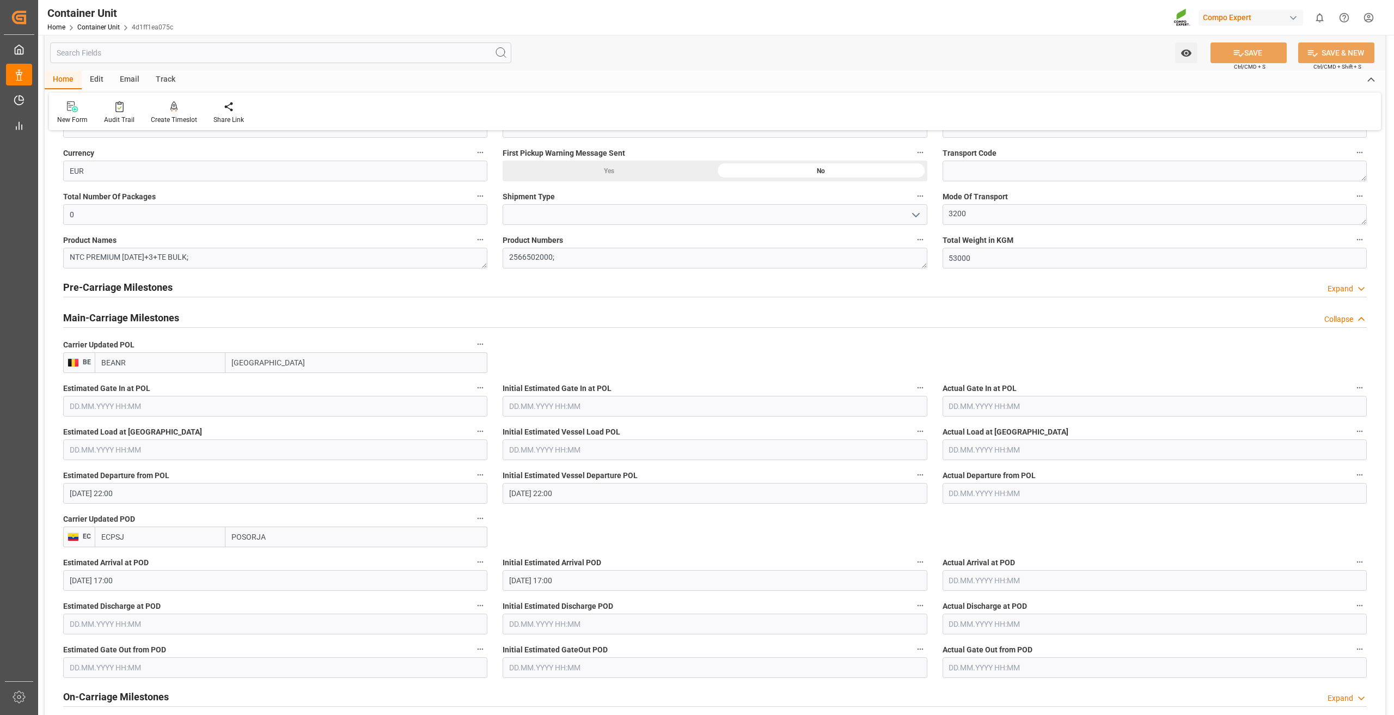
click at [676, 356] on div "Timeslot booked at the plant Truck Reached The Plant Truck left the plant (Ship…" at bounding box center [715, 75] width 1340 height 1722
